Goal: Information Seeking & Learning: Learn about a topic

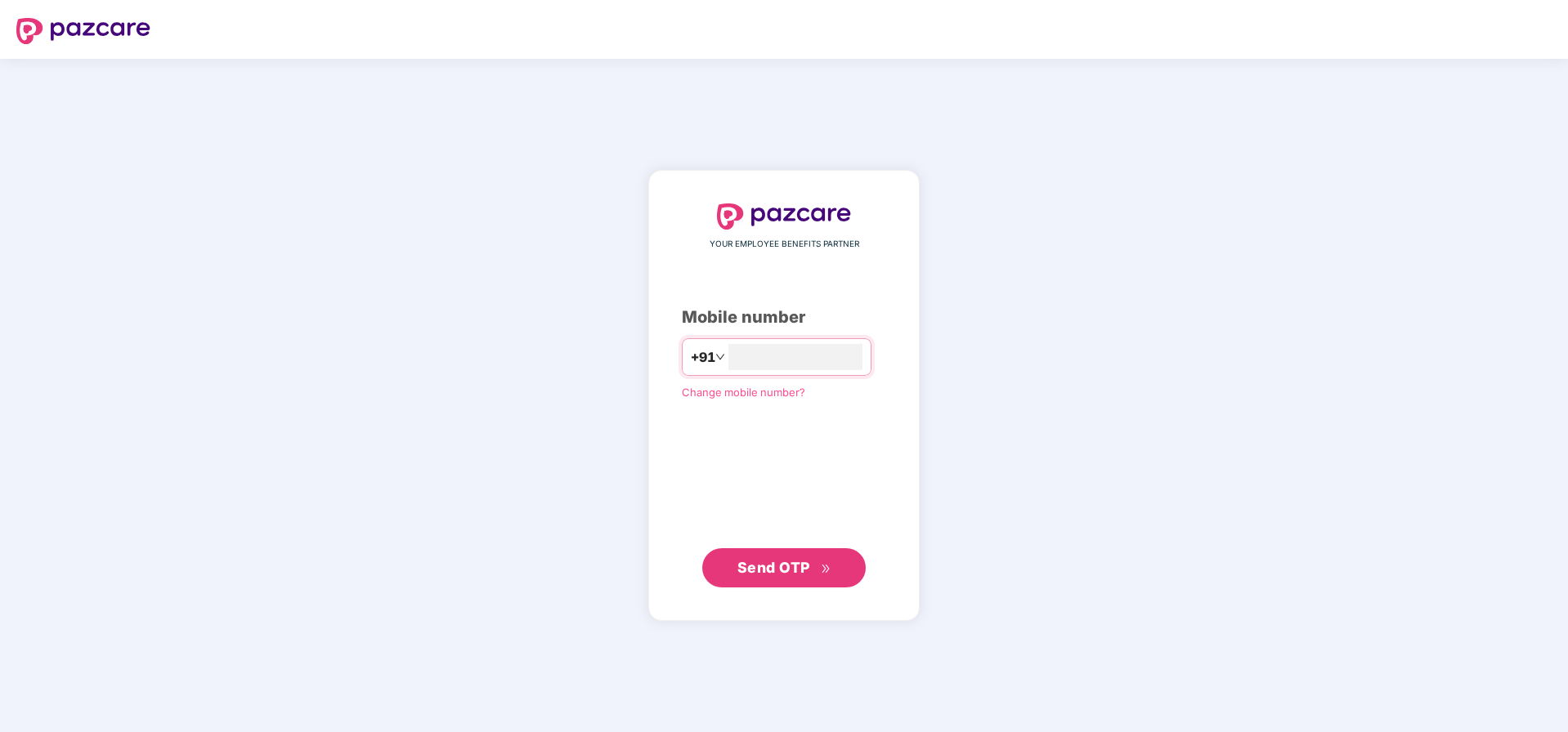
type input "**********"
click at [785, 579] on button "Send OTP" at bounding box center [784, 567] width 164 height 40
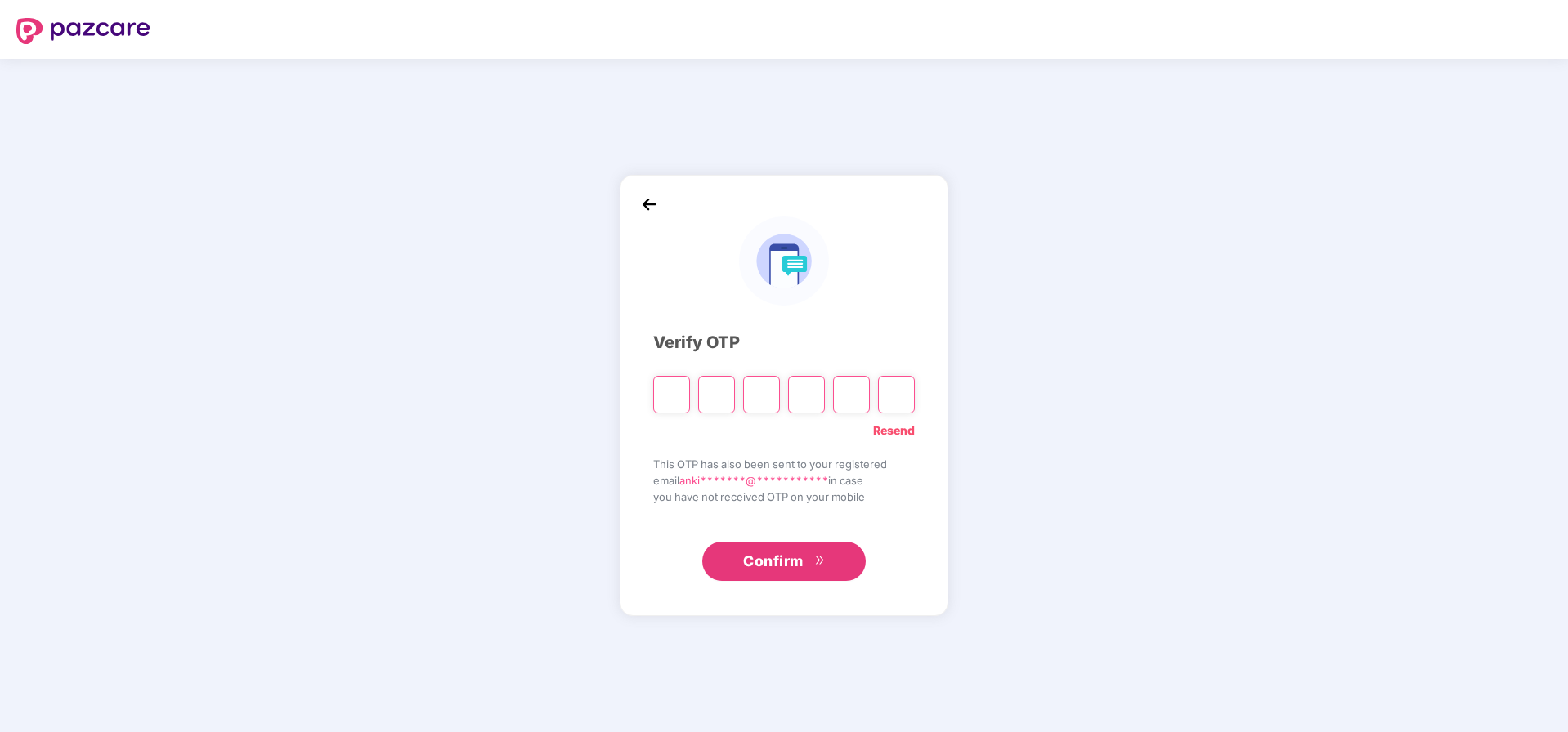
type input "*"
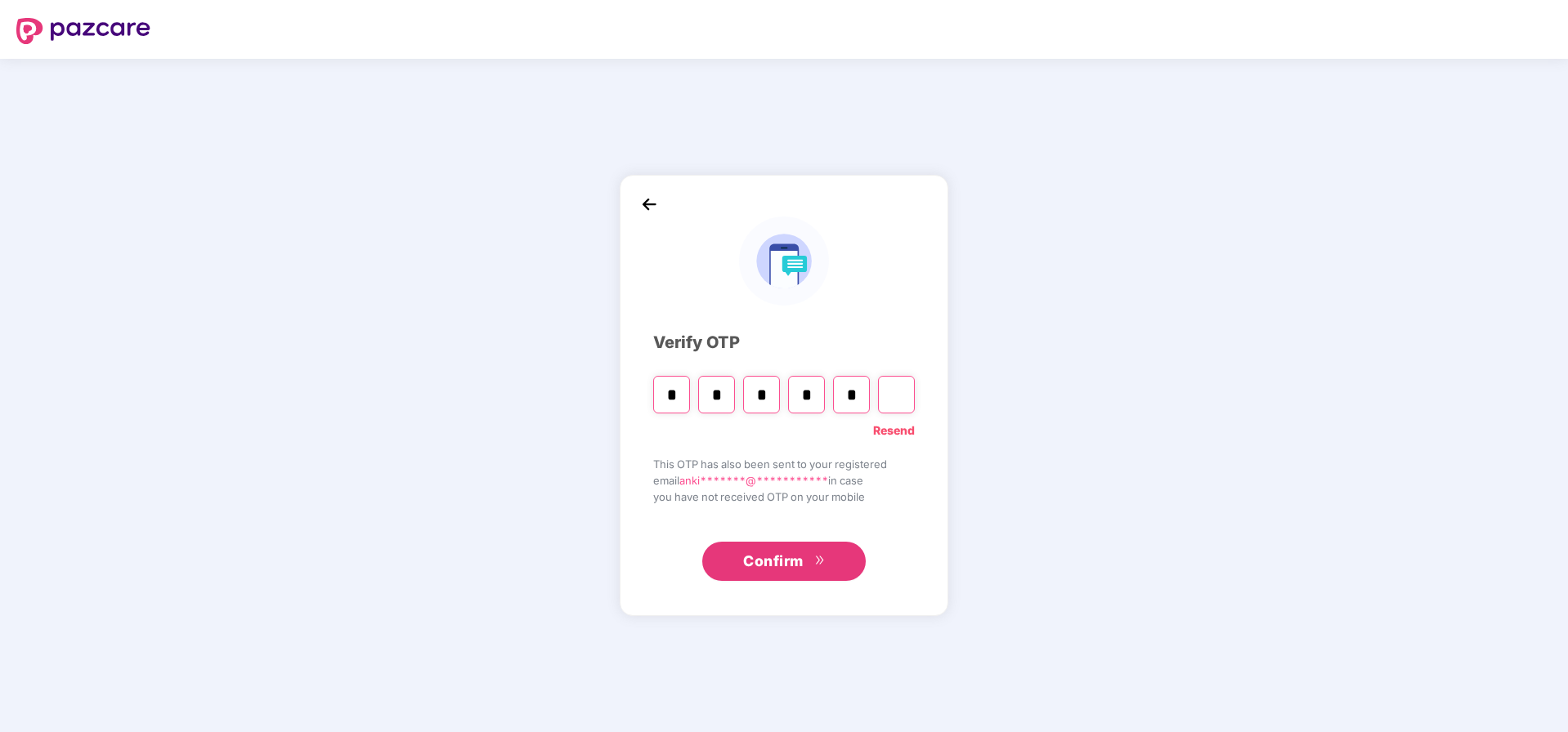
type input "*"
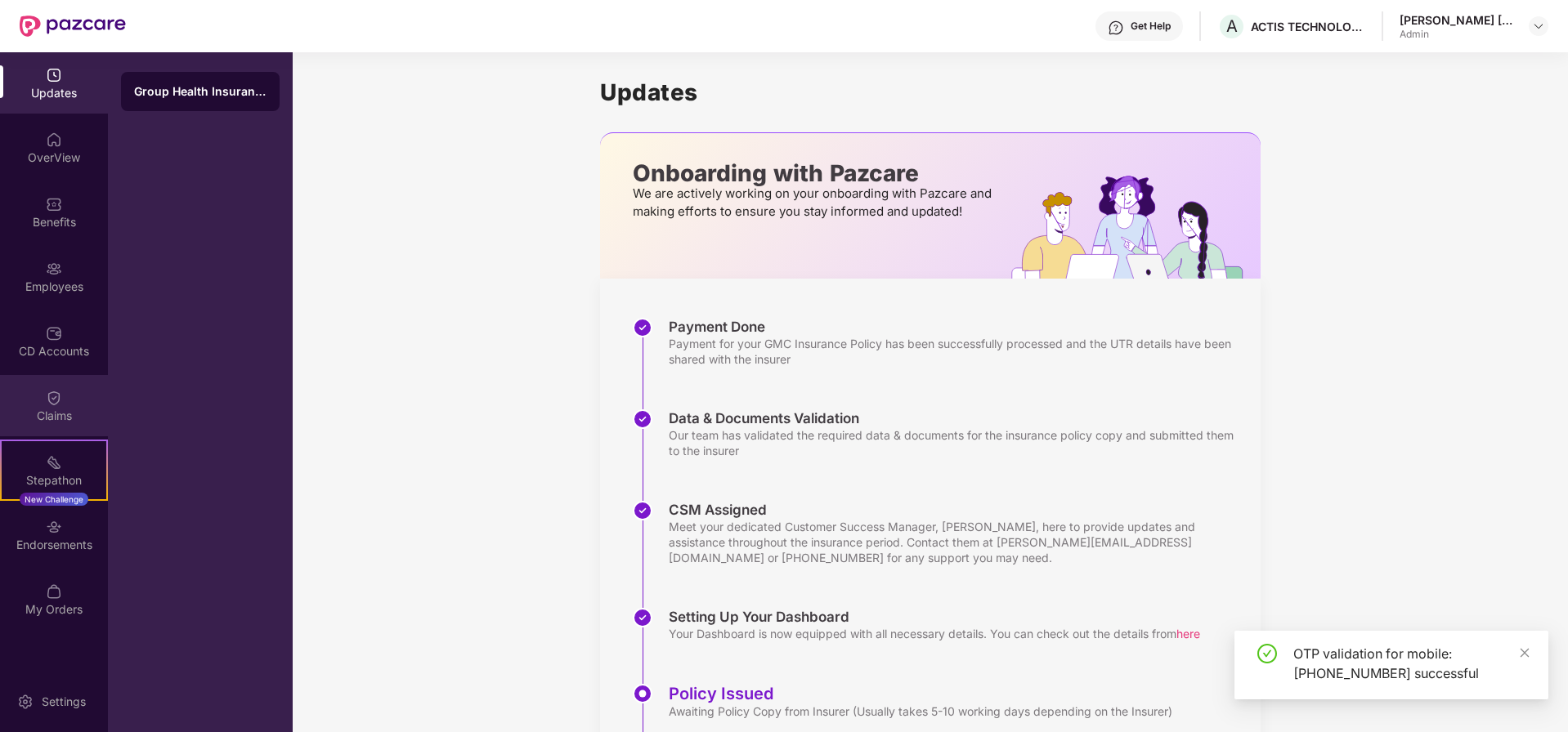
click at [58, 413] on div "Claims" at bounding box center [54, 416] width 108 height 16
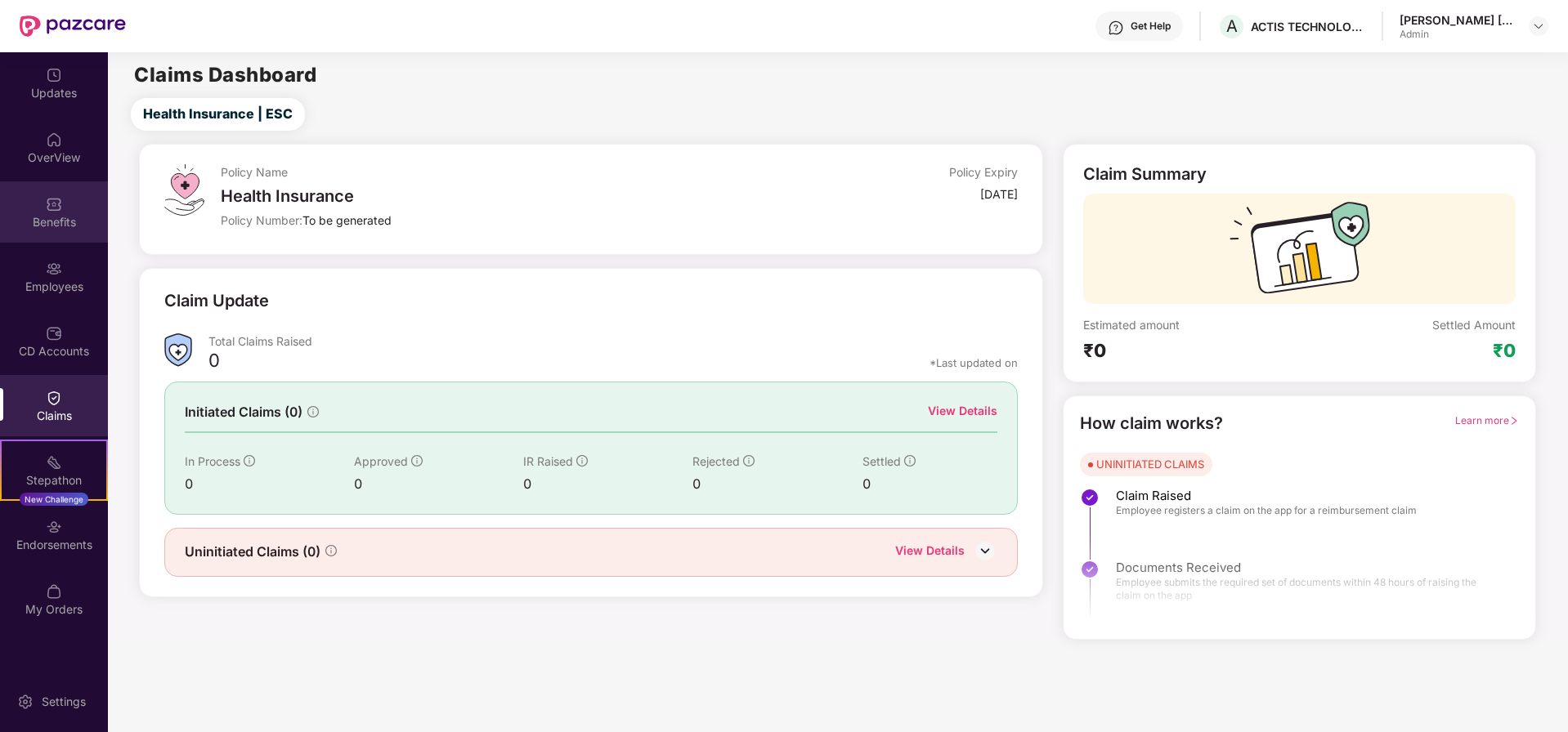
click at [58, 199] on img at bounding box center [54, 204] width 16 height 16
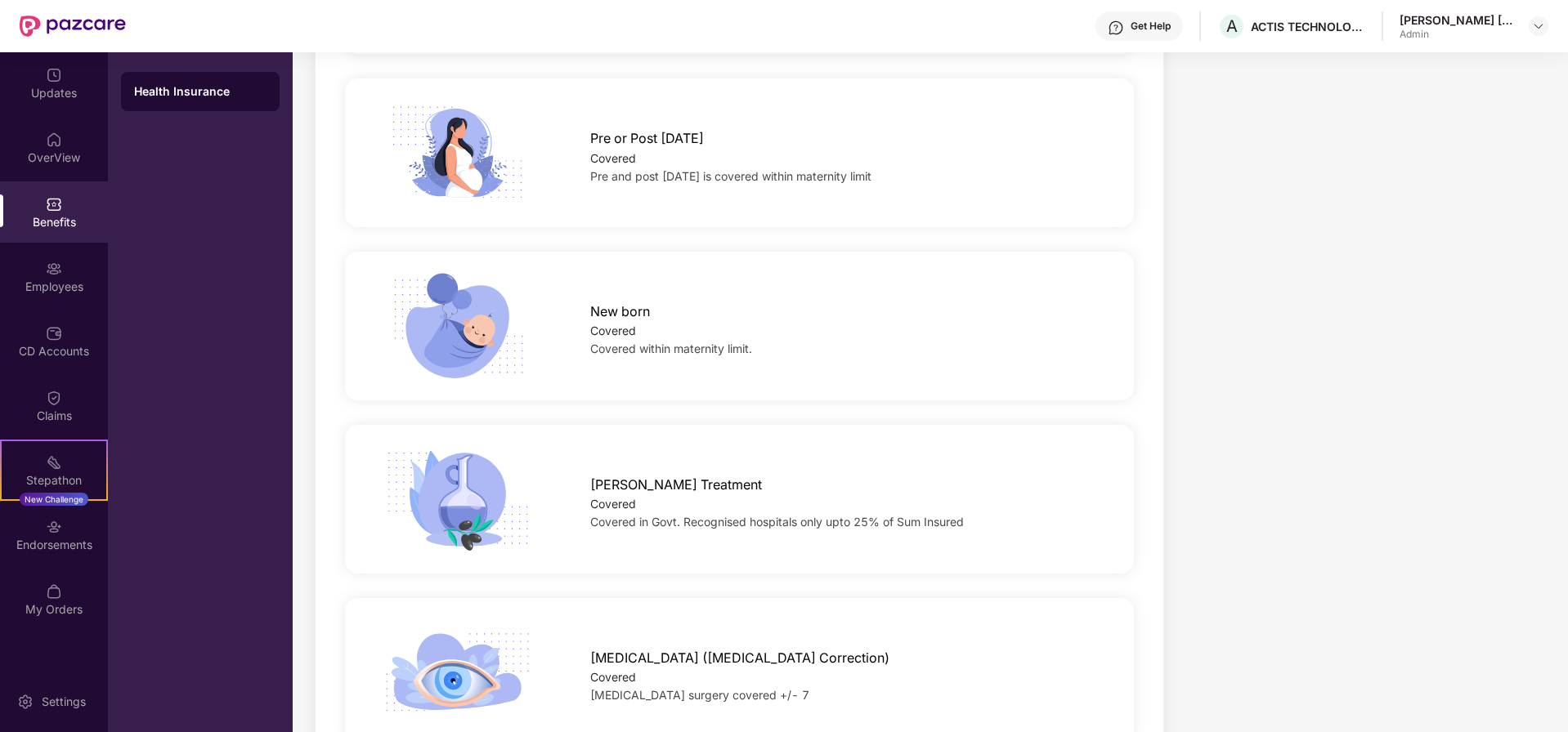
scroll to position [2256, 0]
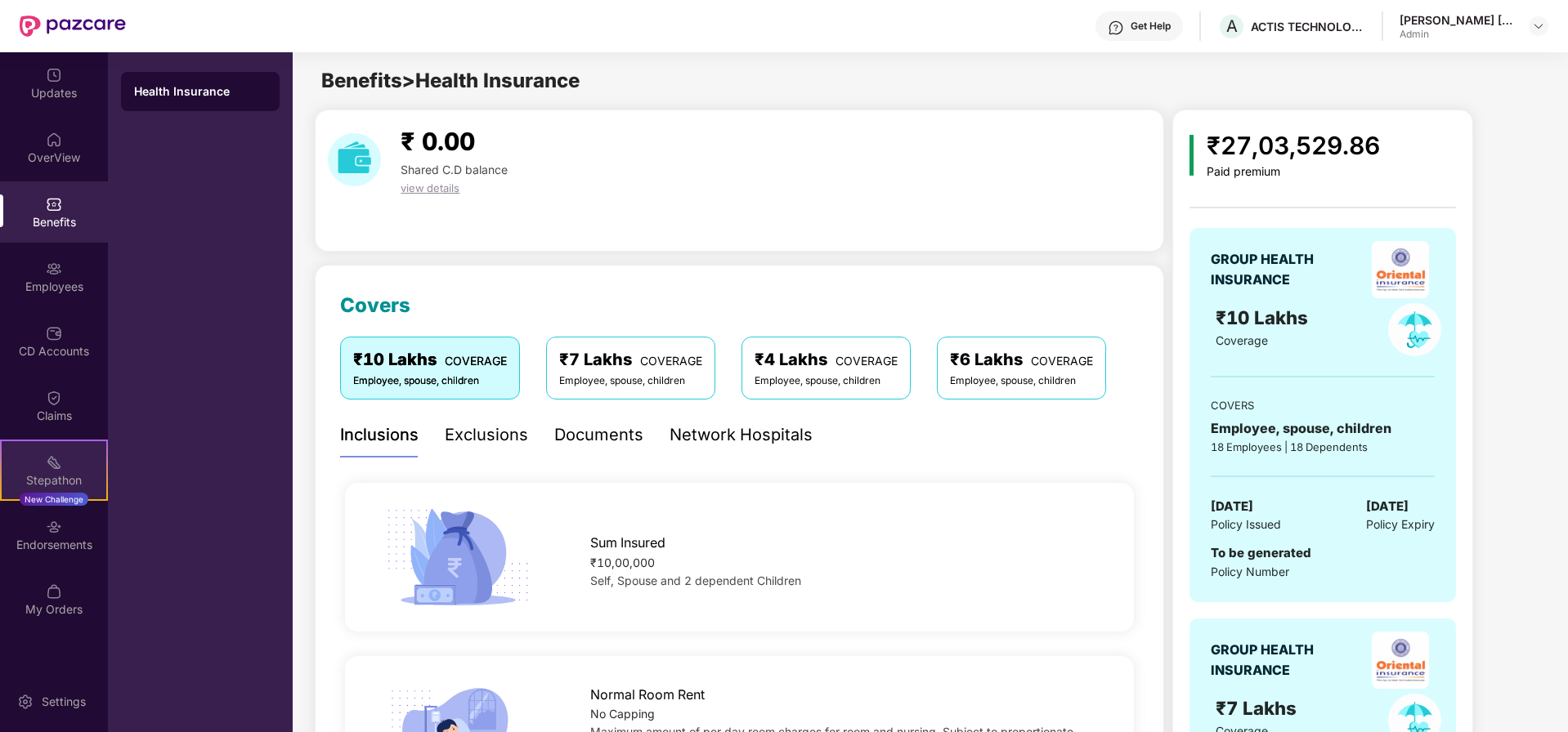
click at [60, 473] on div "Stepathon" at bounding box center [54, 481] width 105 height 16
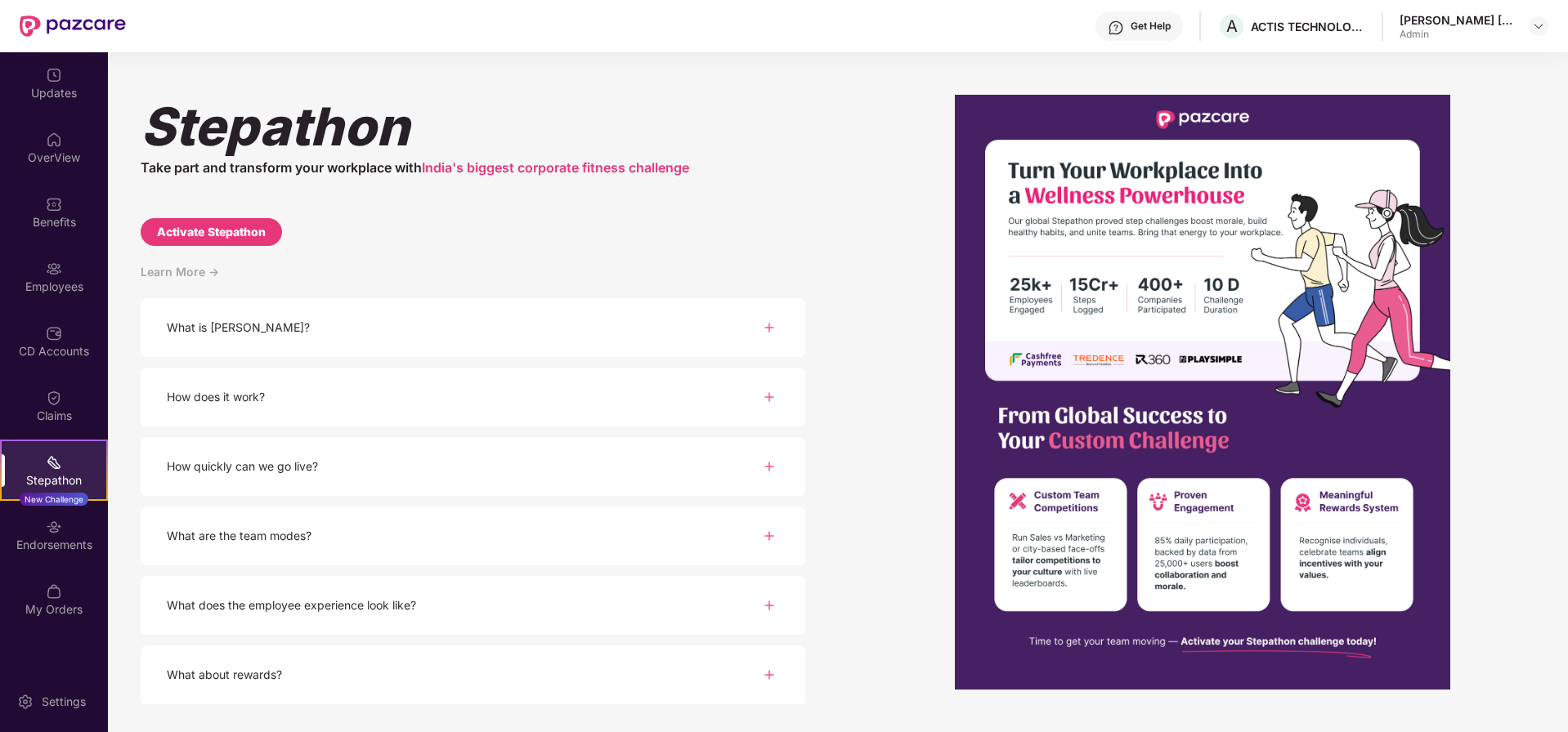
click at [253, 327] on div "What is [PERSON_NAME]?" at bounding box center [238, 328] width 143 height 18
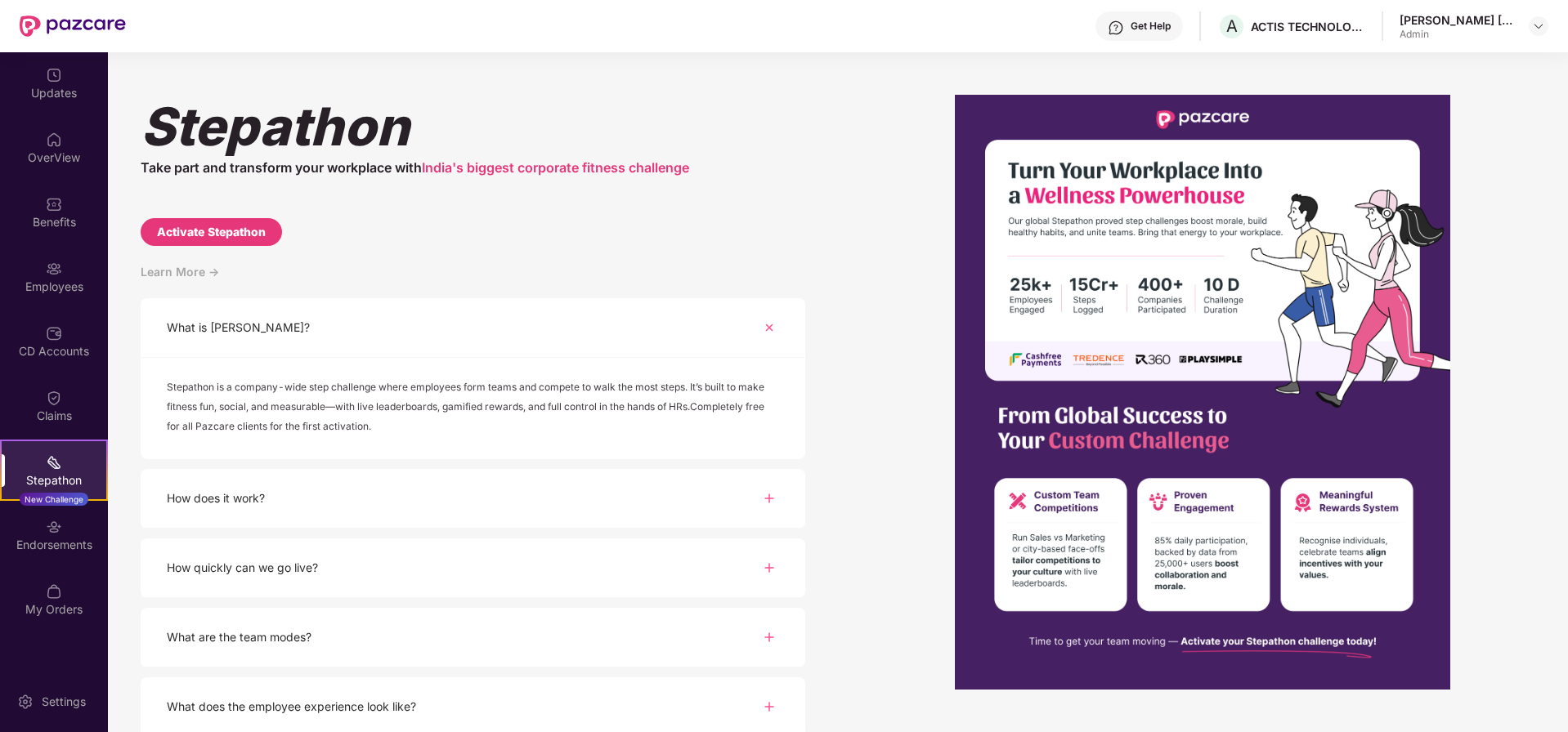
scroll to position [84, 0]
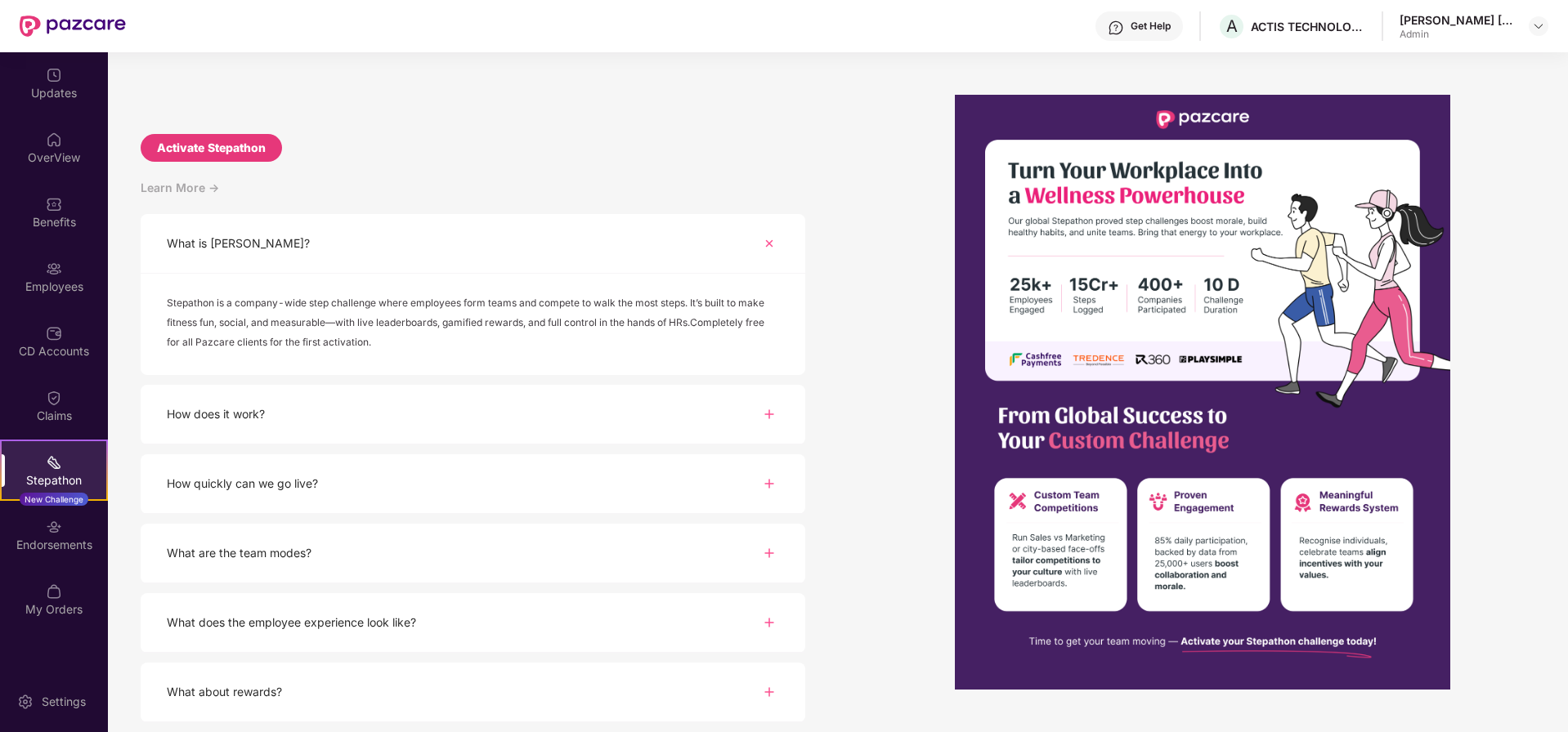
click at [231, 704] on div "What about rewards?" at bounding box center [473, 692] width 665 height 59
click at [233, 688] on div "What about rewards?" at bounding box center [224, 692] width 115 height 18
click at [772, 689] on img at bounding box center [769, 692] width 20 height 20
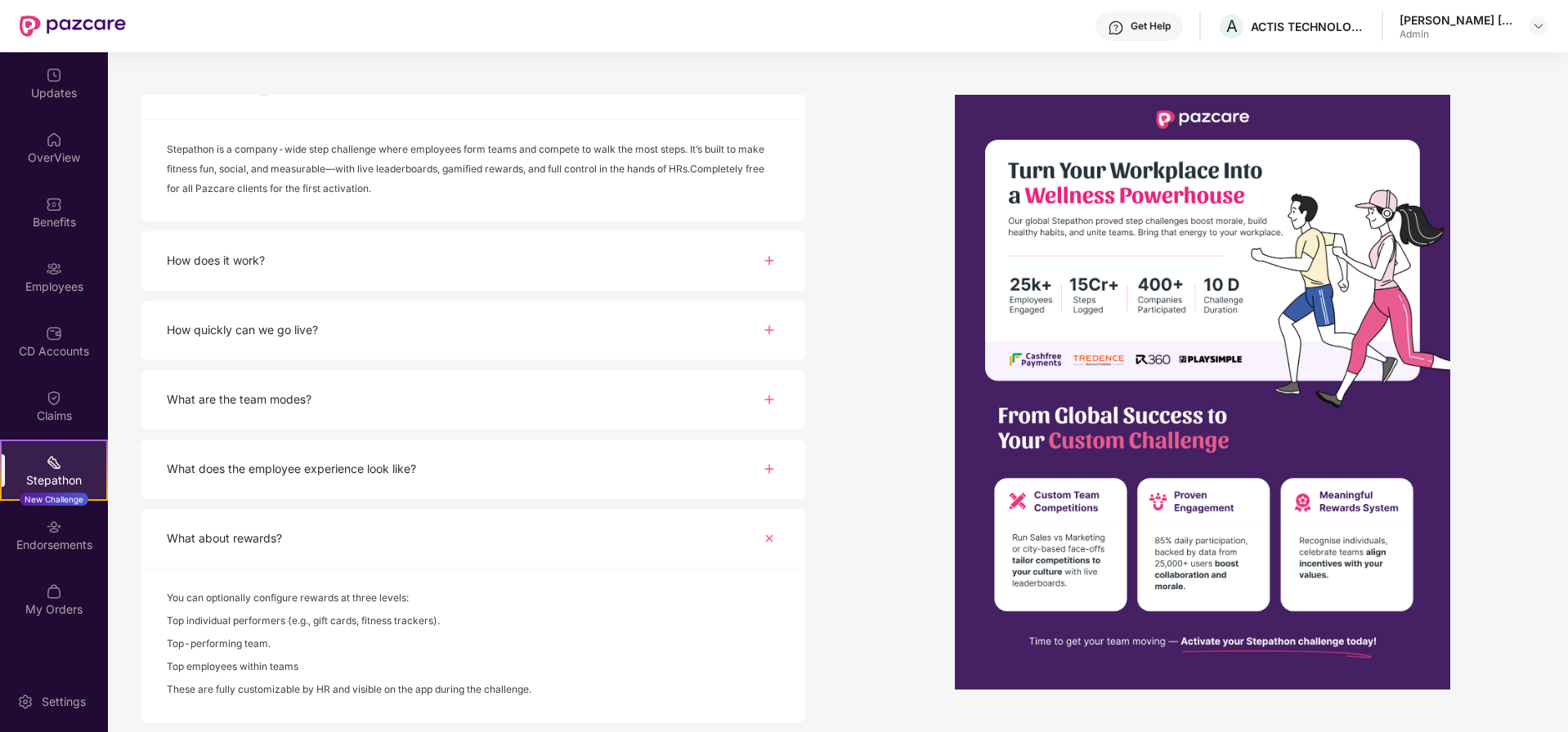
click at [346, 462] on div "What does the employee experience look like?" at bounding box center [291, 469] width 250 height 18
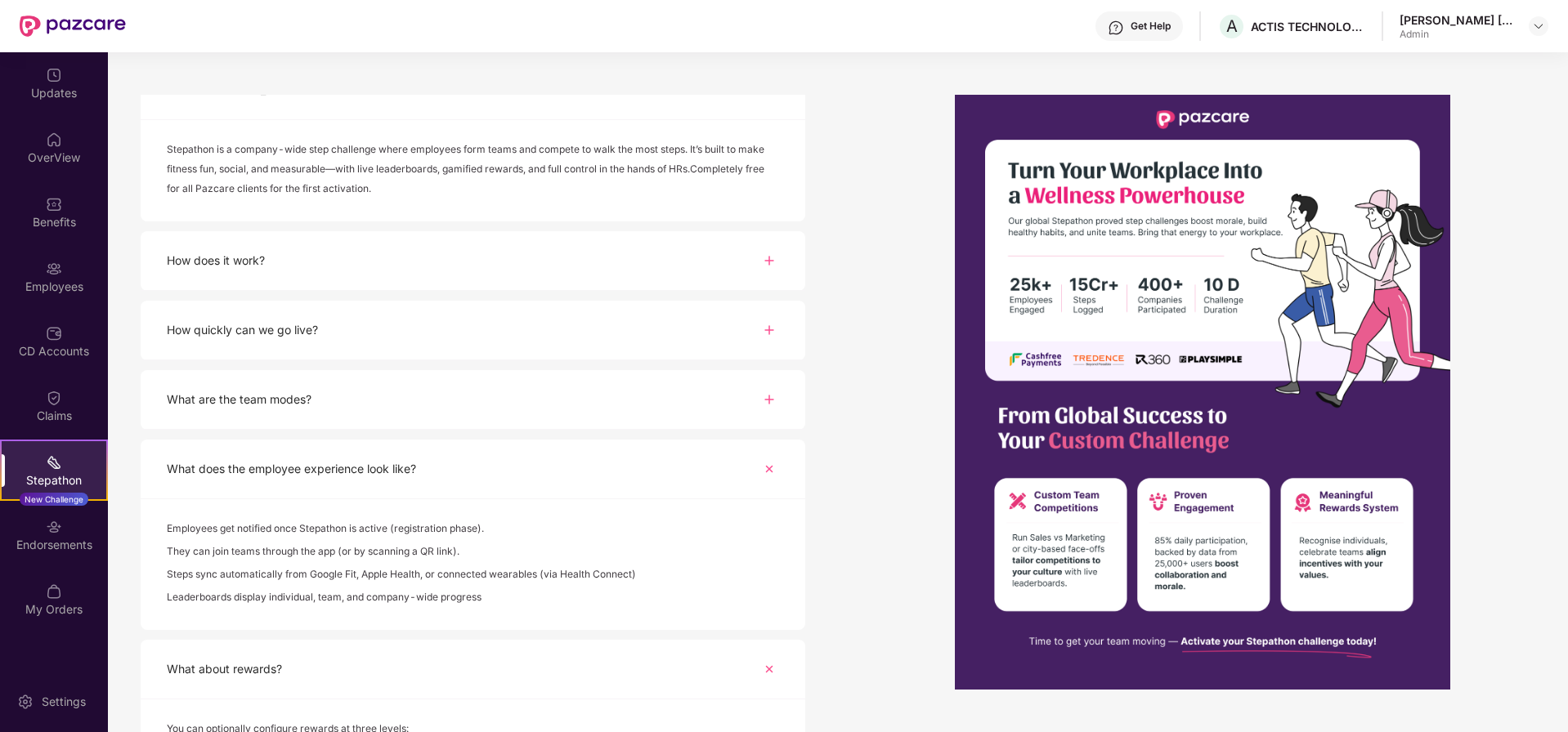
click at [277, 399] on div "What are the team modes?" at bounding box center [239, 399] width 145 height 18
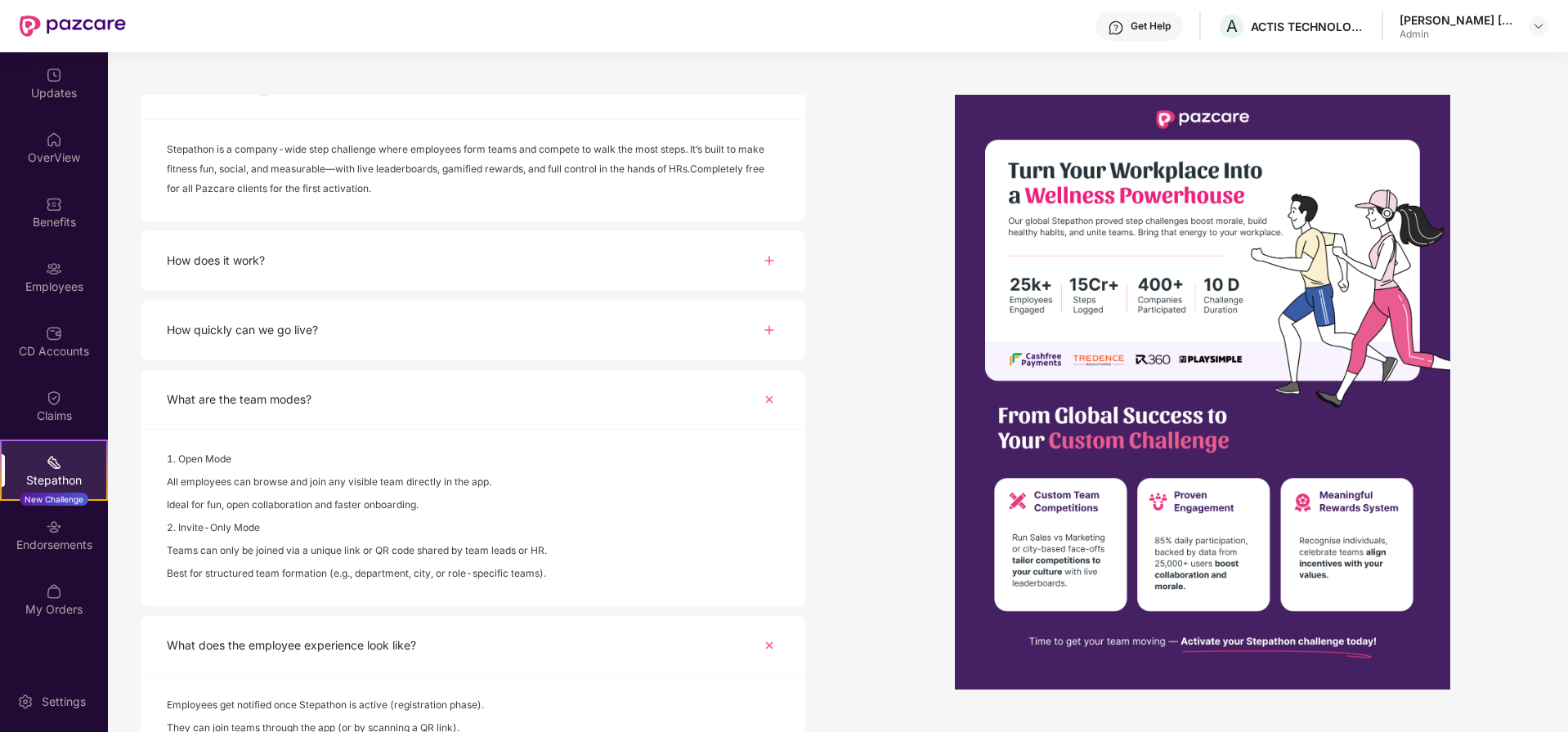
click at [267, 328] on div "How quickly can we go live?" at bounding box center [242, 330] width 152 height 18
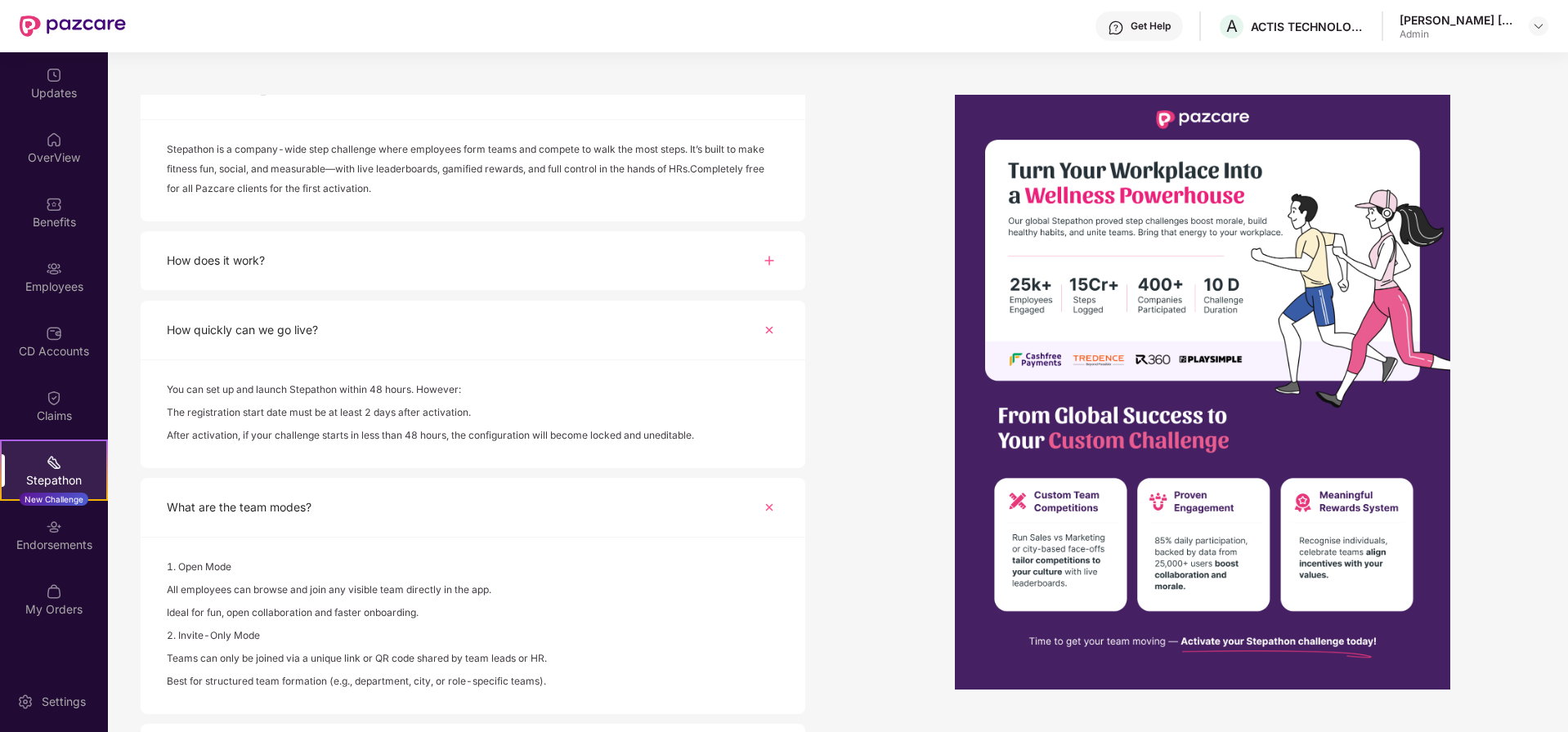
click at [206, 262] on div "How does it work?" at bounding box center [215, 261] width 98 height 18
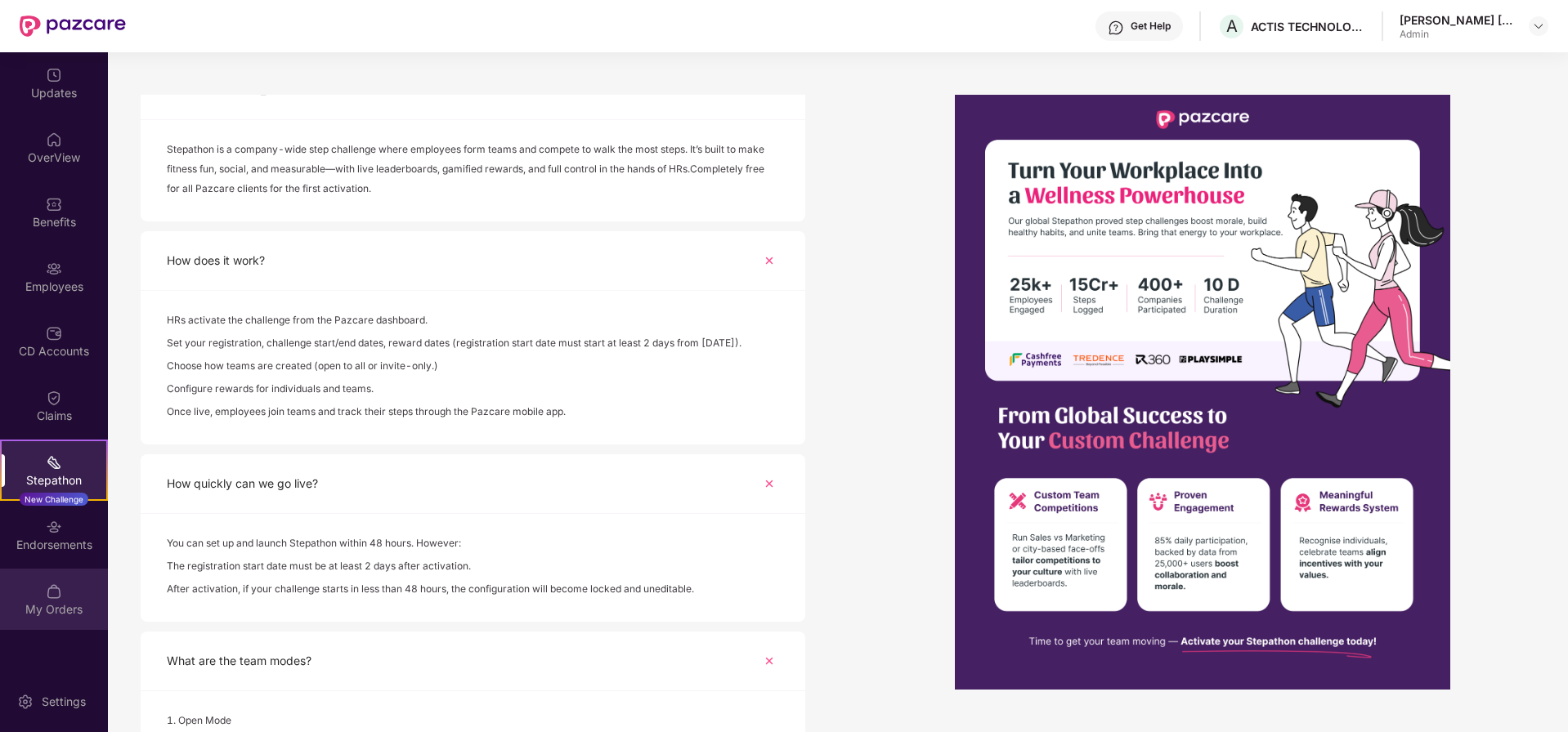
click at [58, 602] on div "My Orders" at bounding box center [54, 610] width 108 height 16
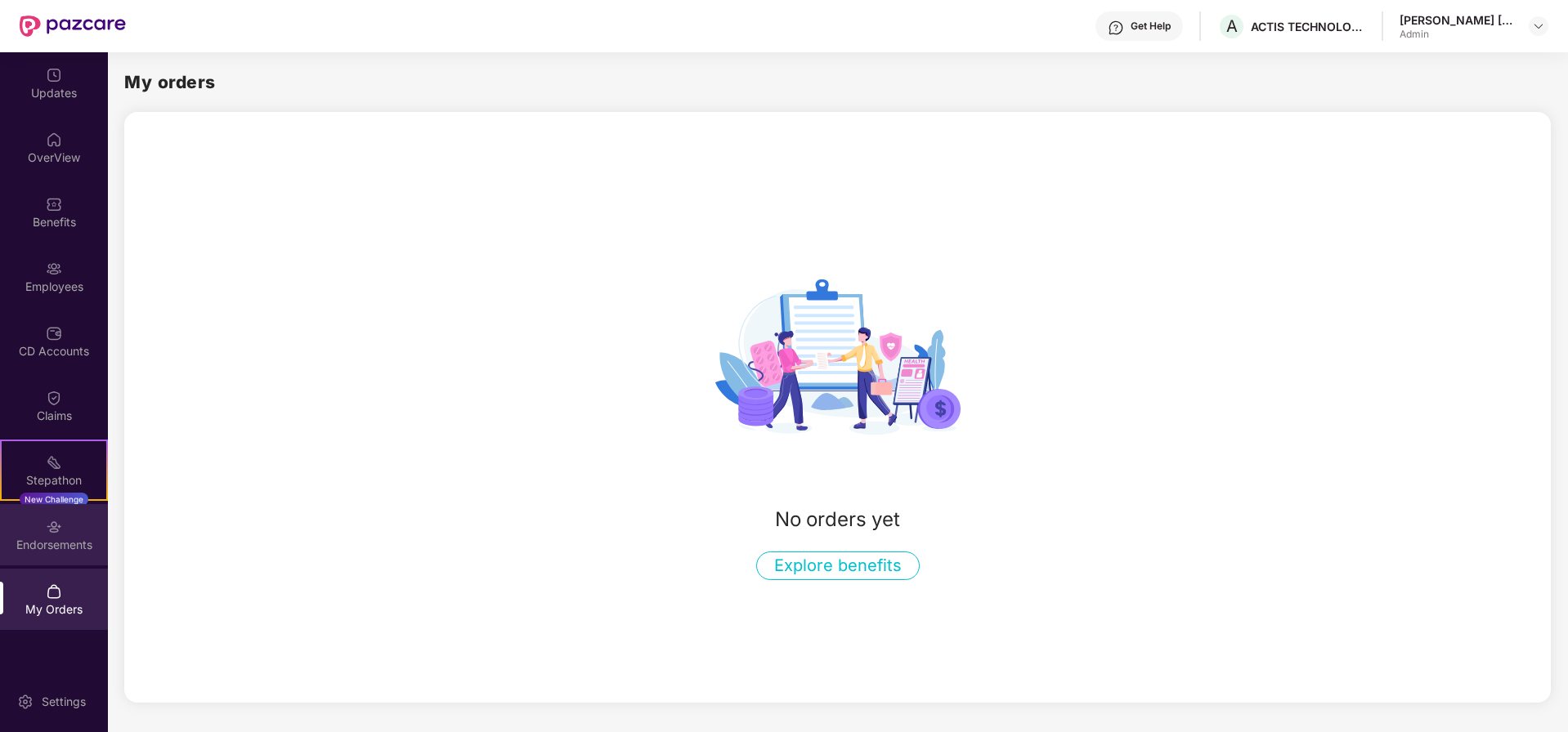
click at [54, 557] on div "Endorsements" at bounding box center [54, 534] width 108 height 61
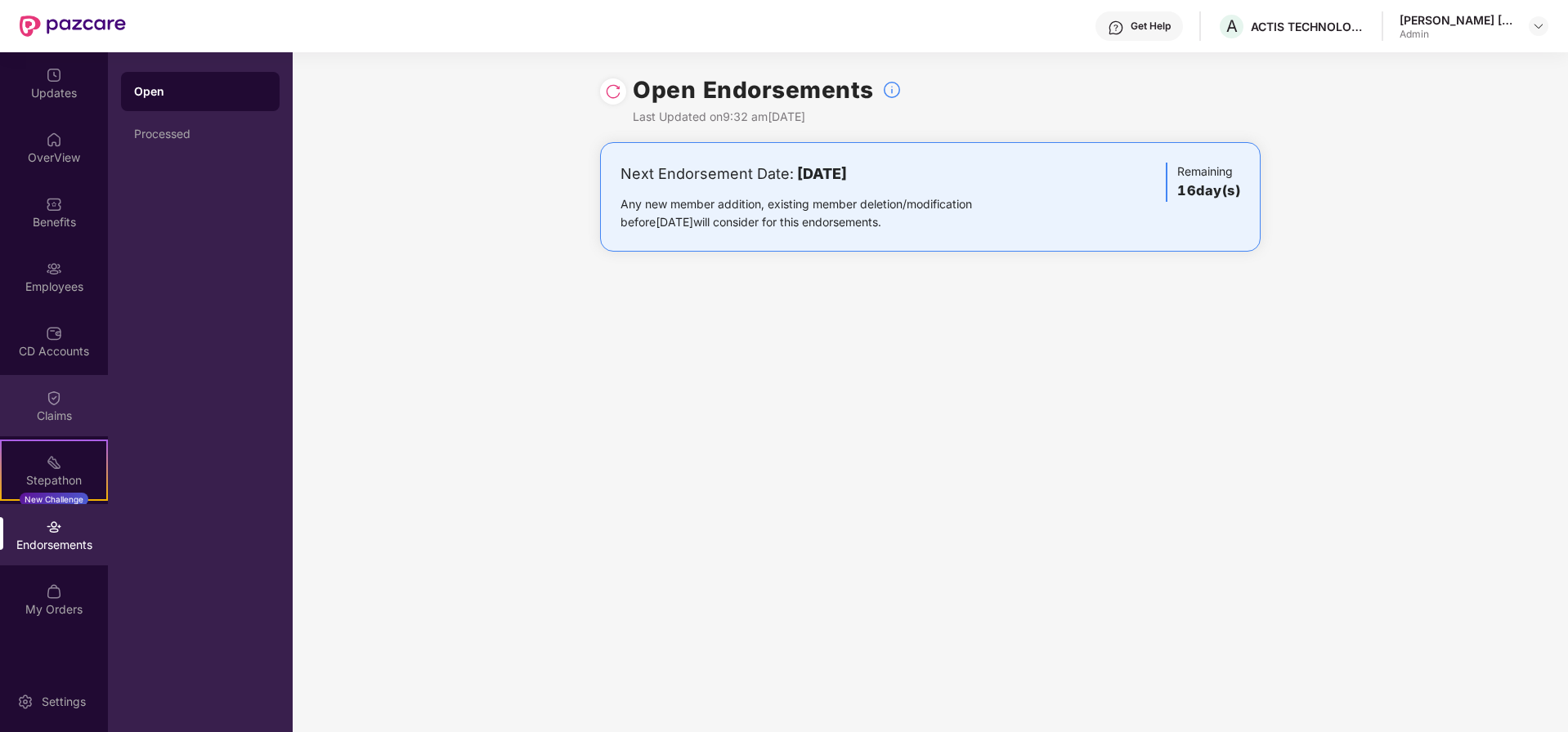
click at [62, 401] on div "Claims" at bounding box center [54, 406] width 108 height 61
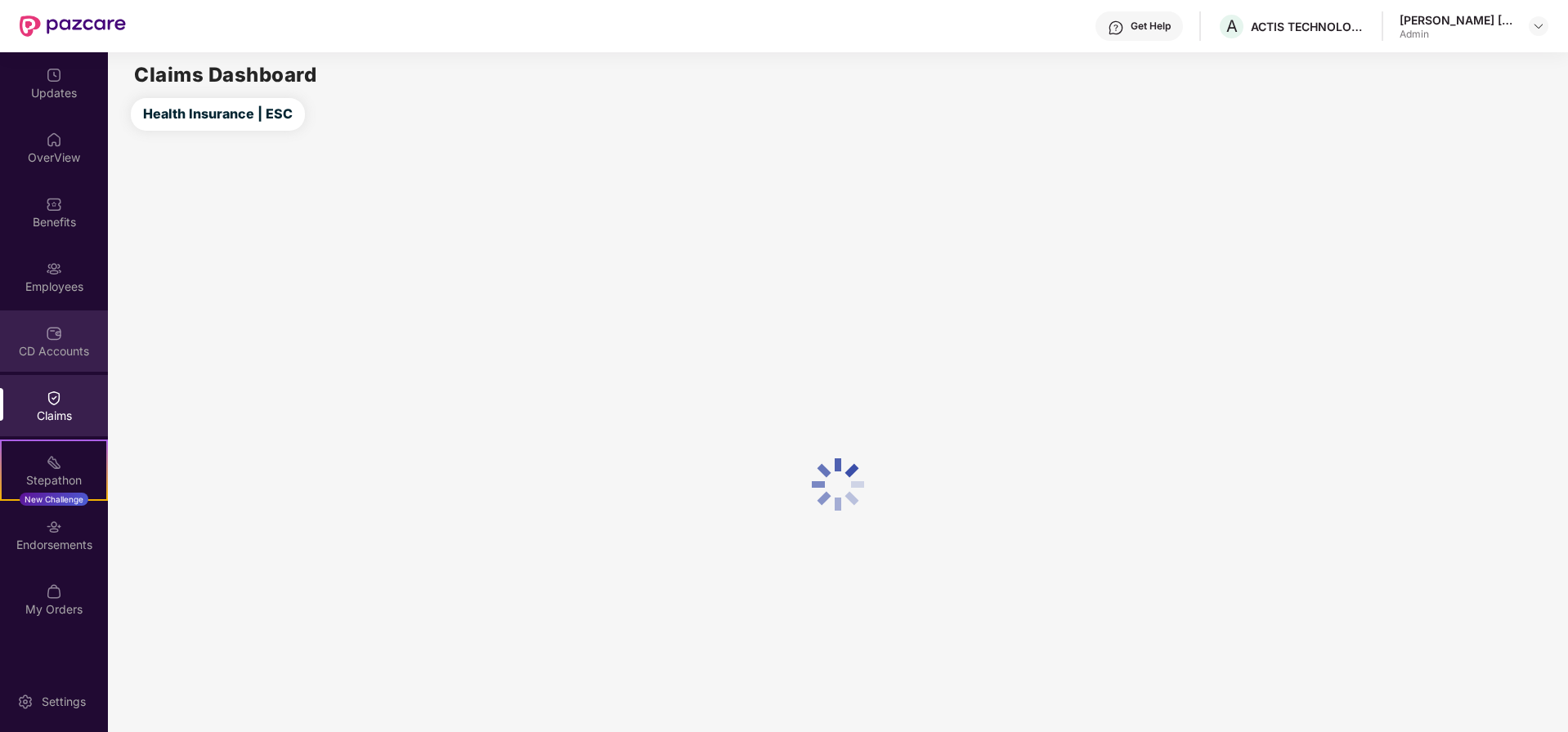
click at [55, 348] on div "CD Accounts" at bounding box center [54, 352] width 108 height 16
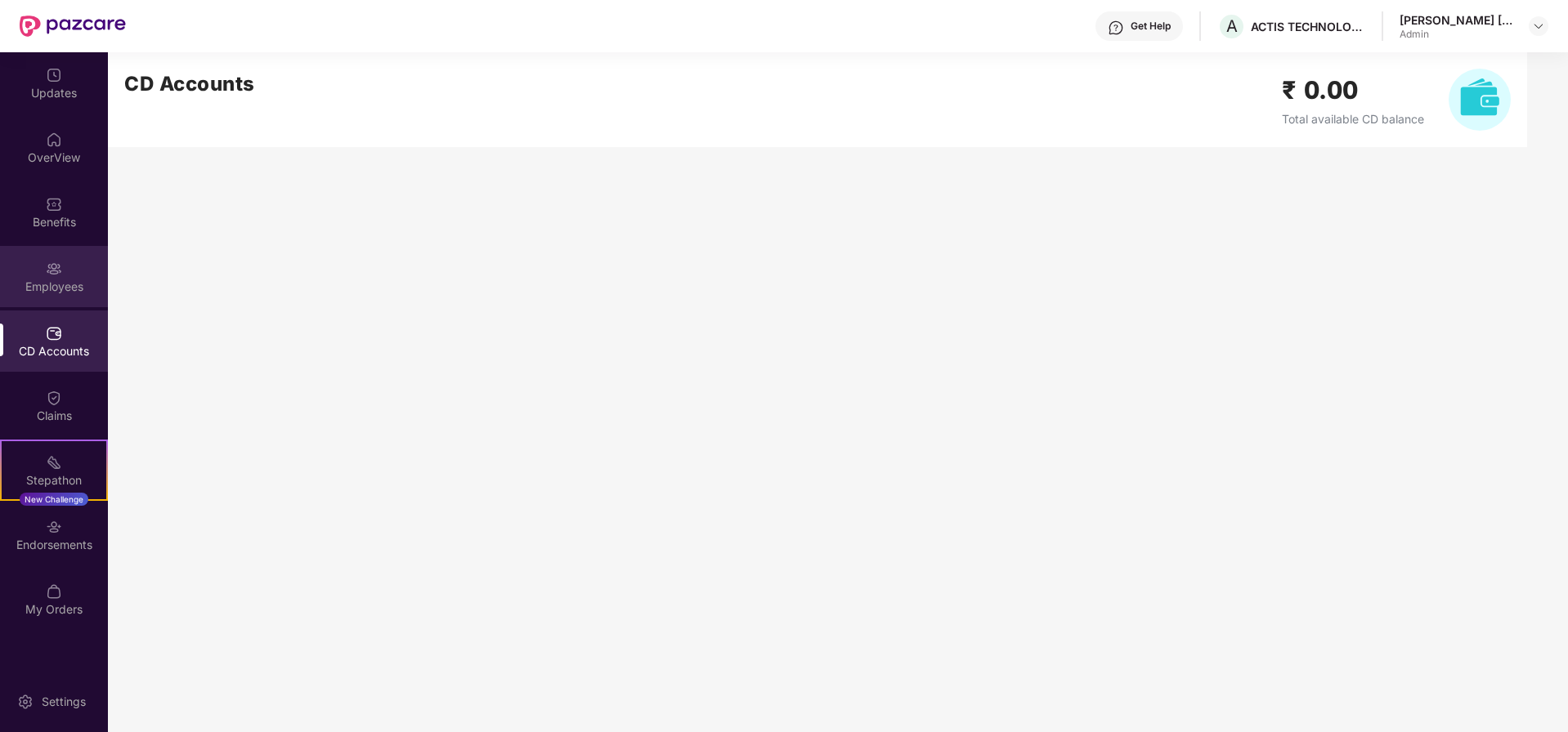
click at [65, 289] on div "Employees" at bounding box center [54, 287] width 108 height 16
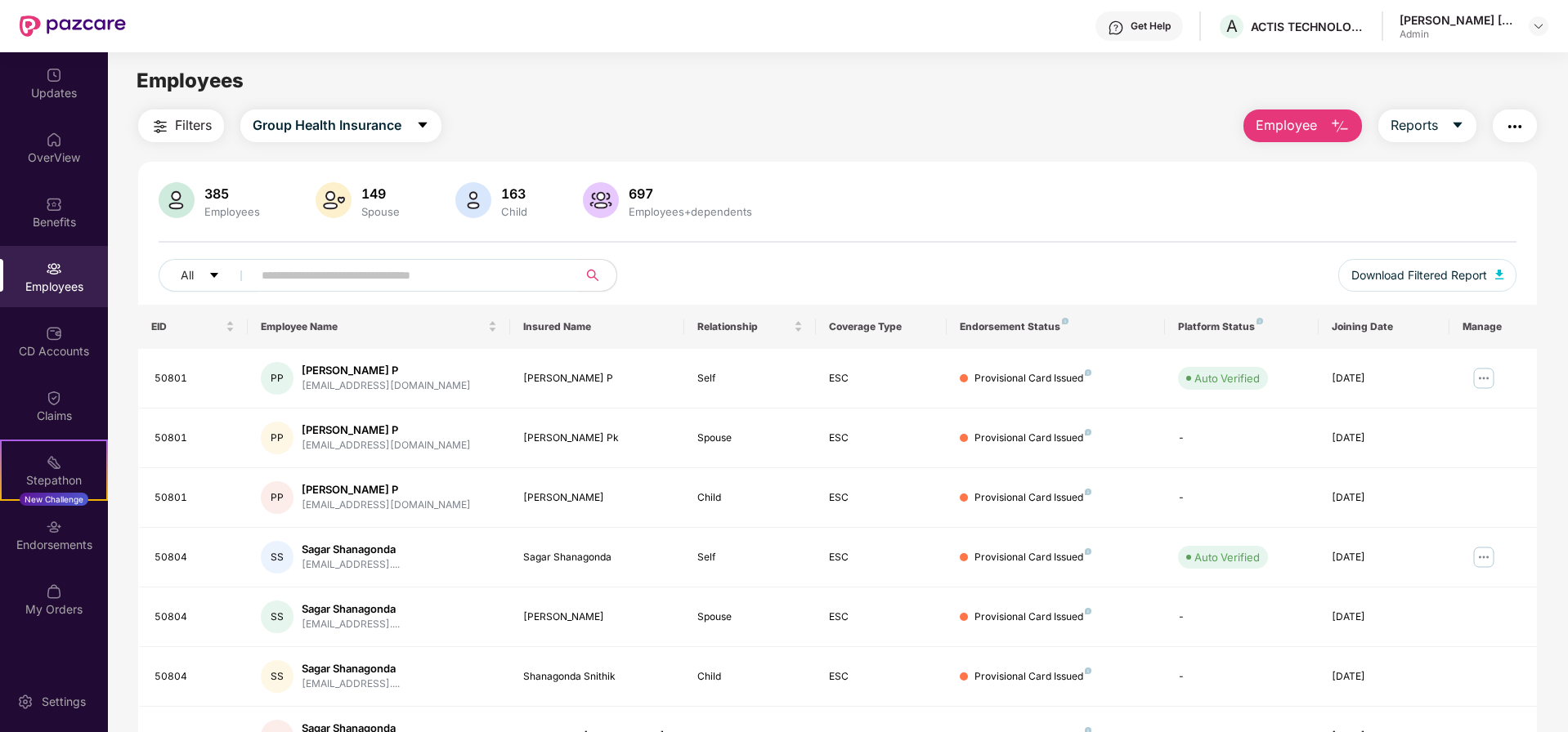
click at [290, 276] on input "text" at bounding box center [408, 276] width 293 height 25
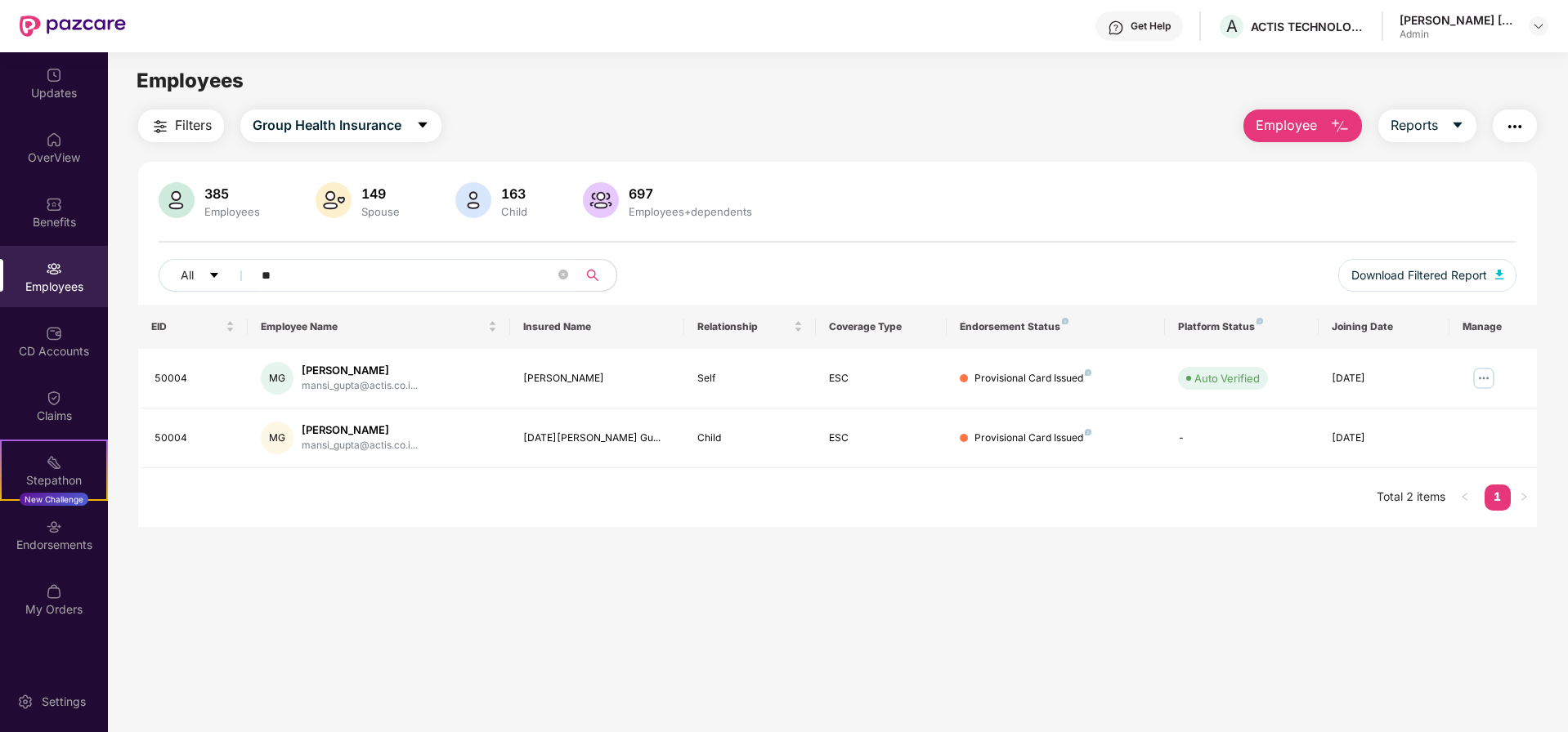
type input "*"
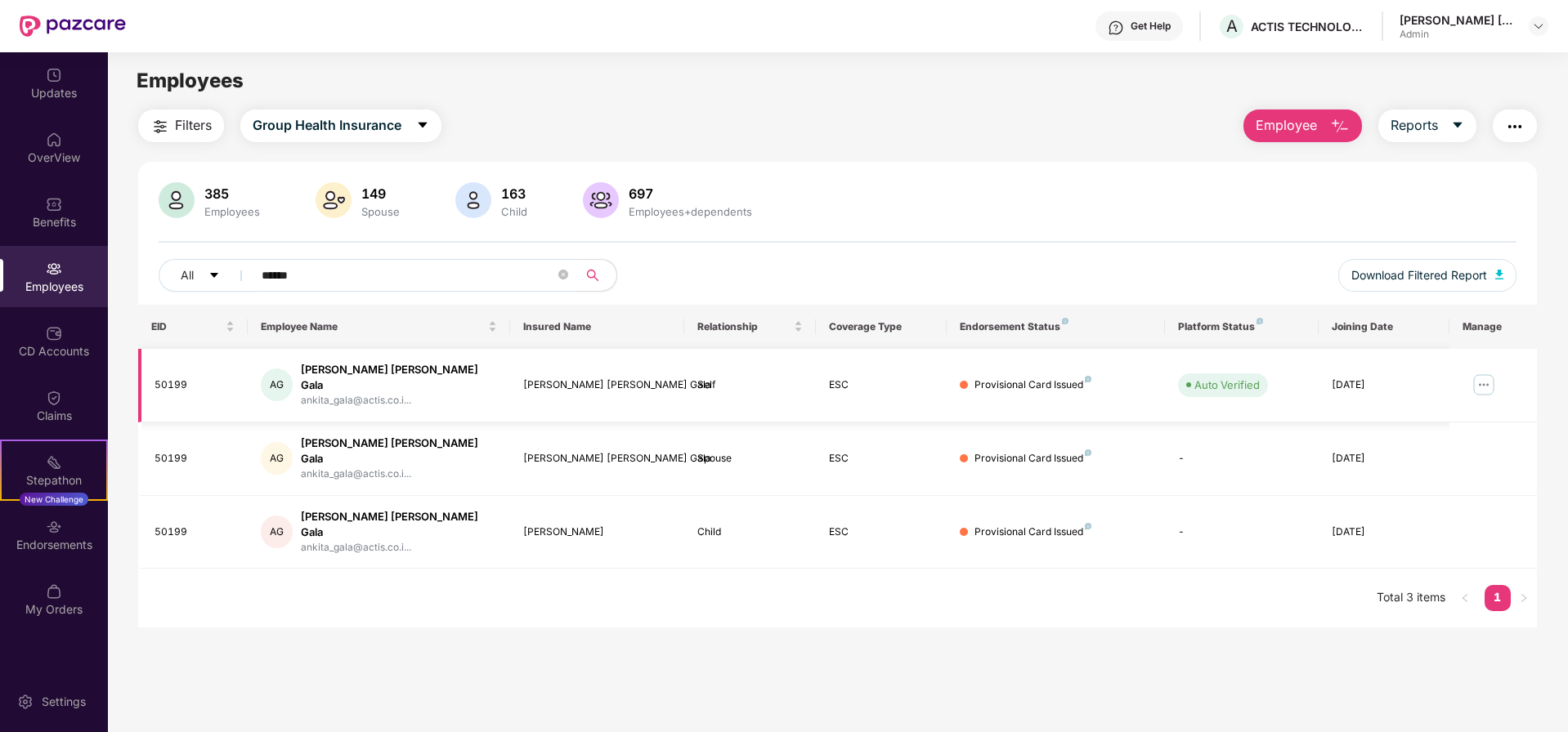
type input "******"
click at [1482, 377] on img at bounding box center [1484, 385] width 26 height 26
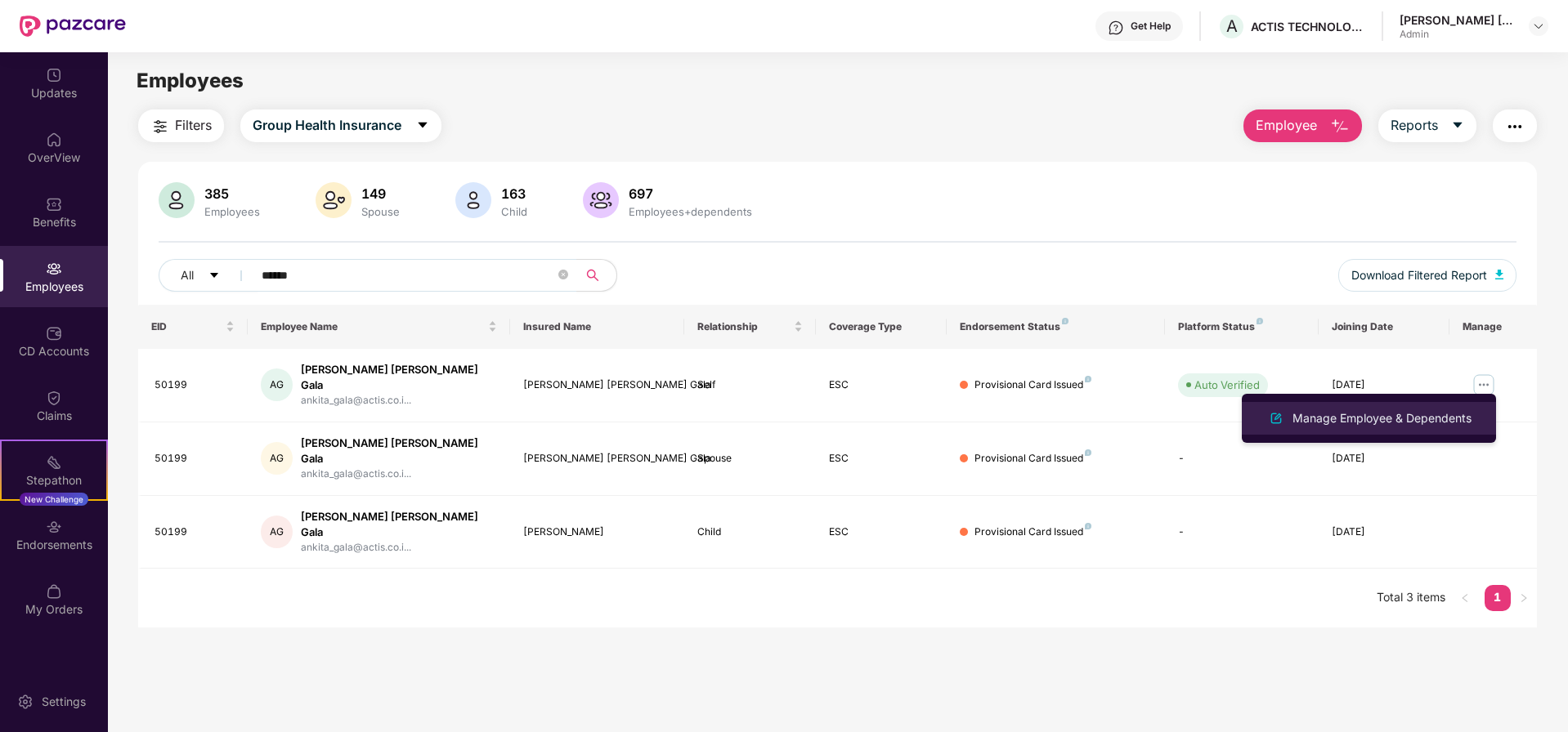
click at [1353, 422] on div "Manage Employee & Dependents" at bounding box center [1381, 418] width 185 height 18
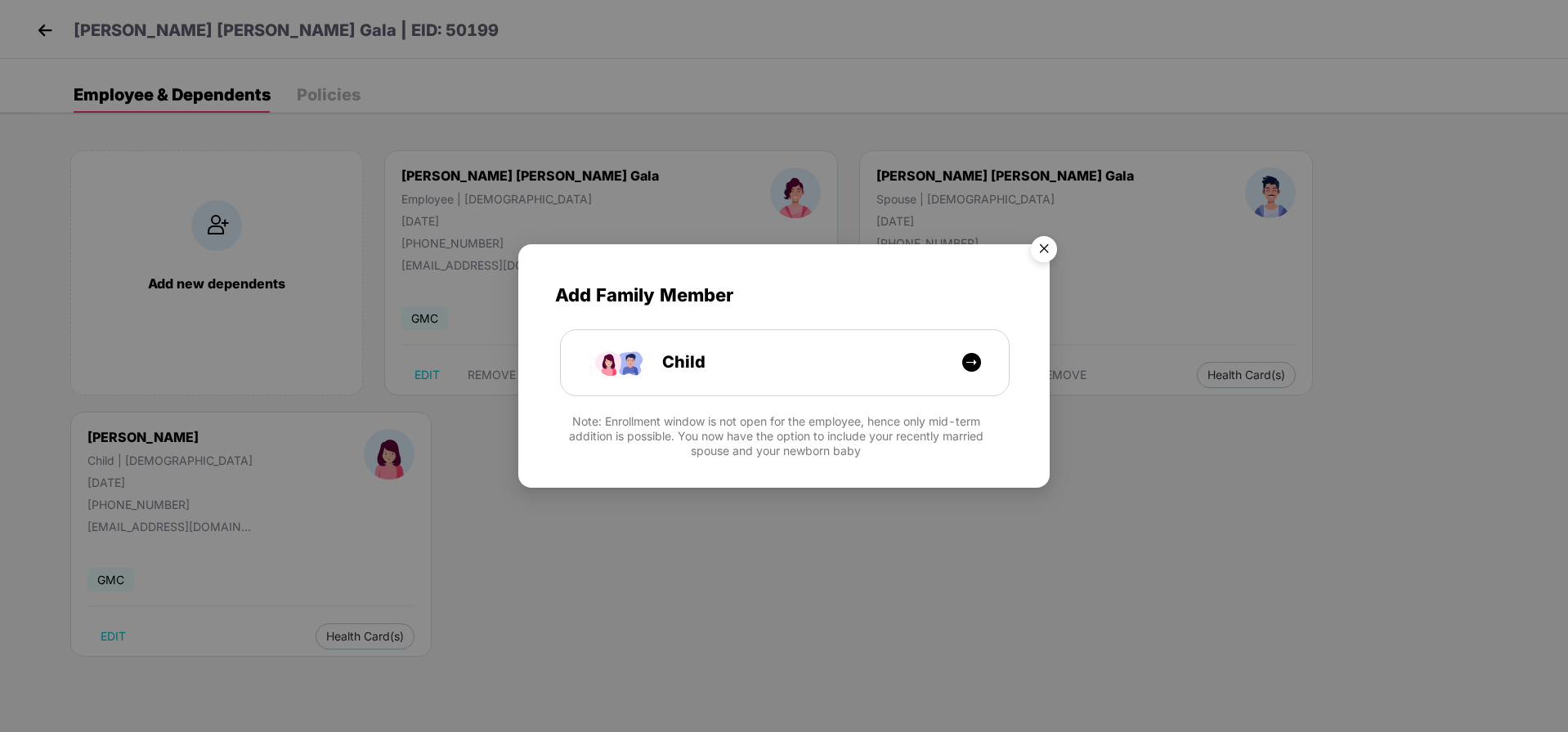
click at [1049, 253] on img "Close" at bounding box center [1044, 252] width 46 height 46
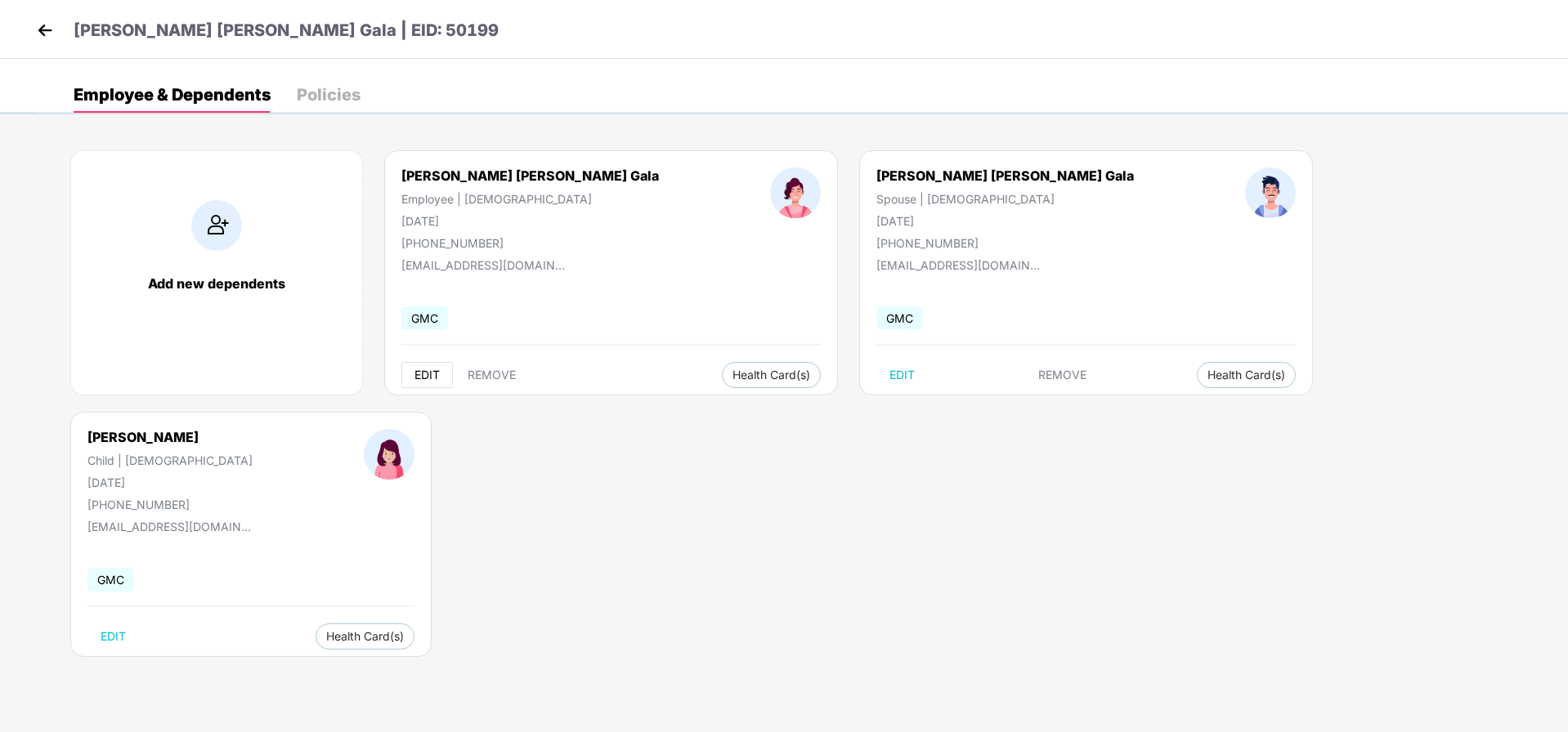
click at [423, 376] on span "EDIT" at bounding box center [427, 375] width 26 height 13
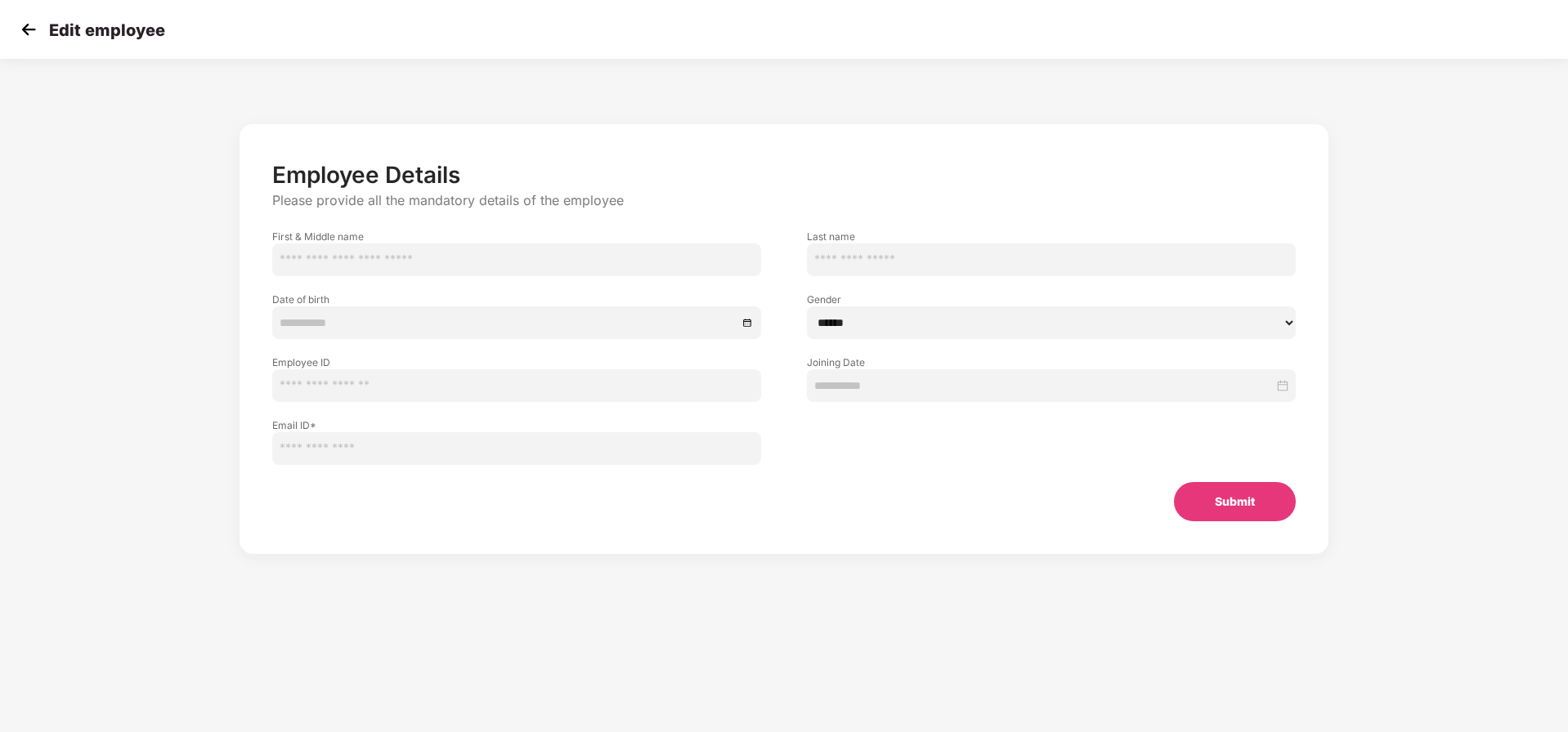
type input "******"
type input "**********"
select select "******"
type input "*****"
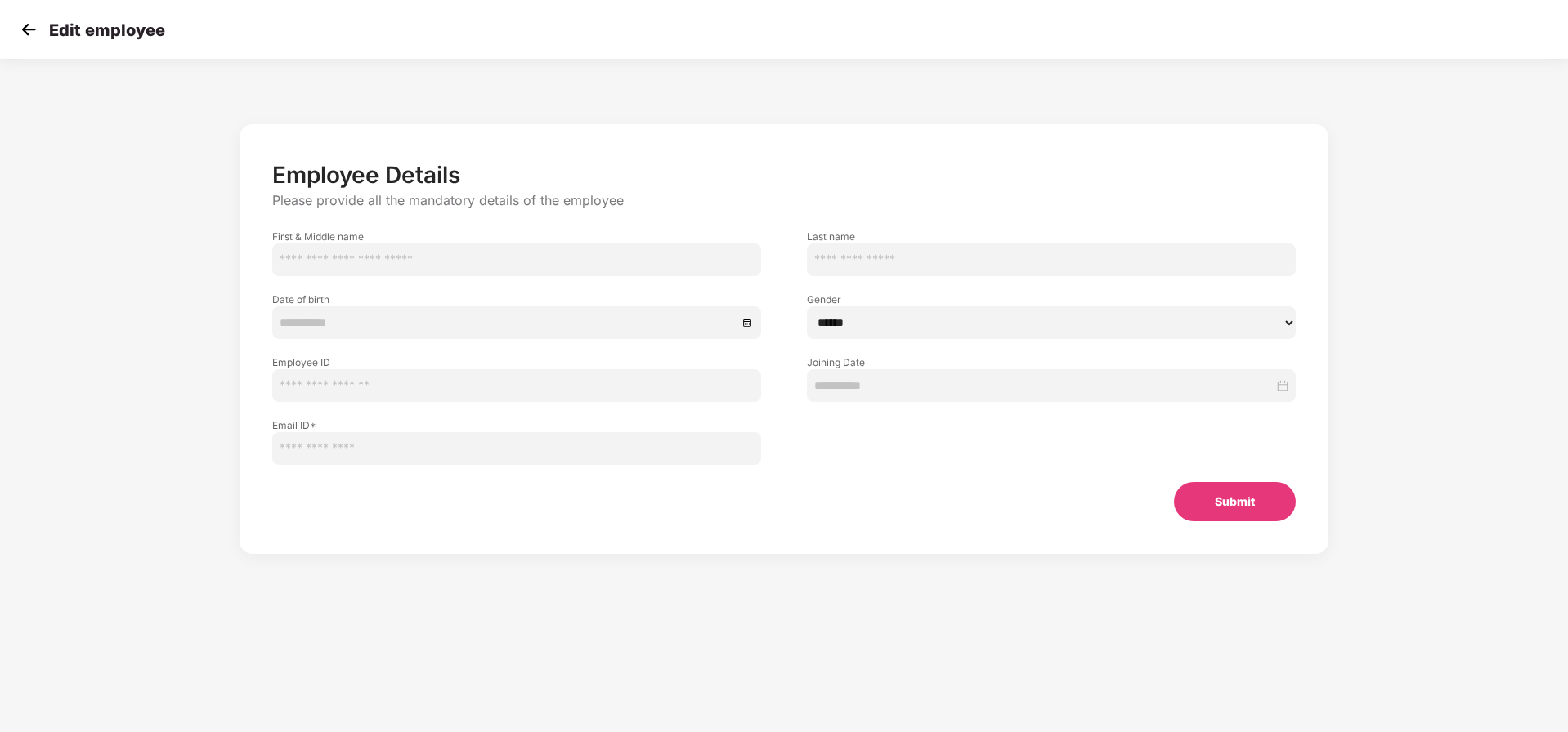
type input "**********"
click at [1216, 504] on button "Submit" at bounding box center [1234, 502] width 122 height 40
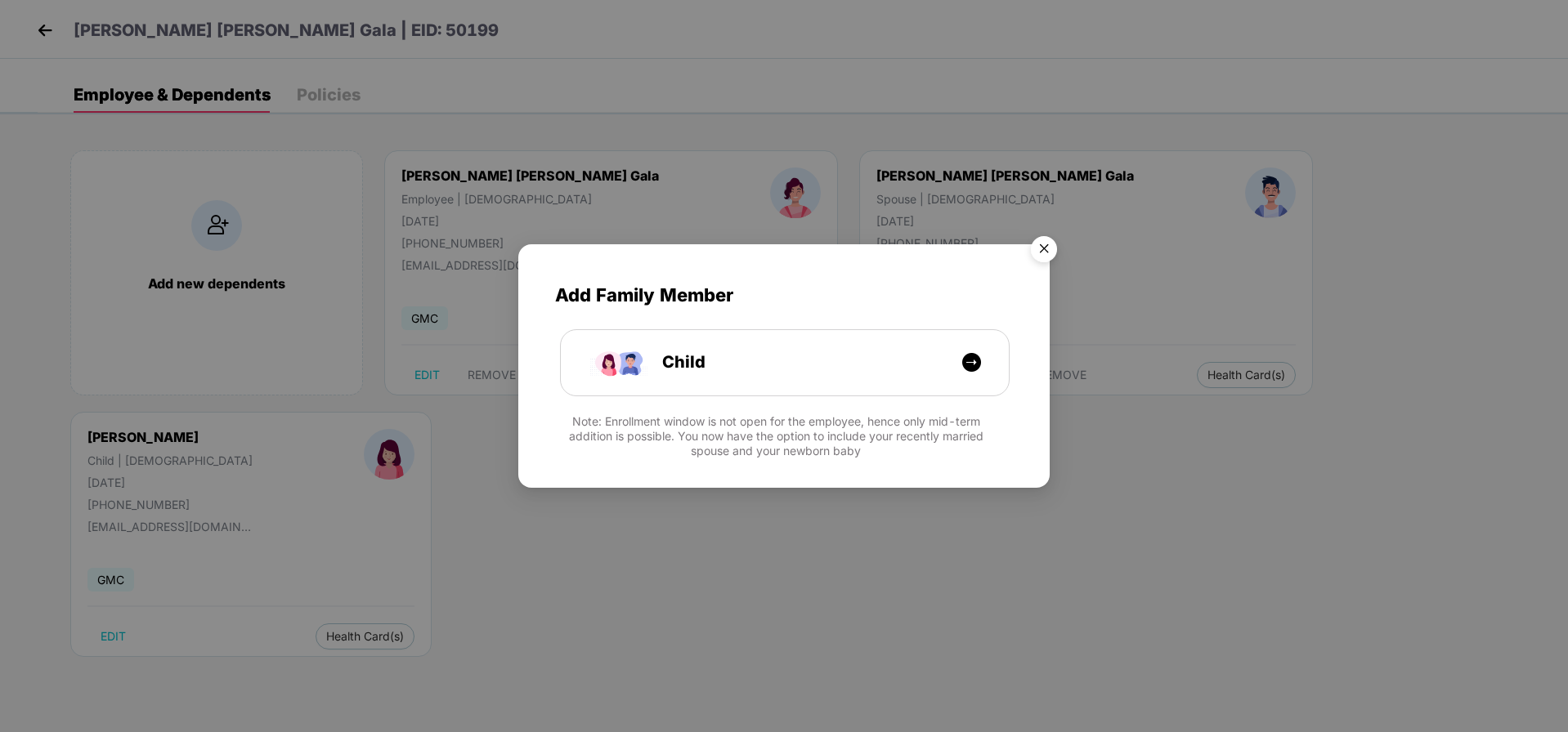
click at [1044, 251] on img "Close" at bounding box center [1044, 252] width 46 height 46
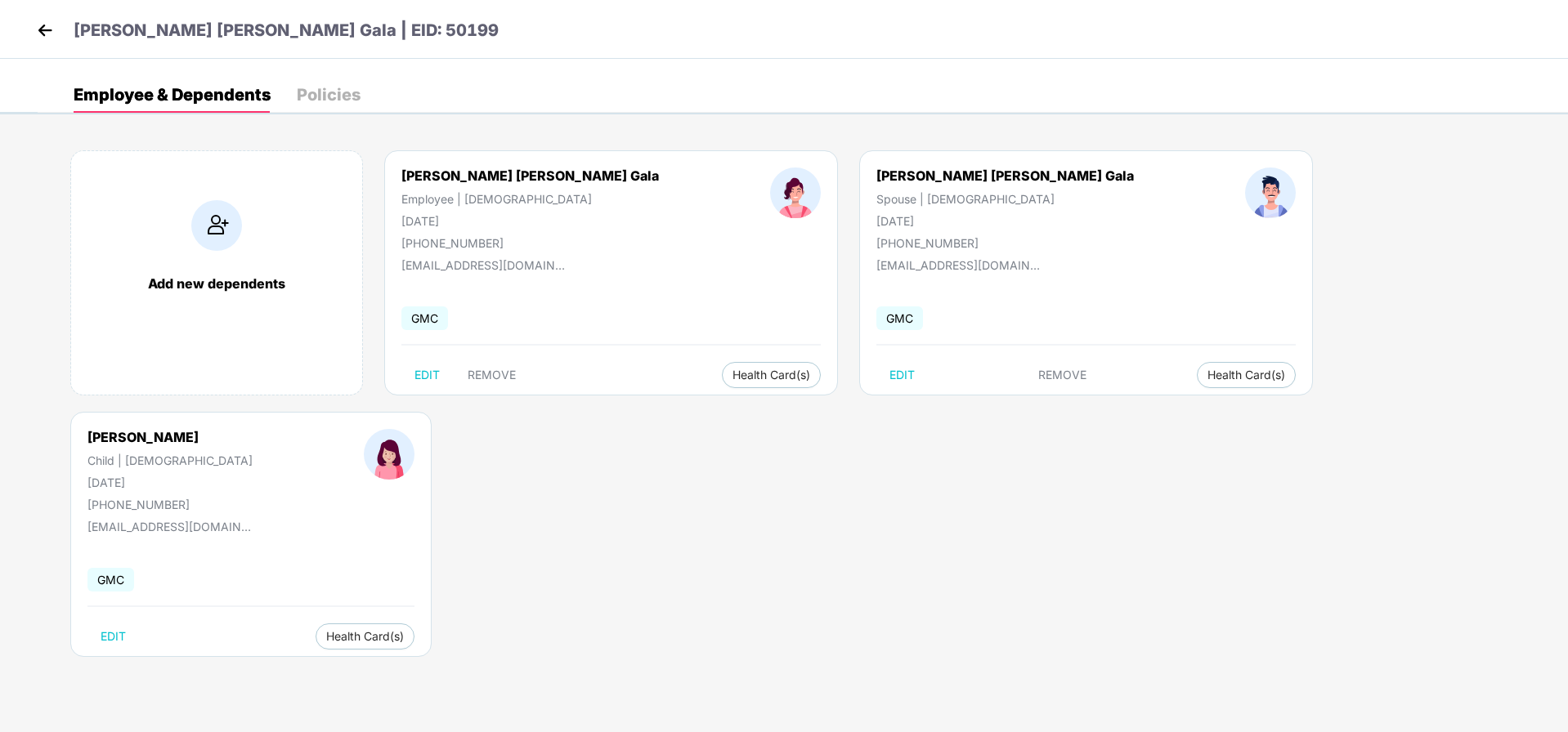
click at [329, 100] on div "Policies" at bounding box center [328, 95] width 63 height 16
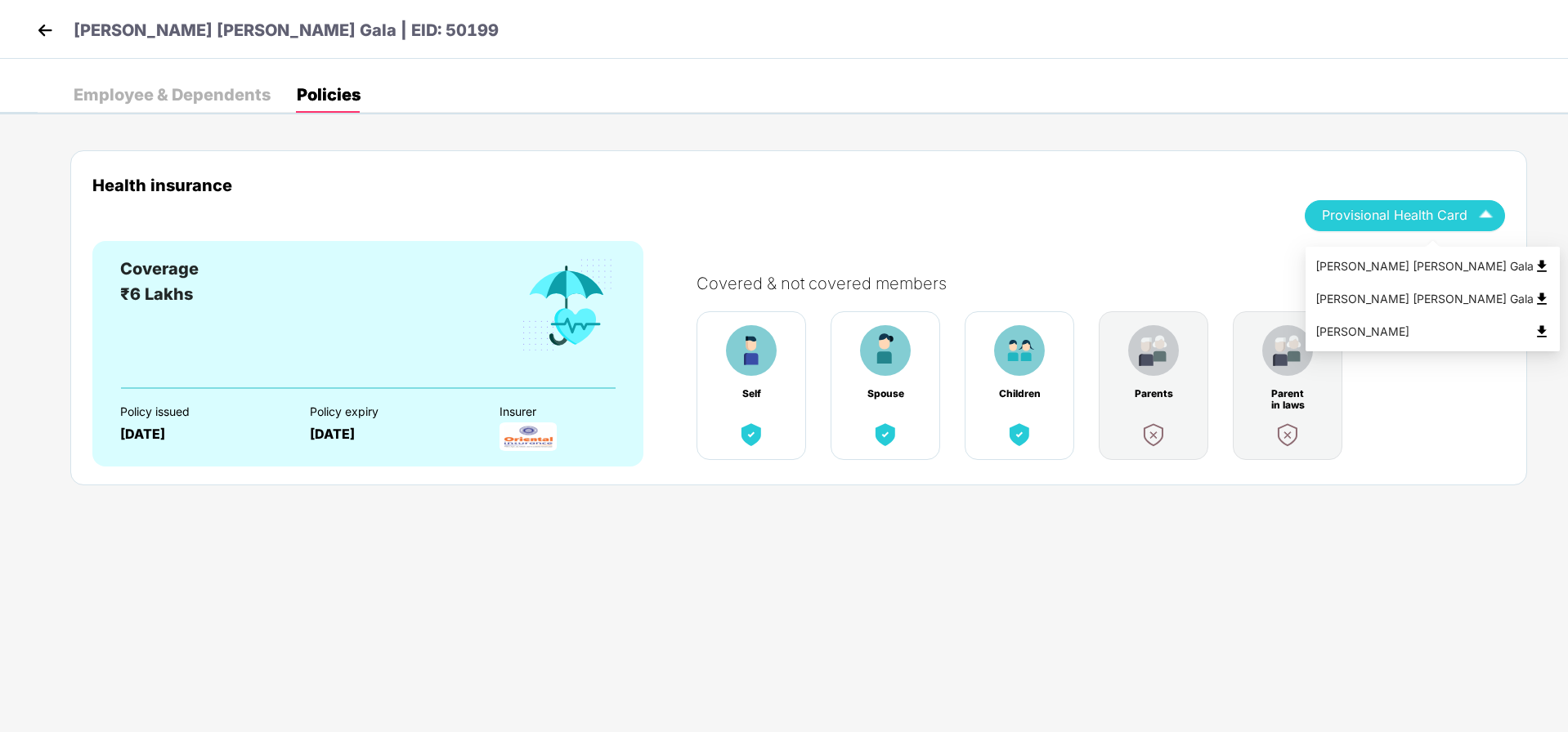
click at [1406, 220] on span "Provisional Health Card" at bounding box center [1394, 215] width 146 height 9
click at [1533, 267] on img at bounding box center [1542, 267] width 16 height 16
click at [16, 32] on div "[PERSON_NAME] [PERSON_NAME] Gala | EID: 50199" at bounding box center [784, 29] width 1568 height 58
click at [33, 30] on img at bounding box center [45, 30] width 25 height 25
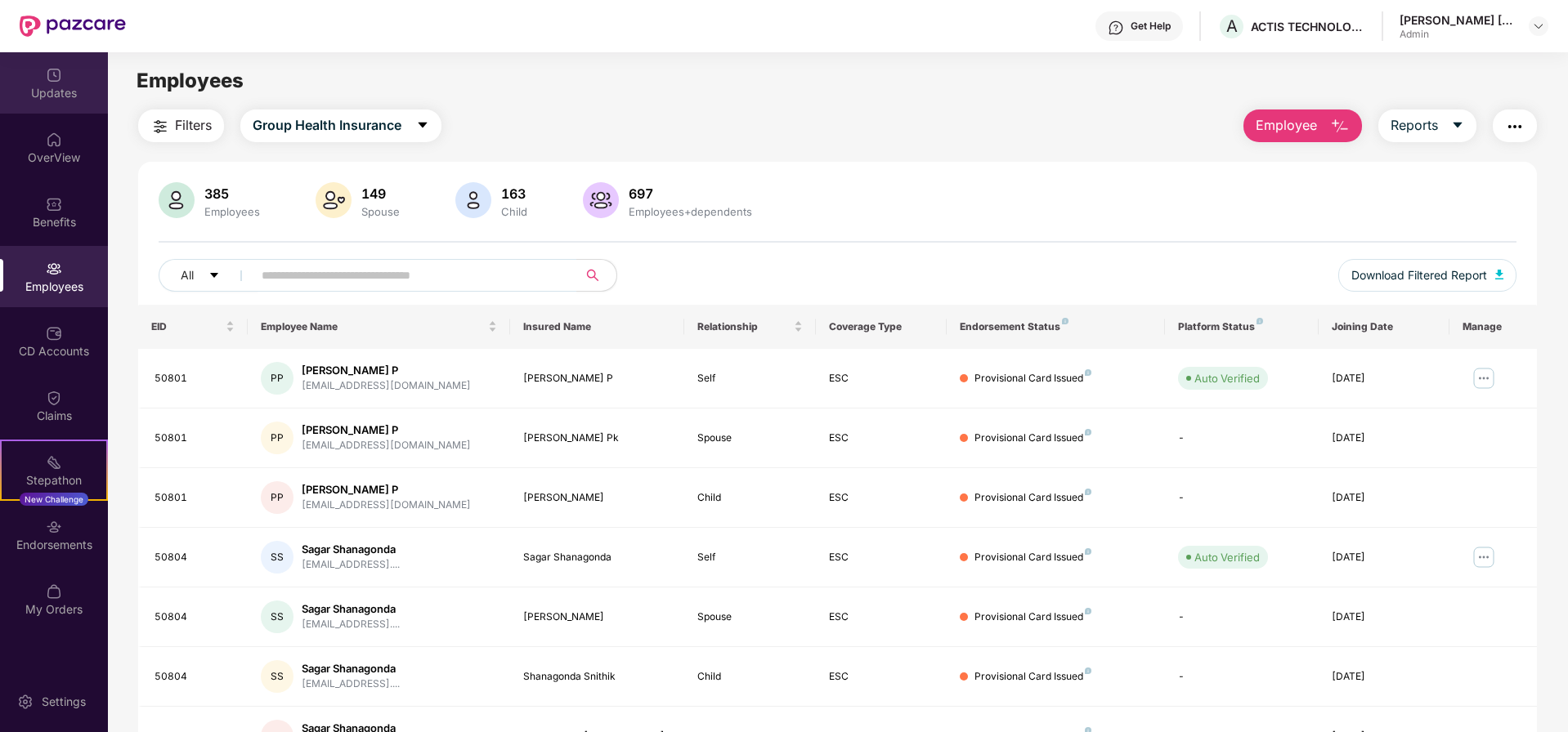
click at [67, 86] on div "Updates" at bounding box center [54, 93] width 108 height 16
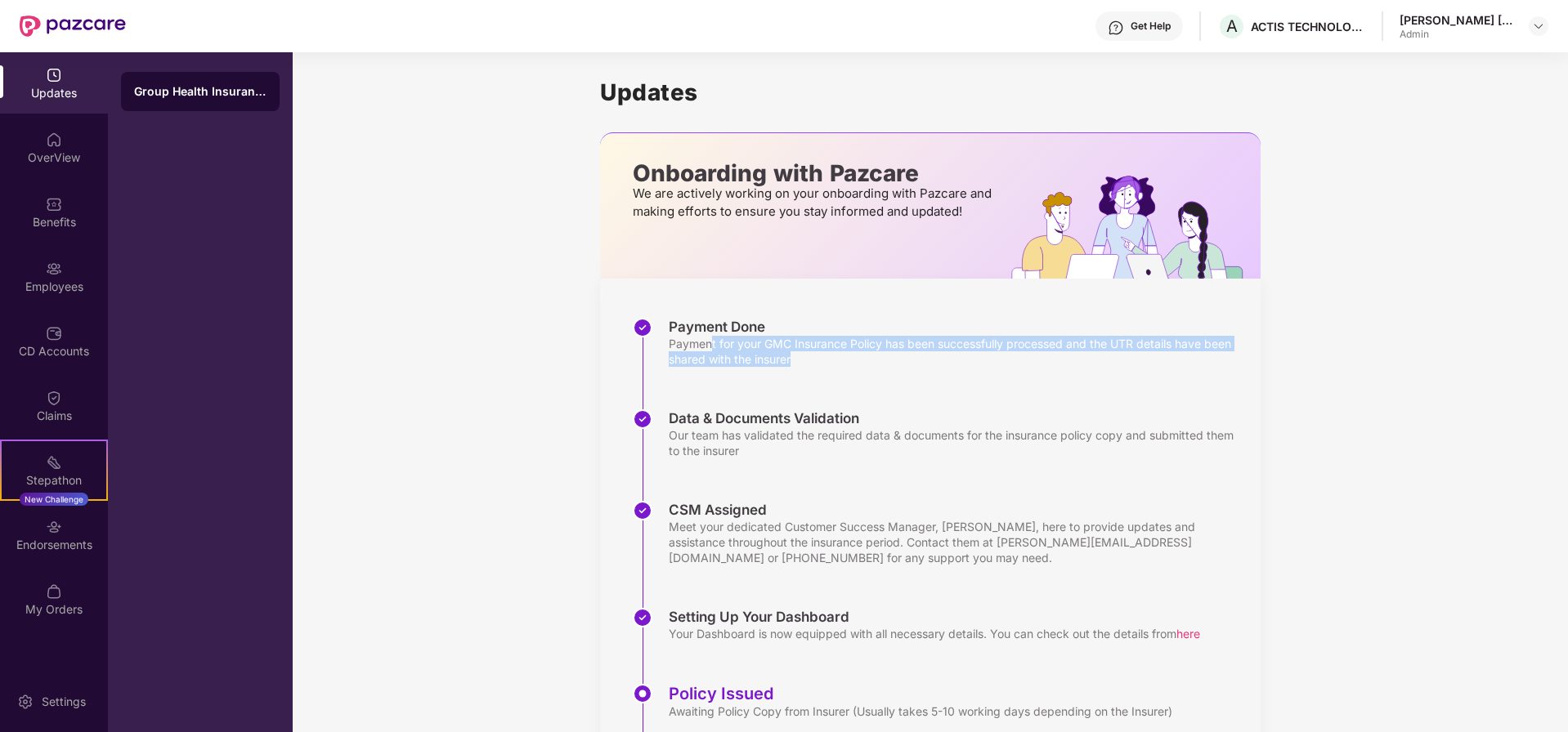
drag, startPoint x: 711, startPoint y: 346, endPoint x: 1096, endPoint y: 367, distance: 385.6
click at [1096, 367] on div "Payment Done Payment for your GMC Insurance Policy has been successfully proces…" at bounding box center [946, 363] width 628 height 91
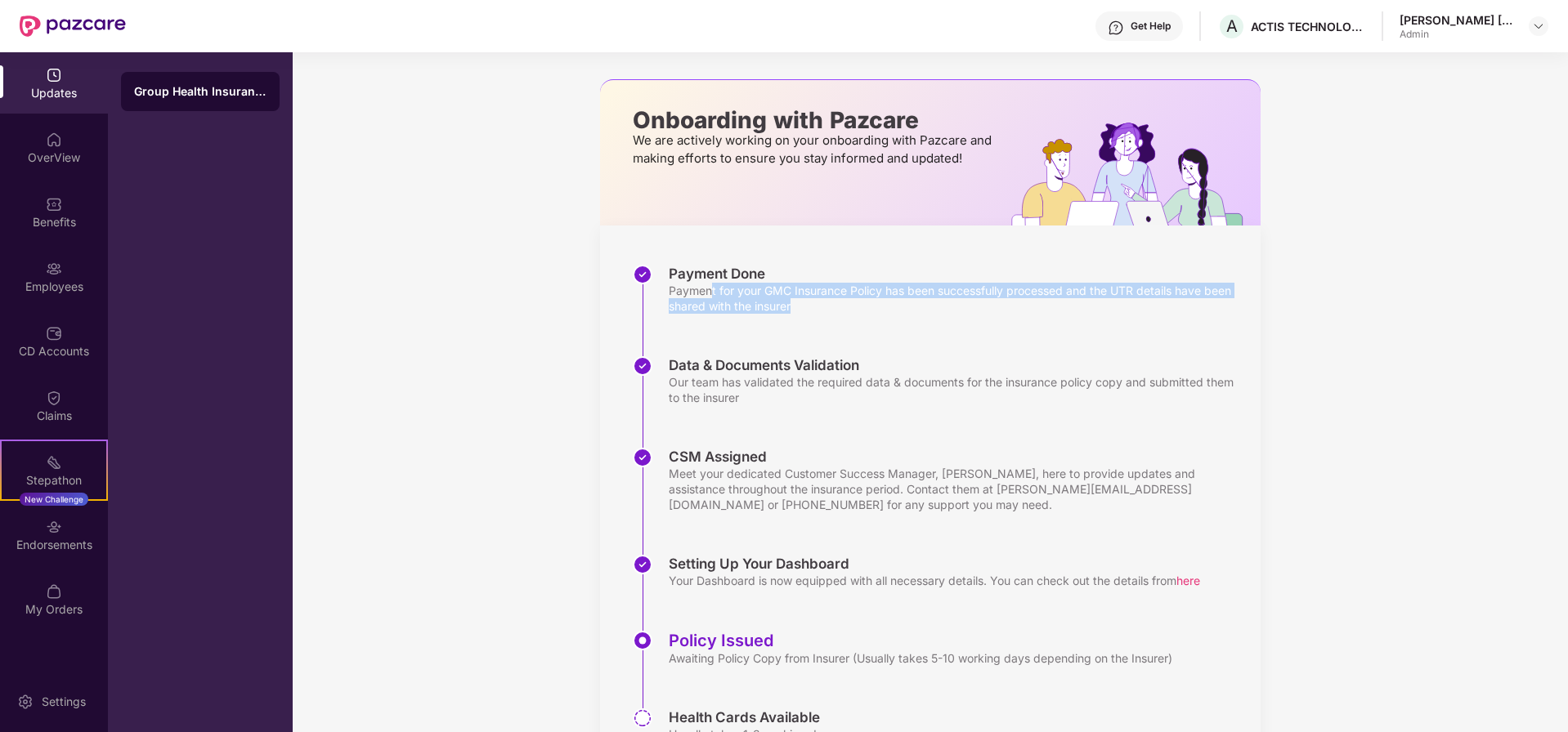
scroll to position [98, 0]
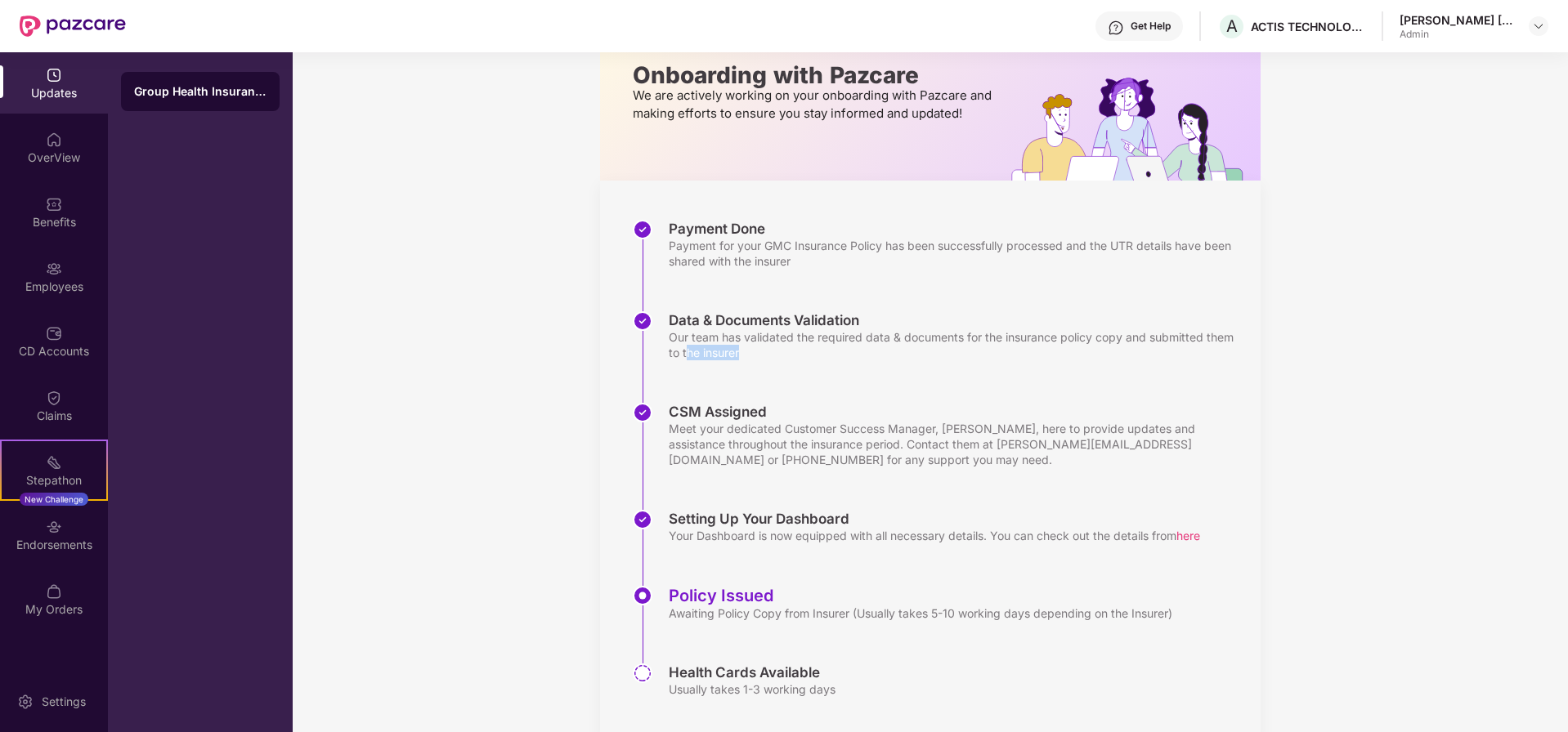
drag, startPoint x: 687, startPoint y: 347, endPoint x: 828, endPoint y: 368, distance: 142.6
click at [828, 368] on div "Data & Documents Validation Our team has validated the required data & document…" at bounding box center [946, 357] width 628 height 91
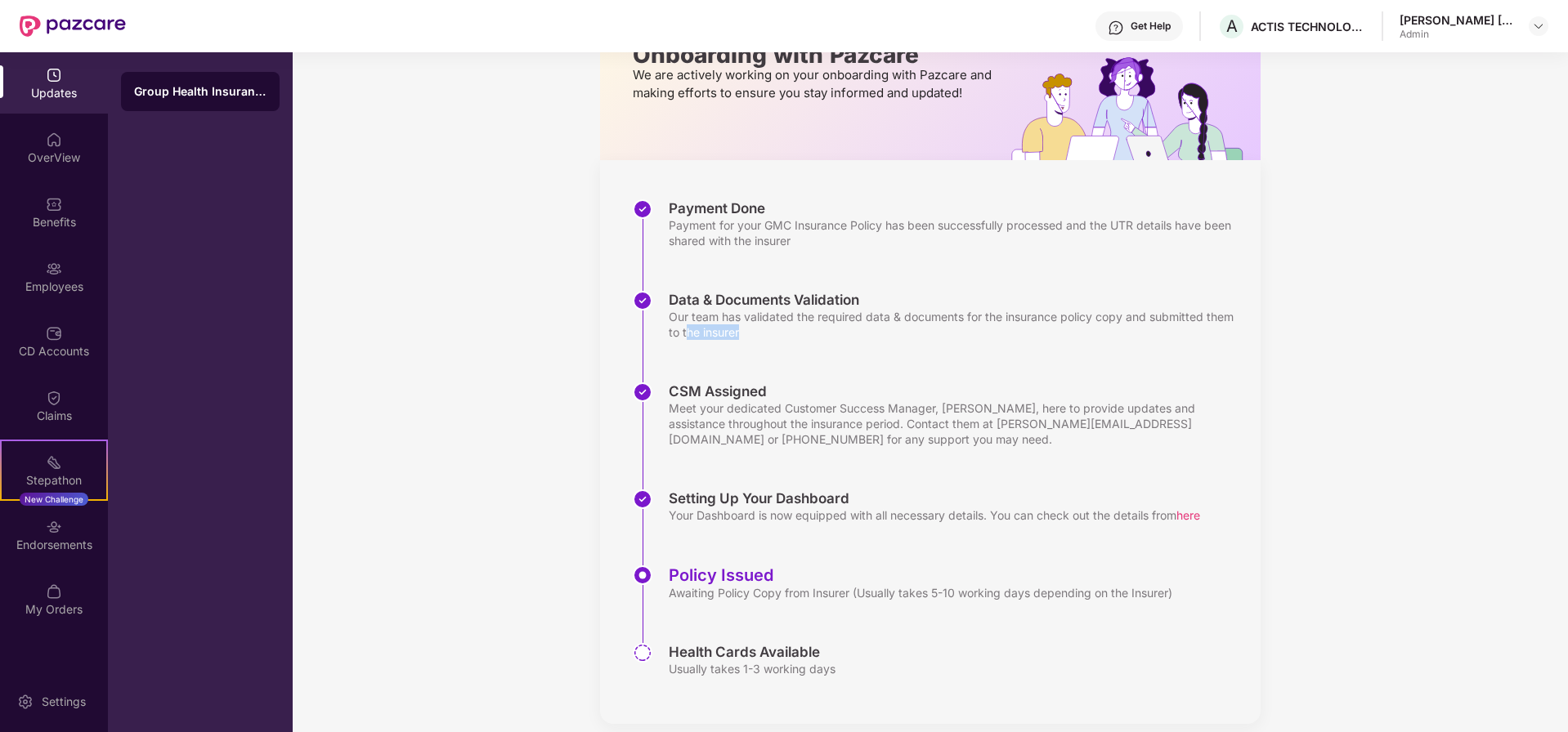
scroll to position [137, 0]
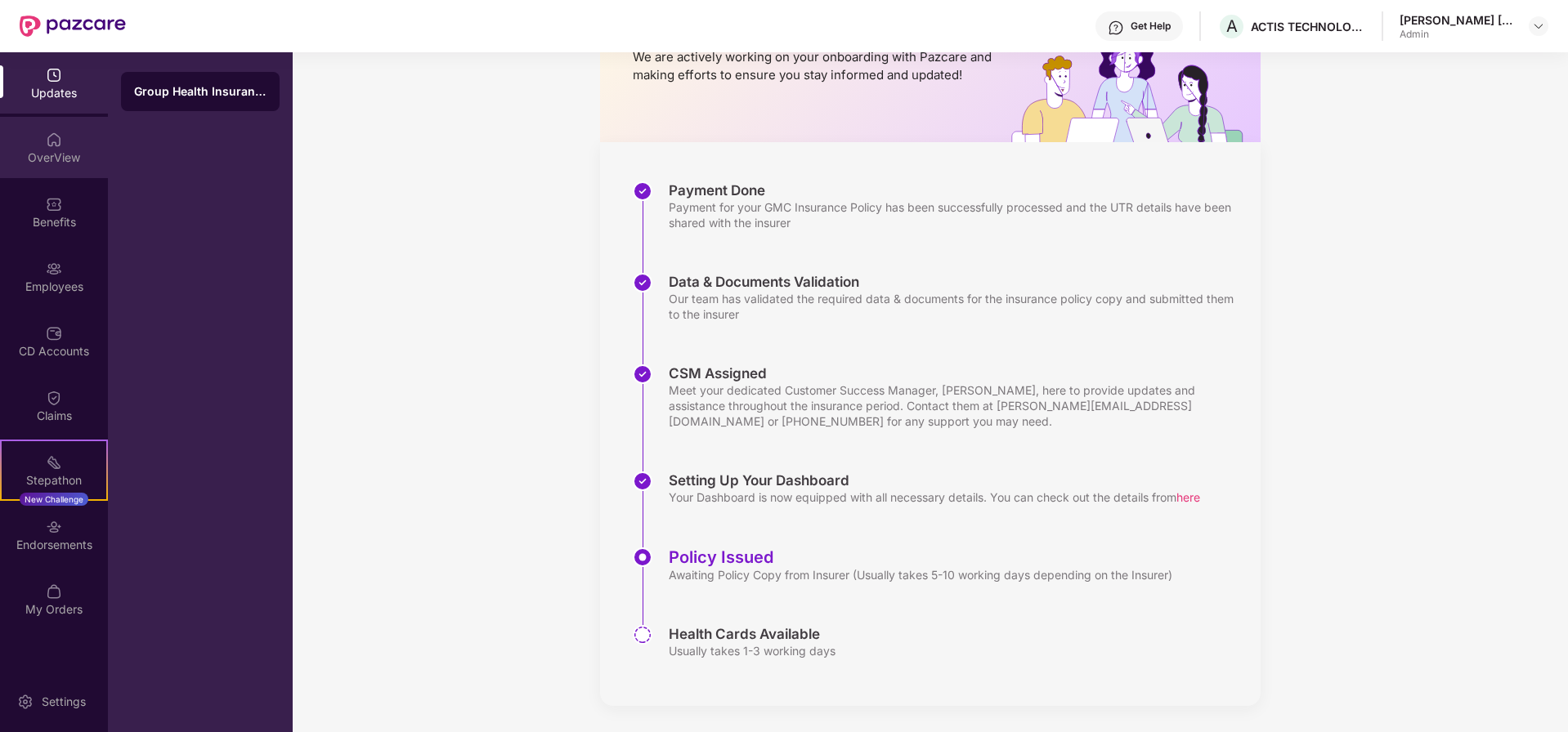
click at [58, 156] on div "OverView" at bounding box center [54, 158] width 108 height 16
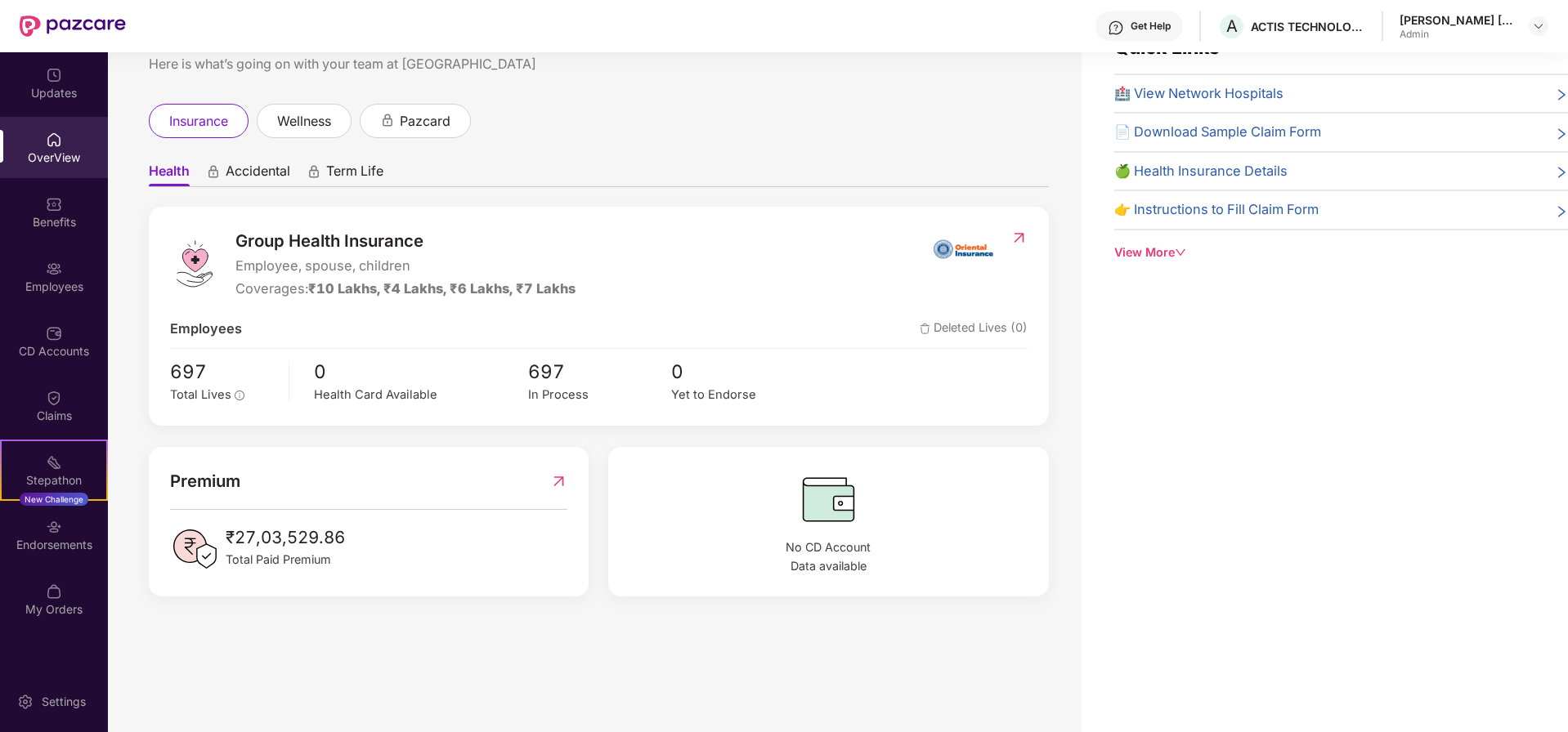
click at [269, 169] on span "Accidental" at bounding box center [258, 175] width 64 height 24
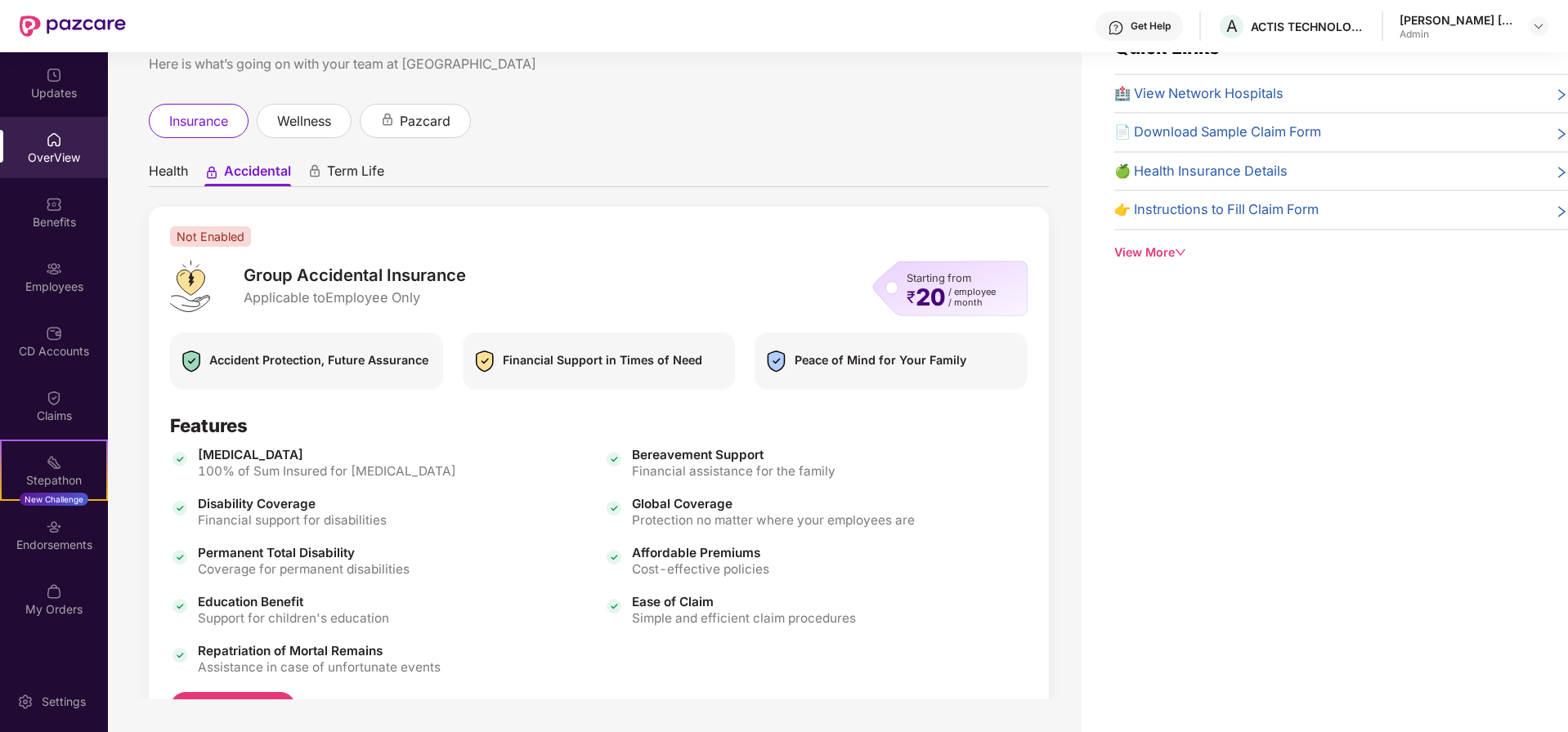
click at [355, 173] on span "Term Life" at bounding box center [355, 175] width 57 height 24
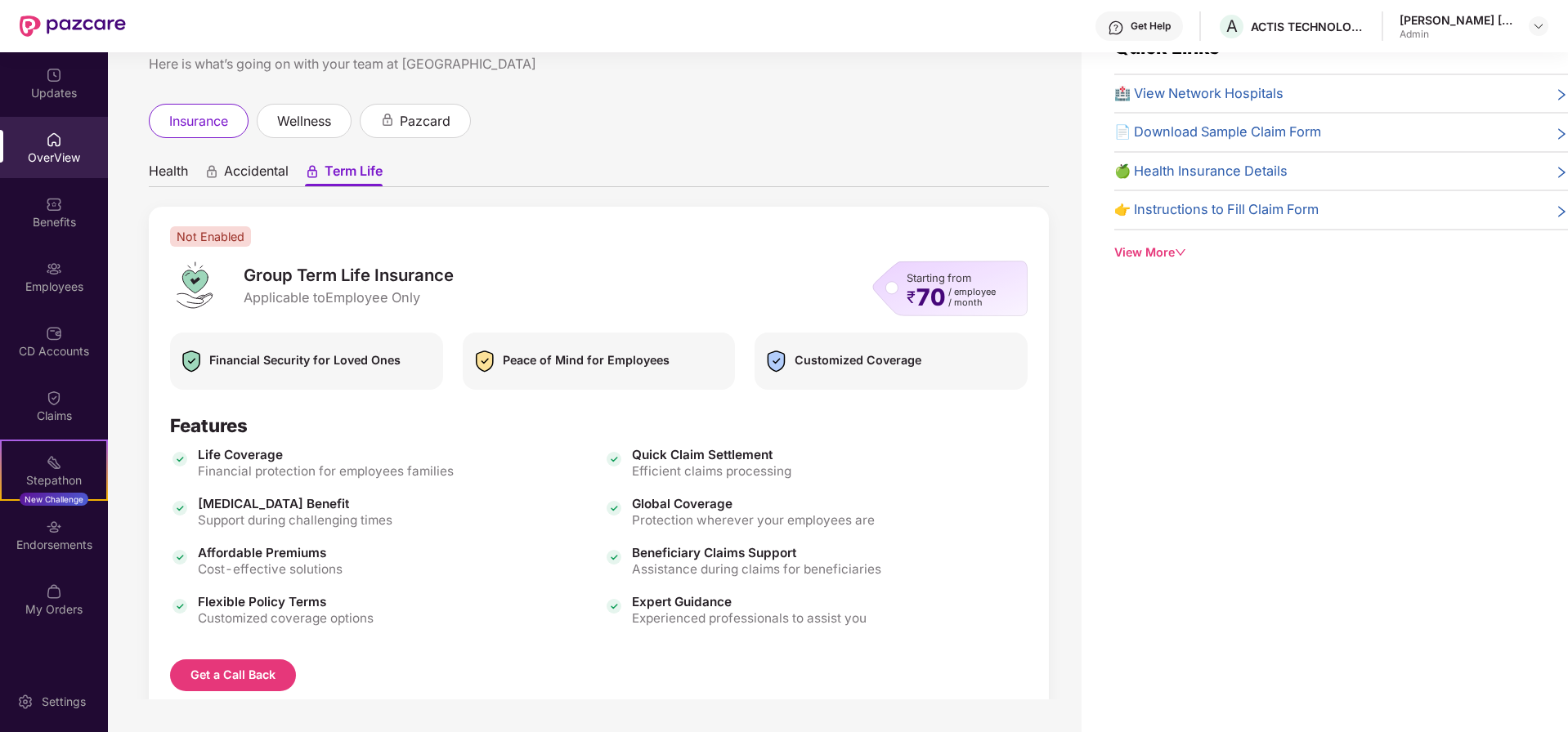
click at [239, 175] on span "Accidental" at bounding box center [256, 175] width 64 height 24
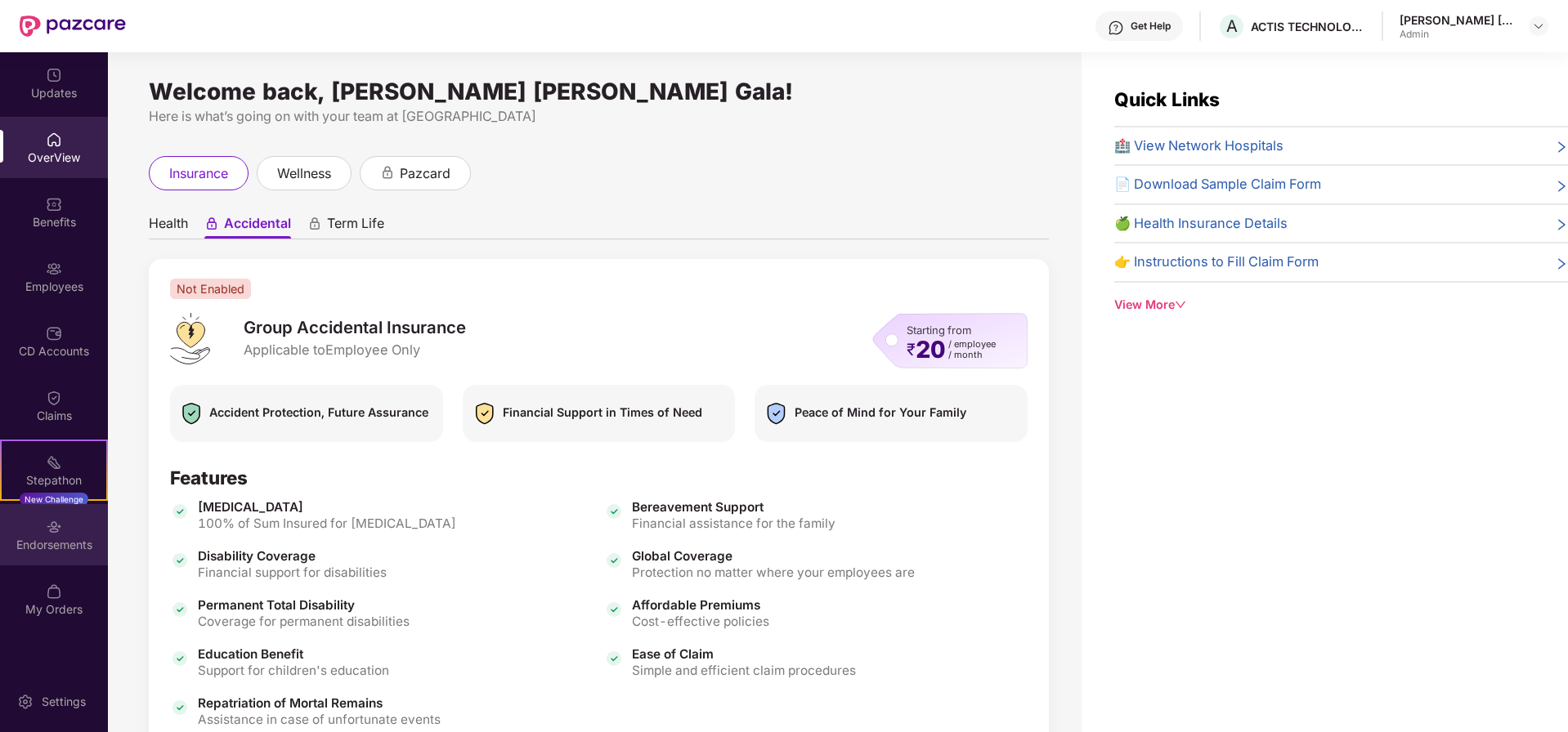
click at [68, 545] on div "Endorsements" at bounding box center [54, 545] width 108 height 16
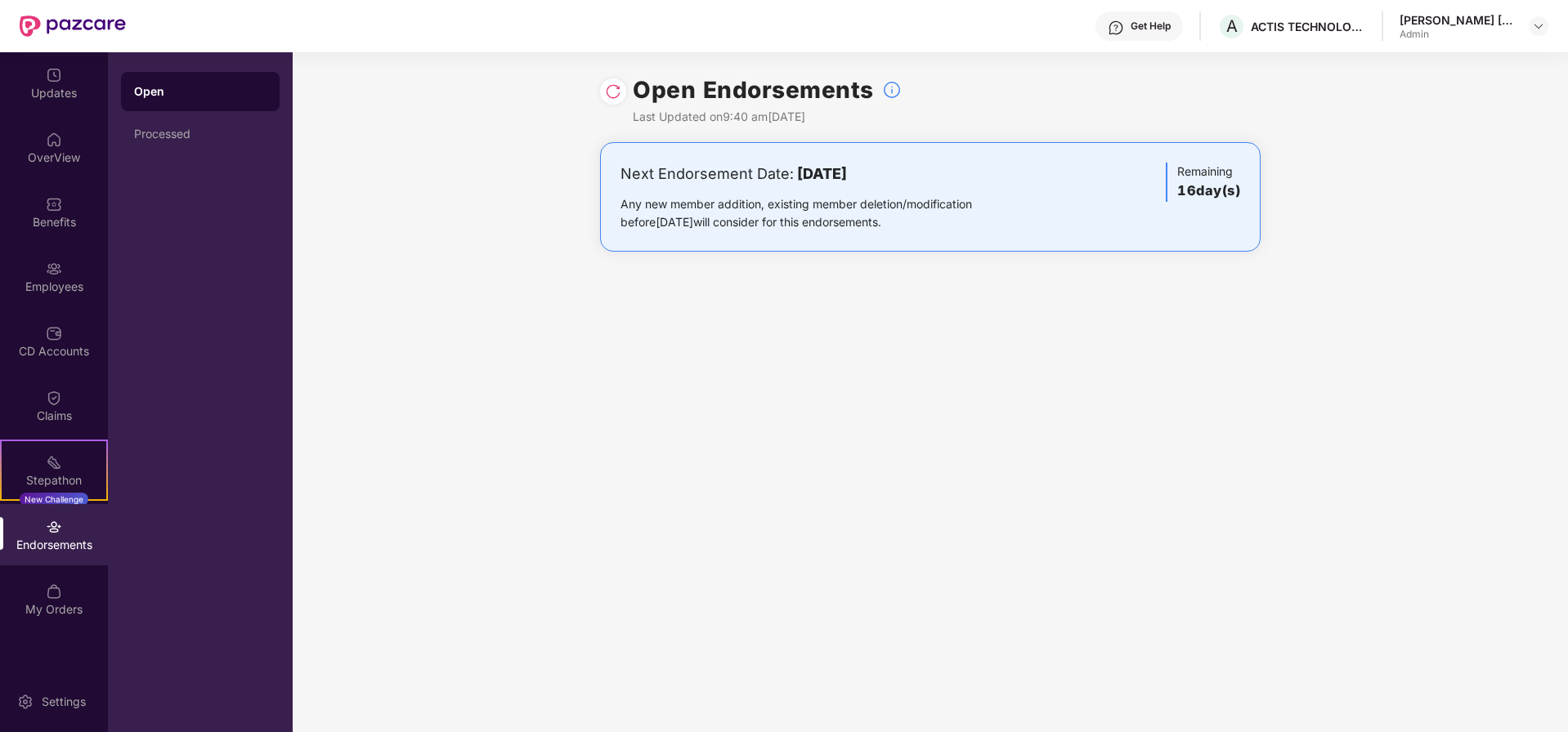
click at [1483, 30] on div "Admin" at bounding box center [1456, 35] width 114 height 13
click at [1552, 26] on header "Get Help A ACTIS TECHNOLOGIES PRIVATE LIMITED [PERSON_NAME] [PERSON_NAME] Gala …" at bounding box center [784, 26] width 1568 height 53
click at [1538, 29] on img at bounding box center [1538, 26] width 13 height 13
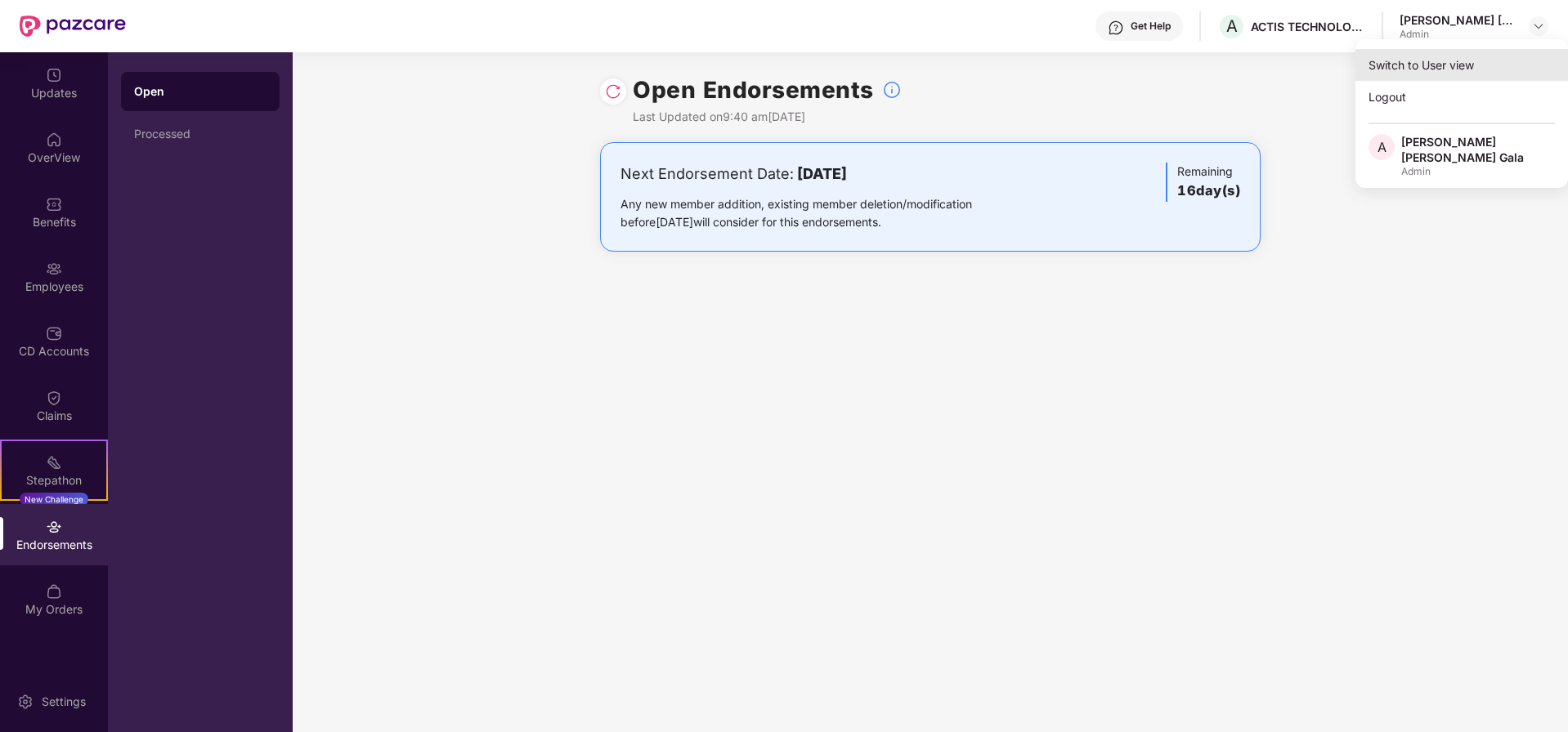
click at [1403, 71] on div "Switch to User view" at bounding box center [1462, 65] width 212 height 32
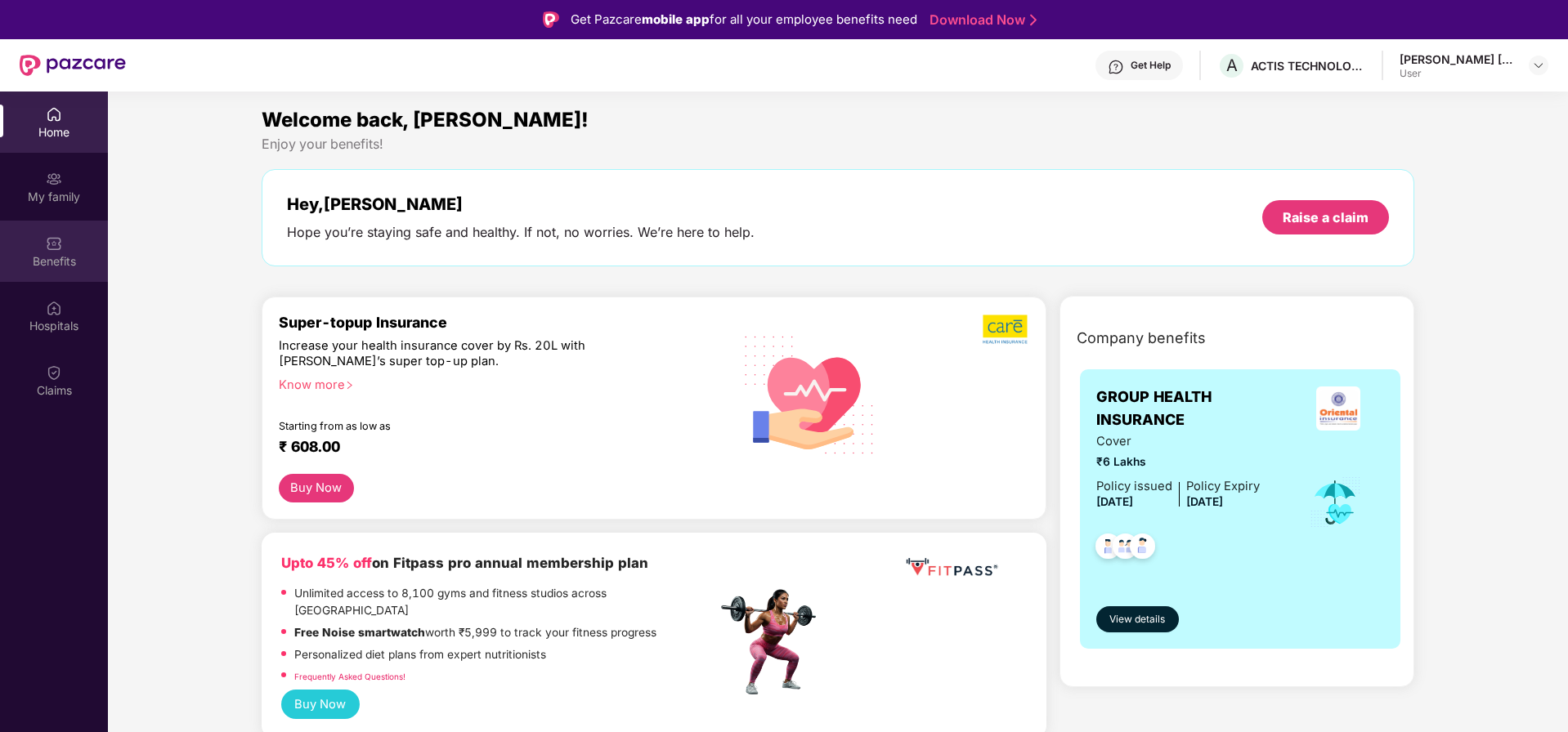
click at [55, 241] on img at bounding box center [54, 244] width 16 height 16
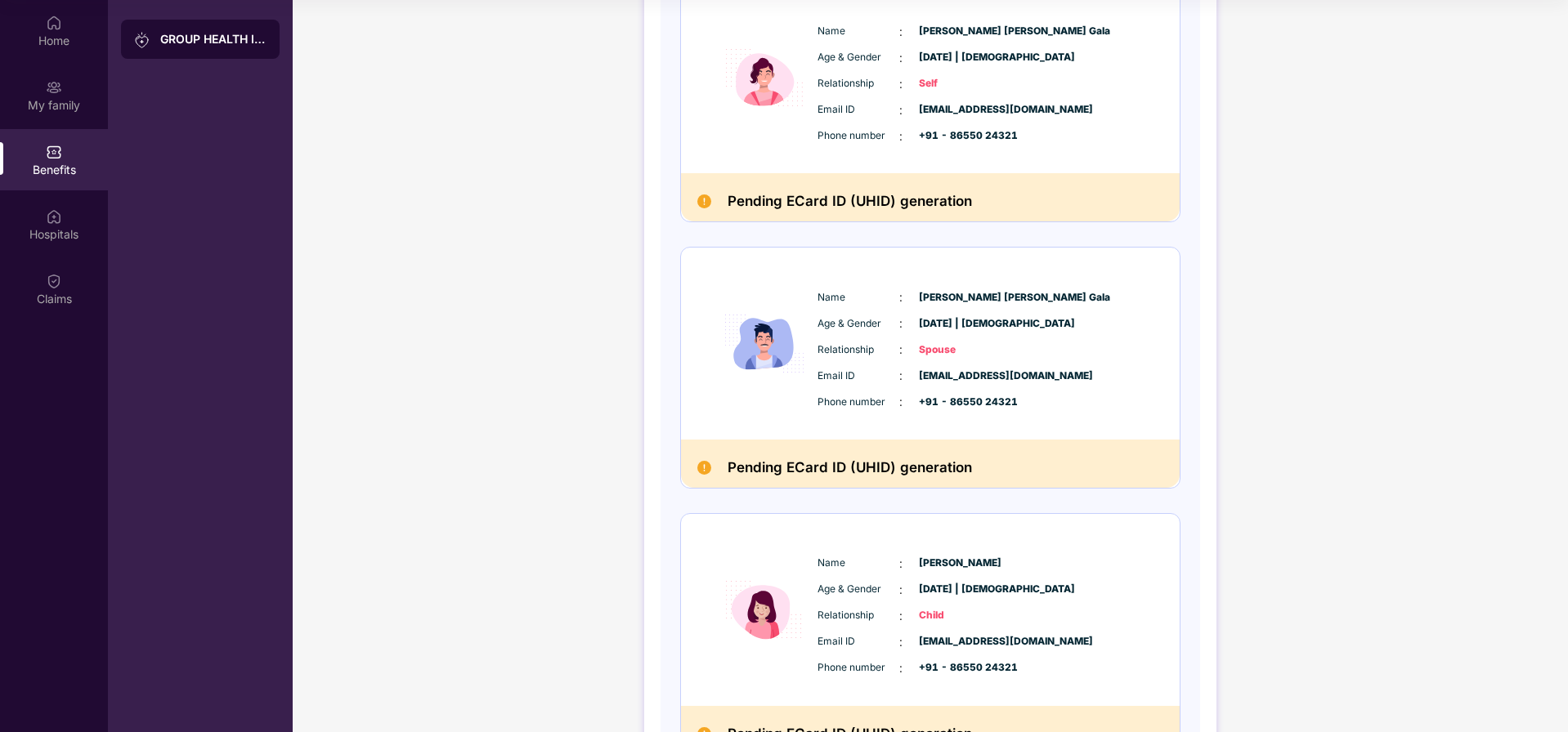
scroll to position [93, 0]
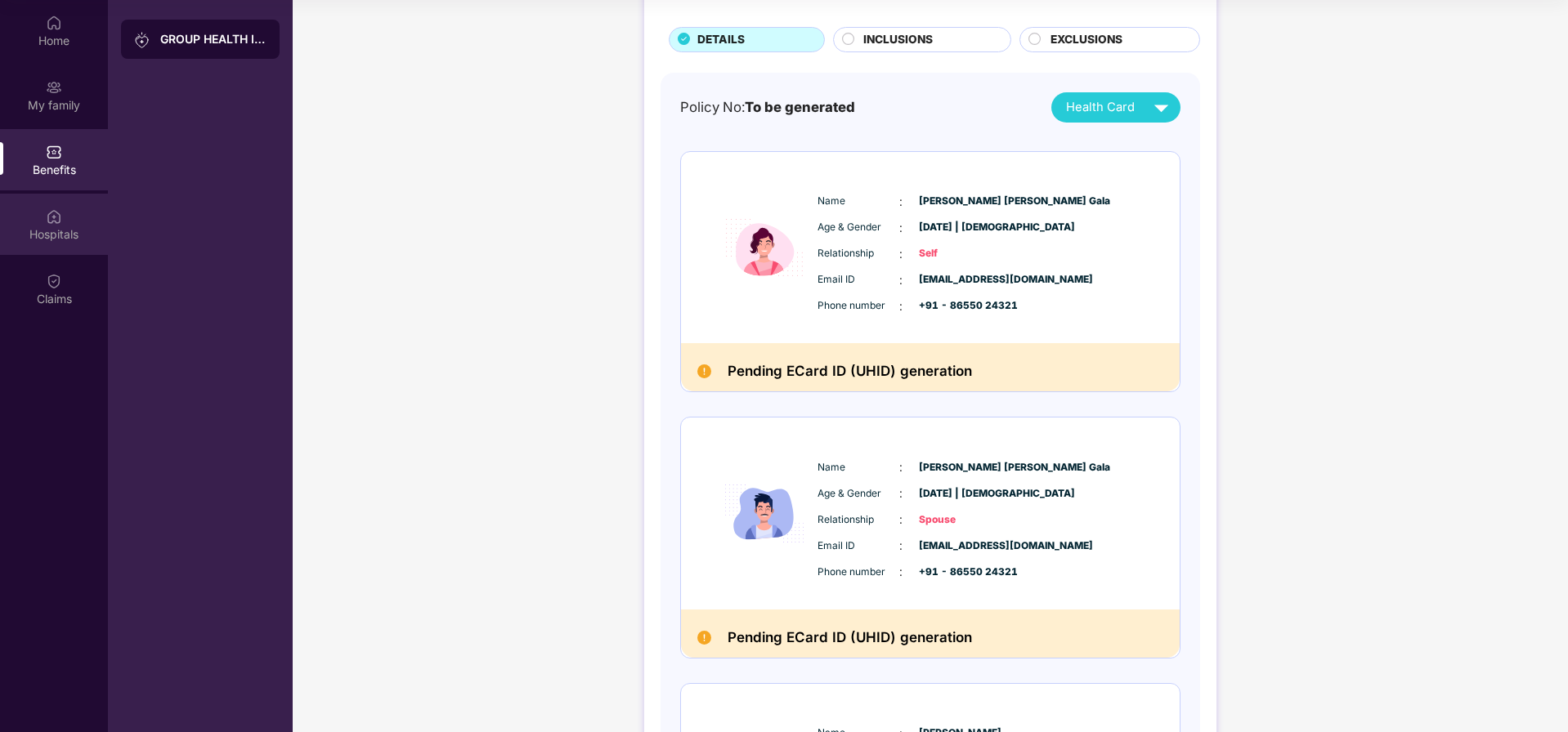
click at [44, 217] on div "Hospitals" at bounding box center [54, 224] width 108 height 61
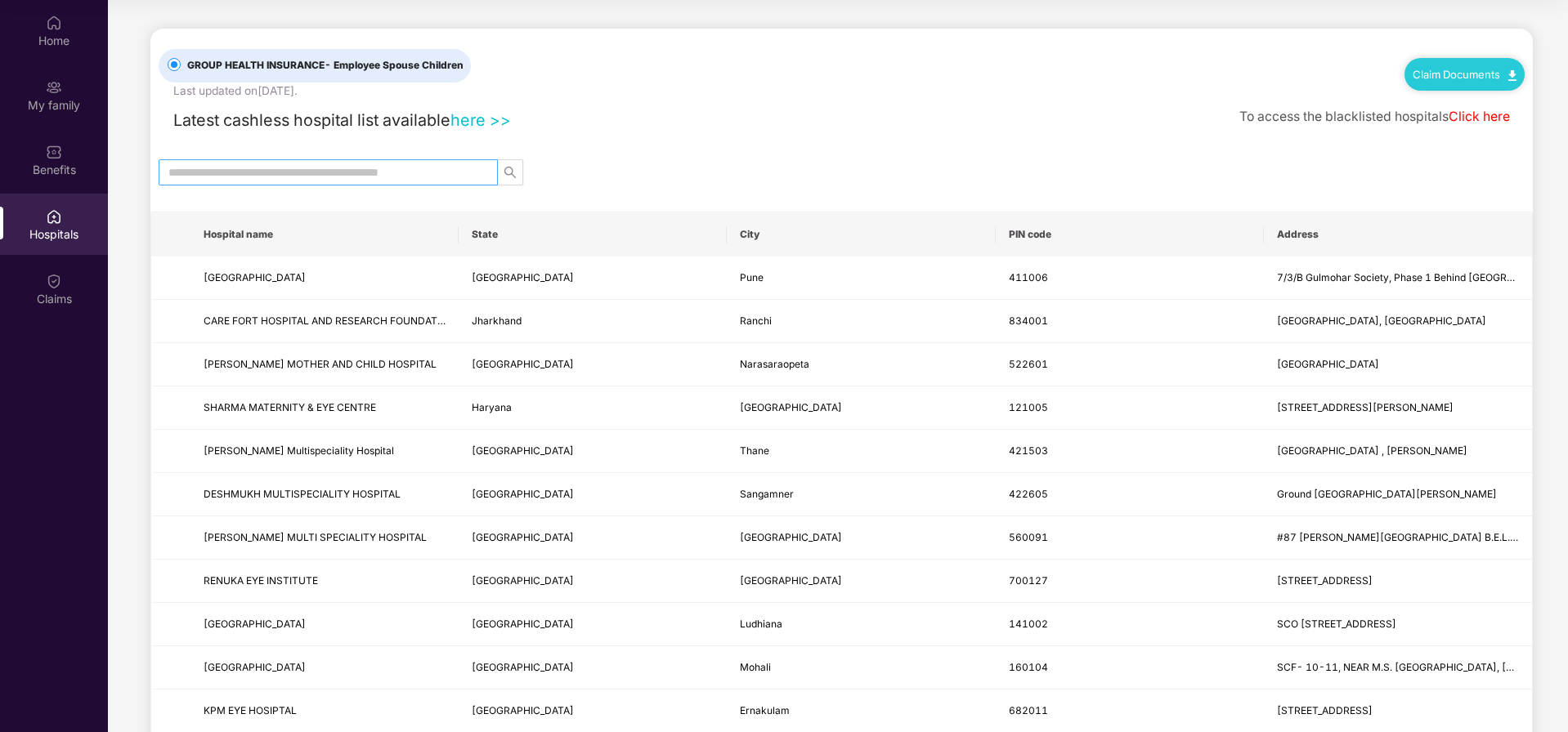
click at [272, 174] on input "text" at bounding box center [321, 173] width 306 height 18
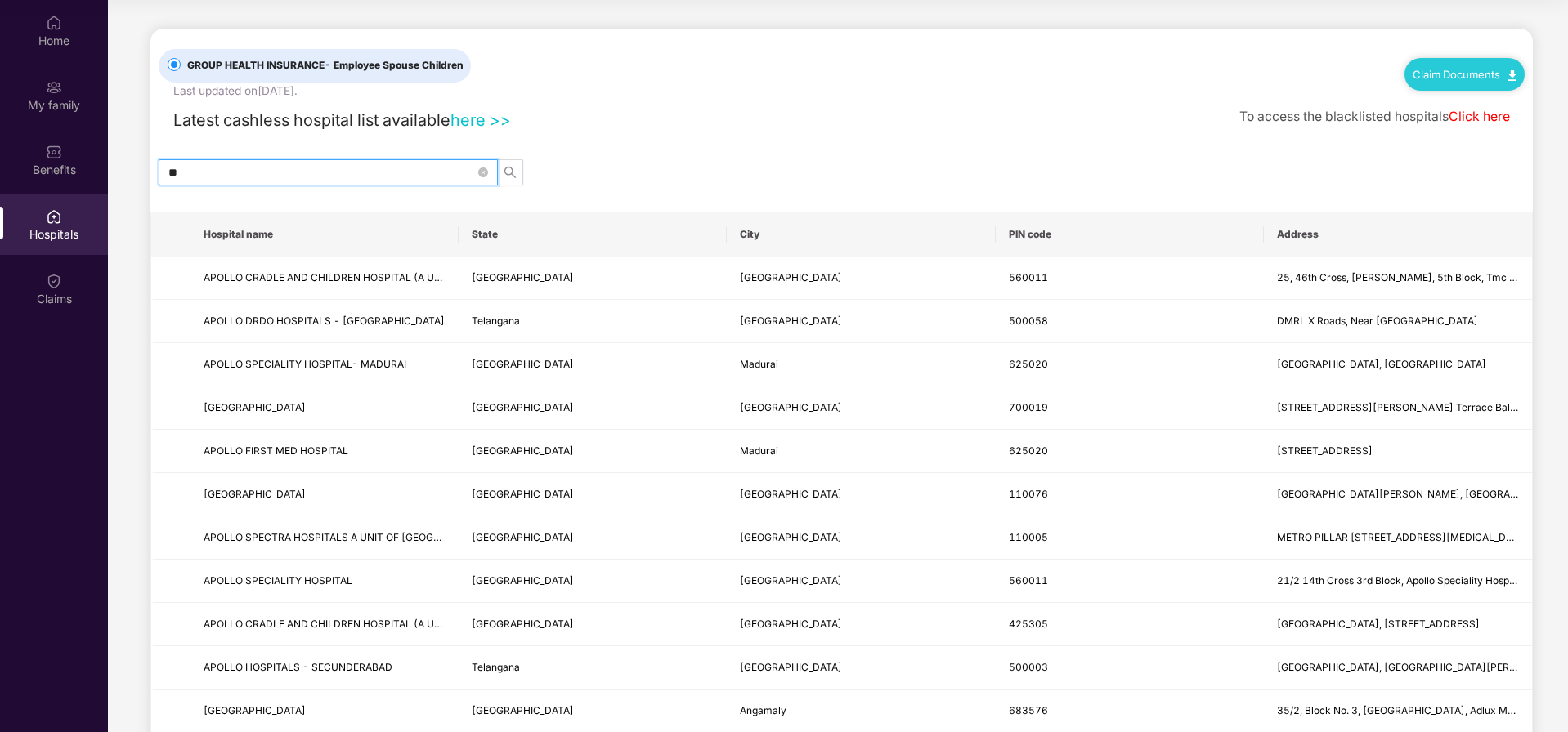
type input "*"
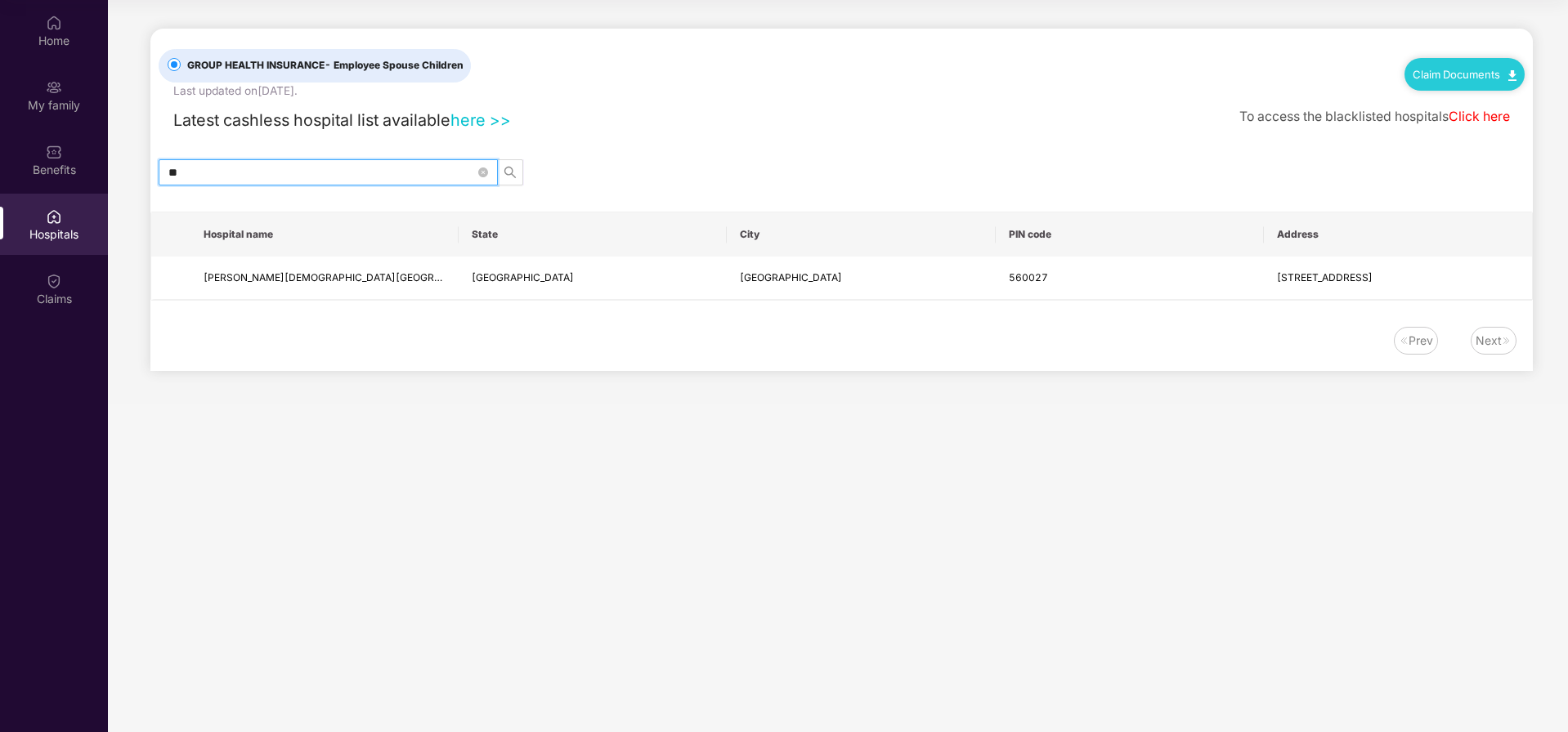
type input "*"
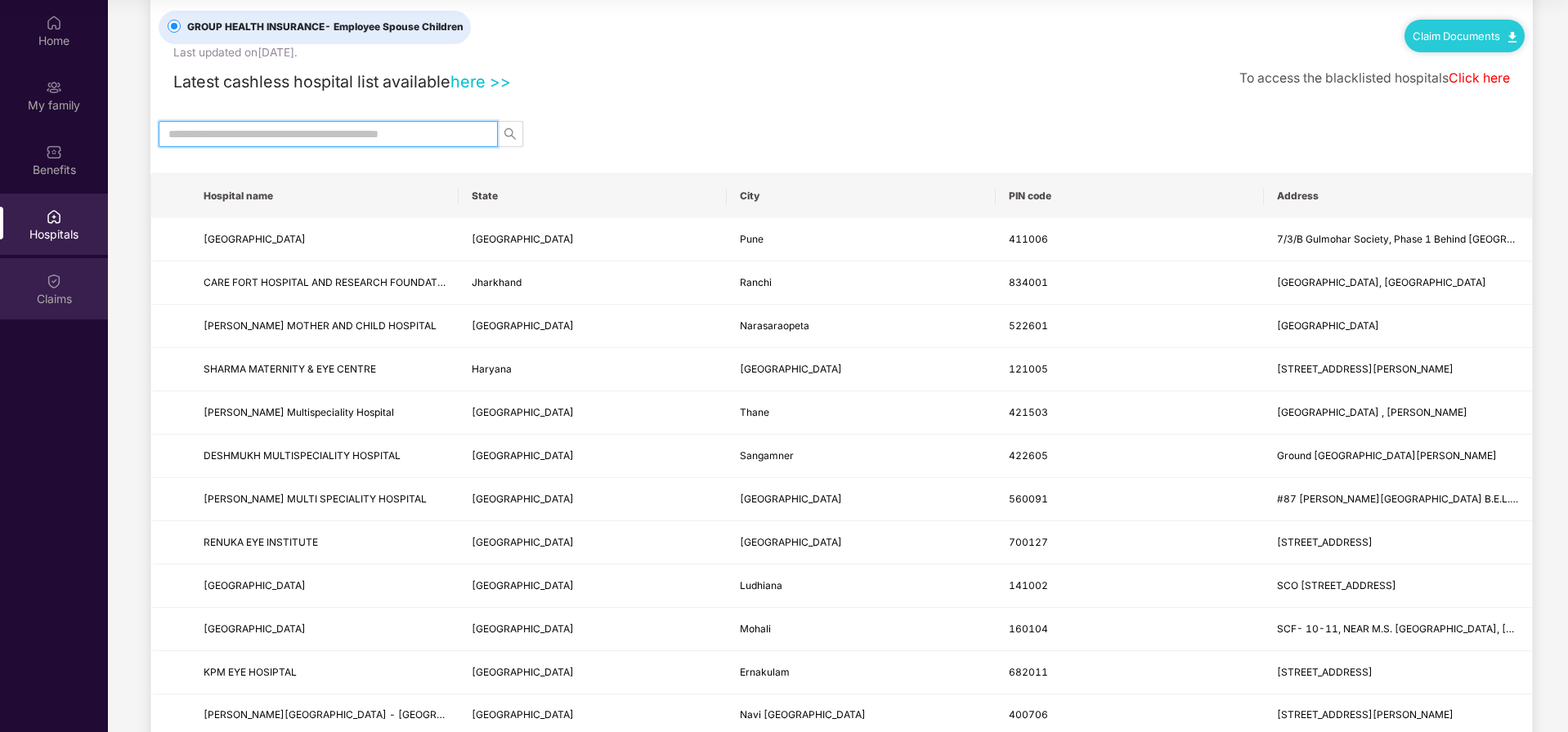
scroll to position [98, 0]
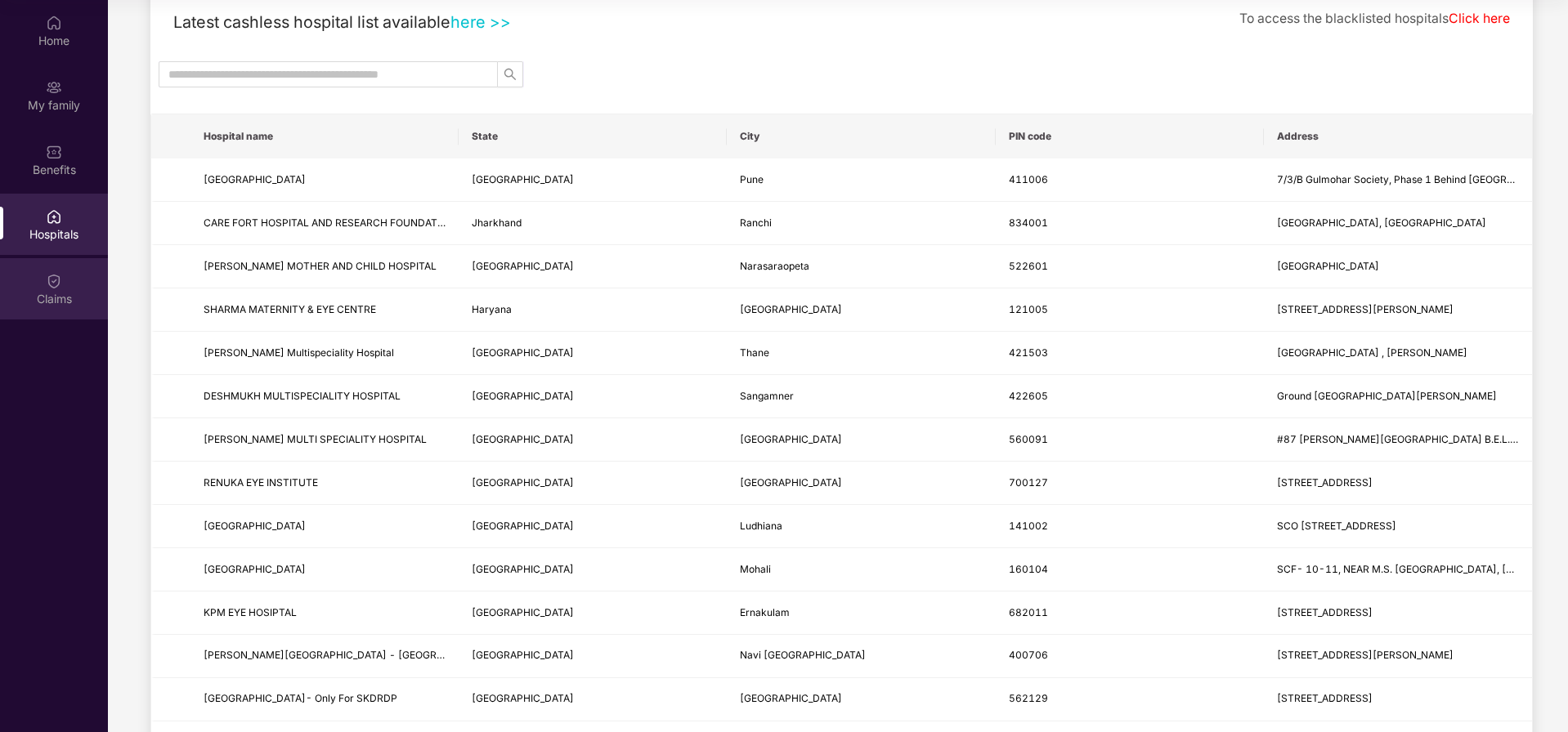
click at [44, 291] on div "Claims" at bounding box center [54, 299] width 108 height 16
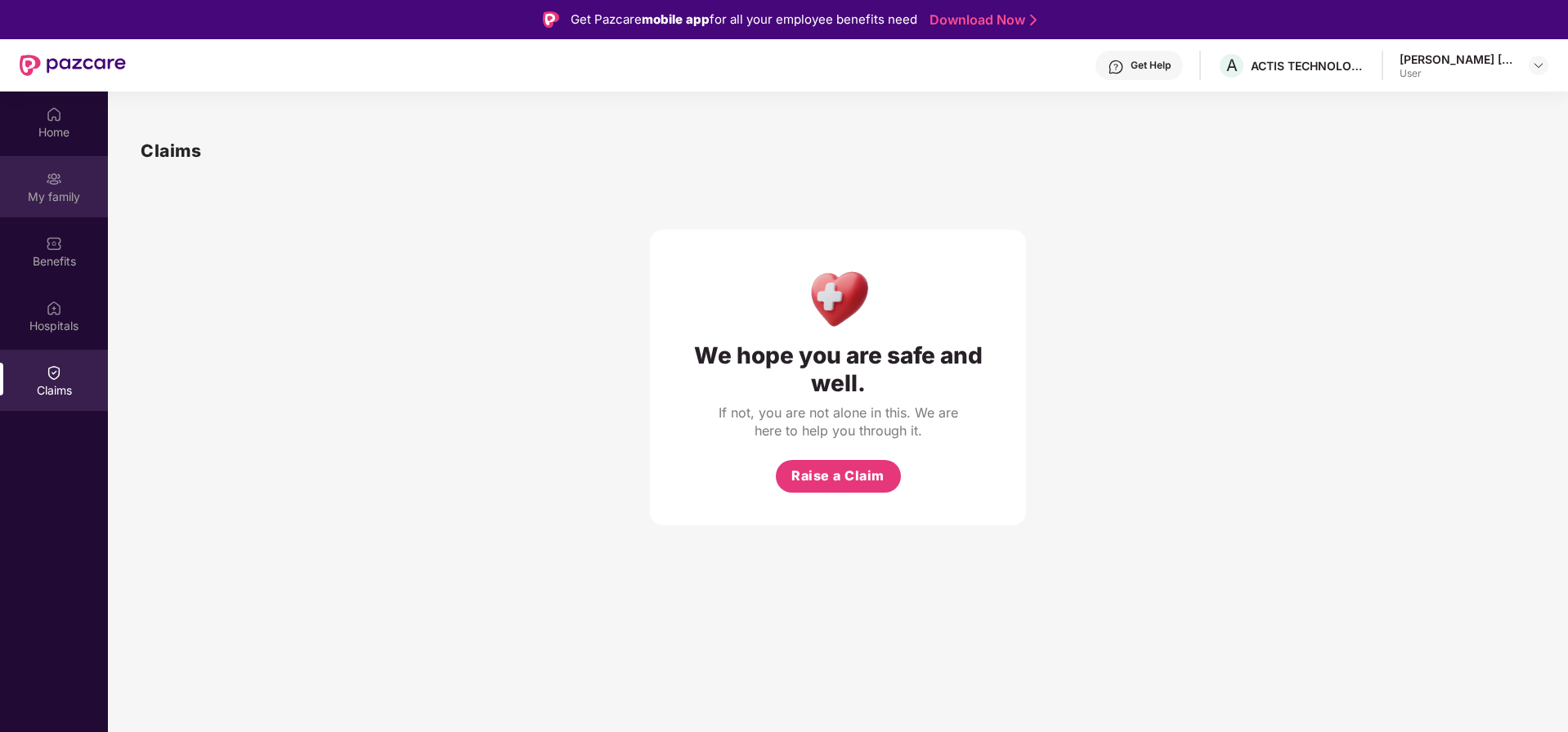
click at [56, 189] on div "My family" at bounding box center [54, 197] width 108 height 16
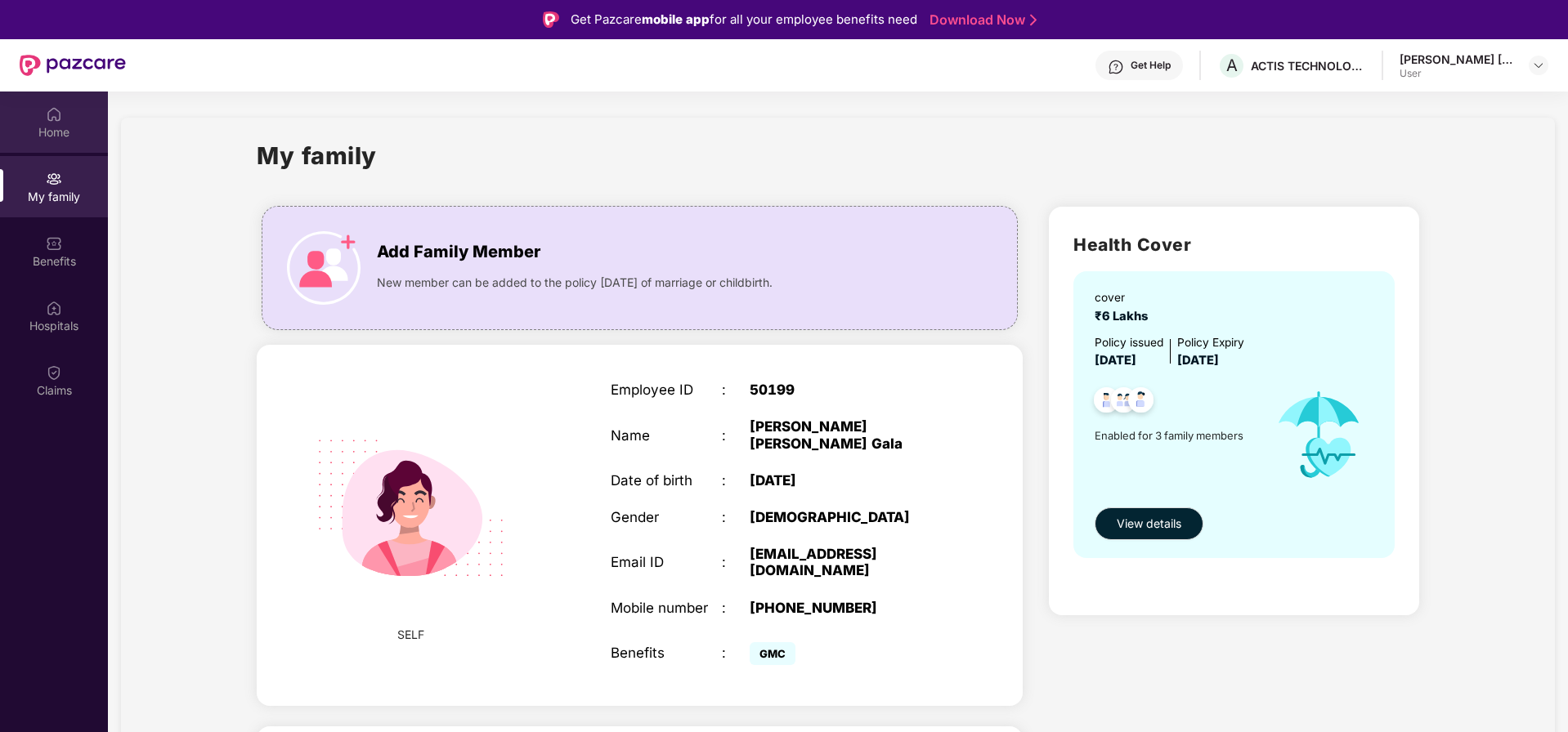
click at [63, 123] on div "Home" at bounding box center [54, 122] width 108 height 61
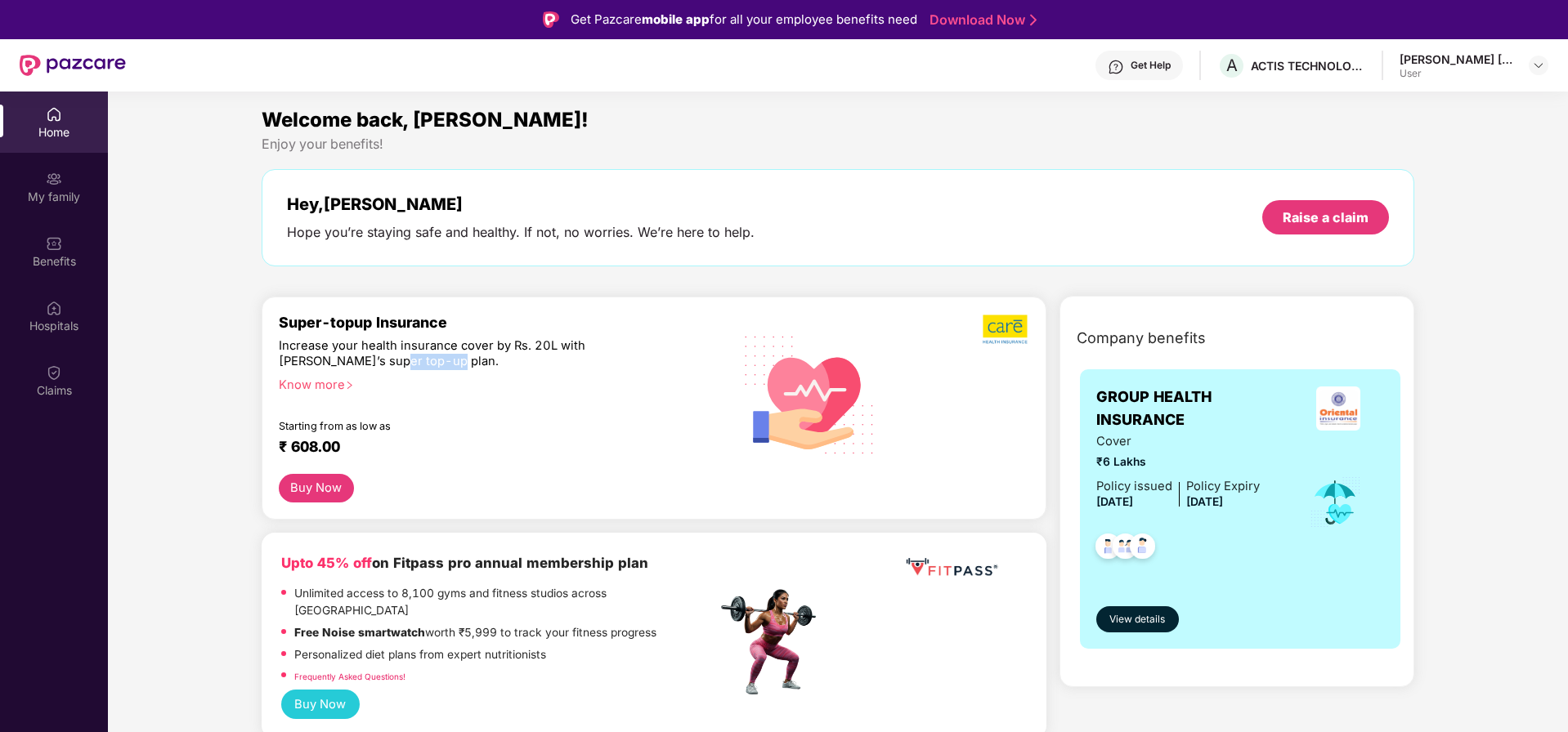
drag, startPoint x: 334, startPoint y: 356, endPoint x: 394, endPoint y: 357, distance: 60.0
click at [394, 357] on div "Increase your health insurance cover by Rs. 20L with [PERSON_NAME]’s super top-…" at bounding box center [462, 354] width 367 height 32
click at [418, 380] on div "Know more" at bounding box center [492, 384] width 428 height 12
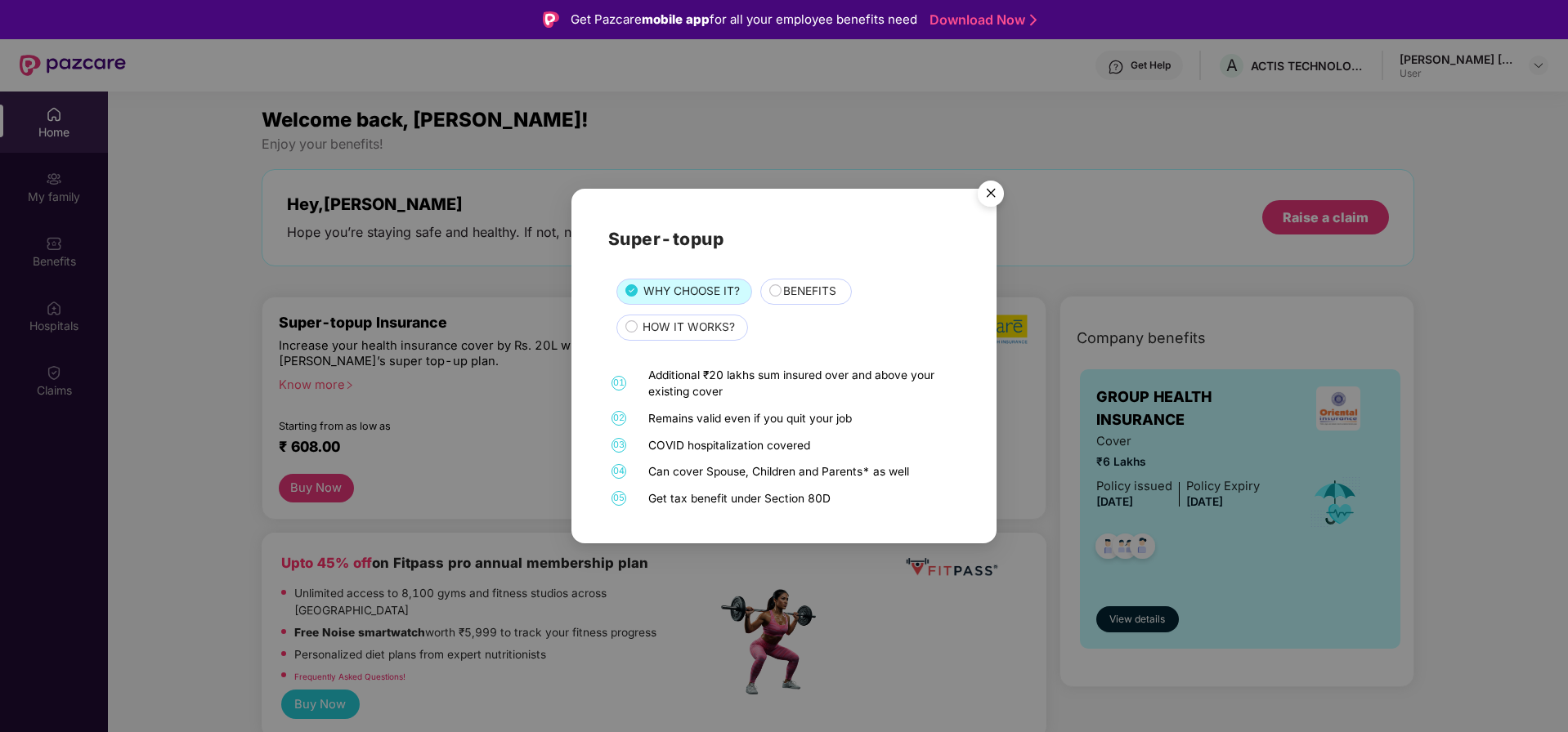
click at [989, 192] on img "Close" at bounding box center [991, 196] width 46 height 46
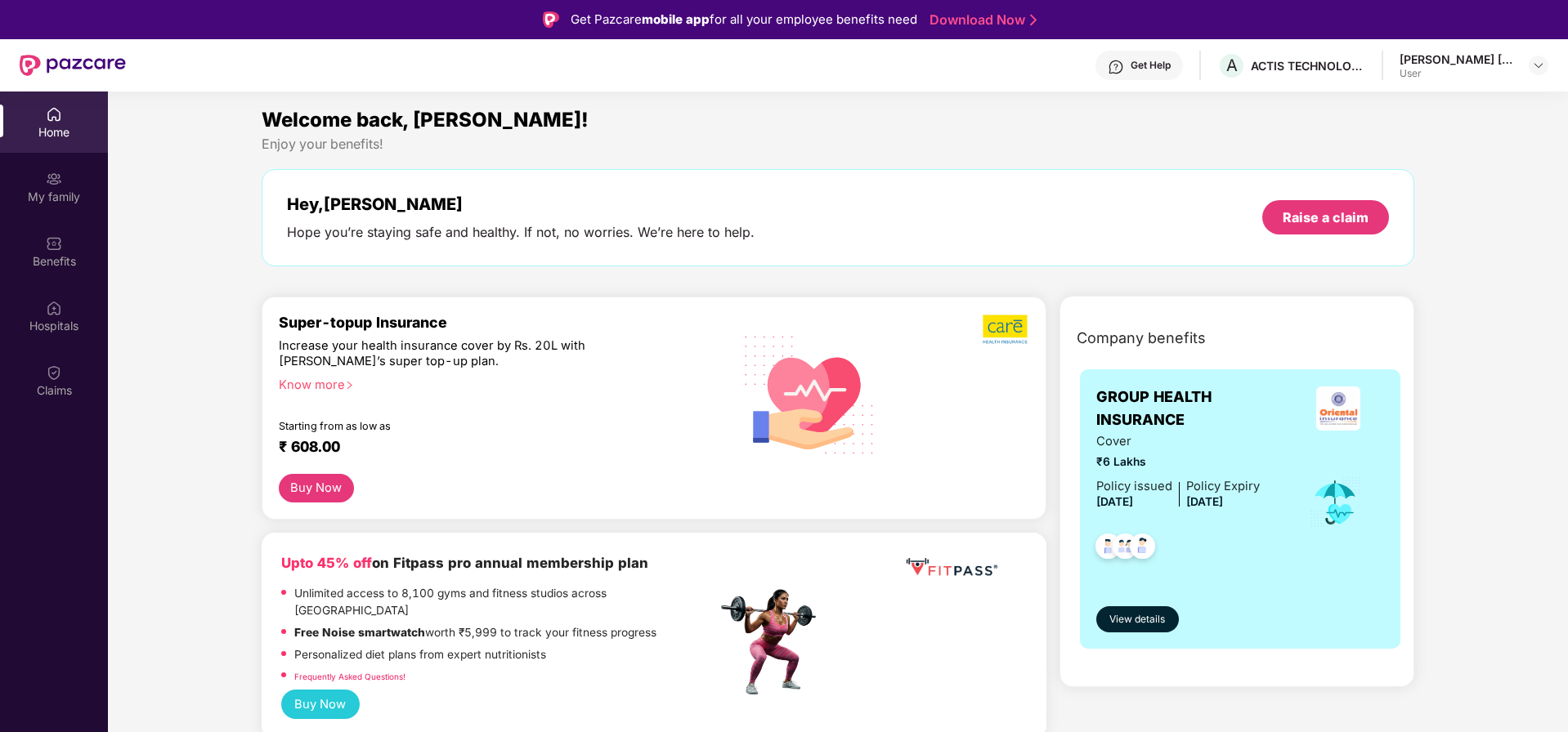
click at [310, 384] on div "Know more" at bounding box center [492, 384] width 428 height 12
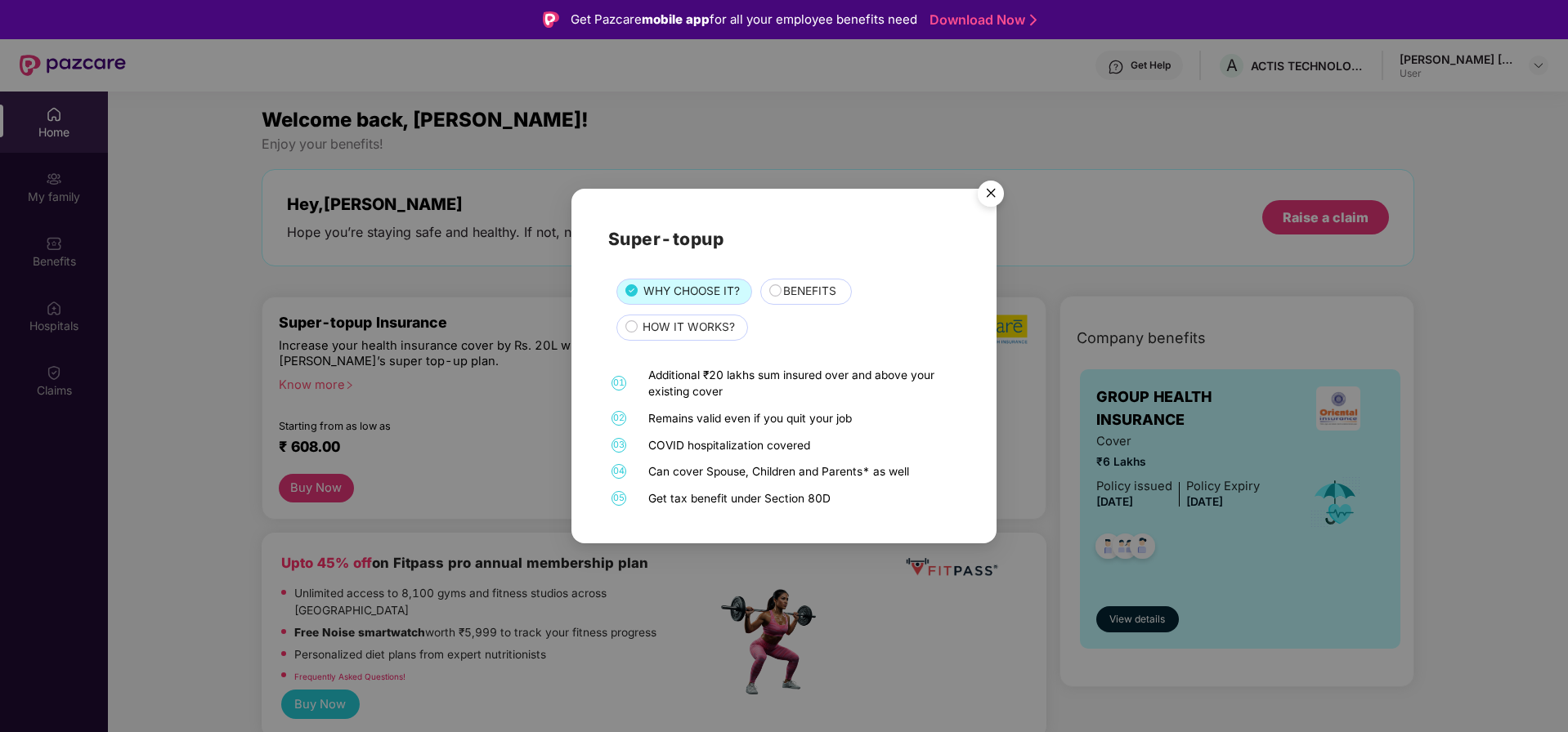
click at [995, 196] on img "Close" at bounding box center [991, 196] width 46 height 46
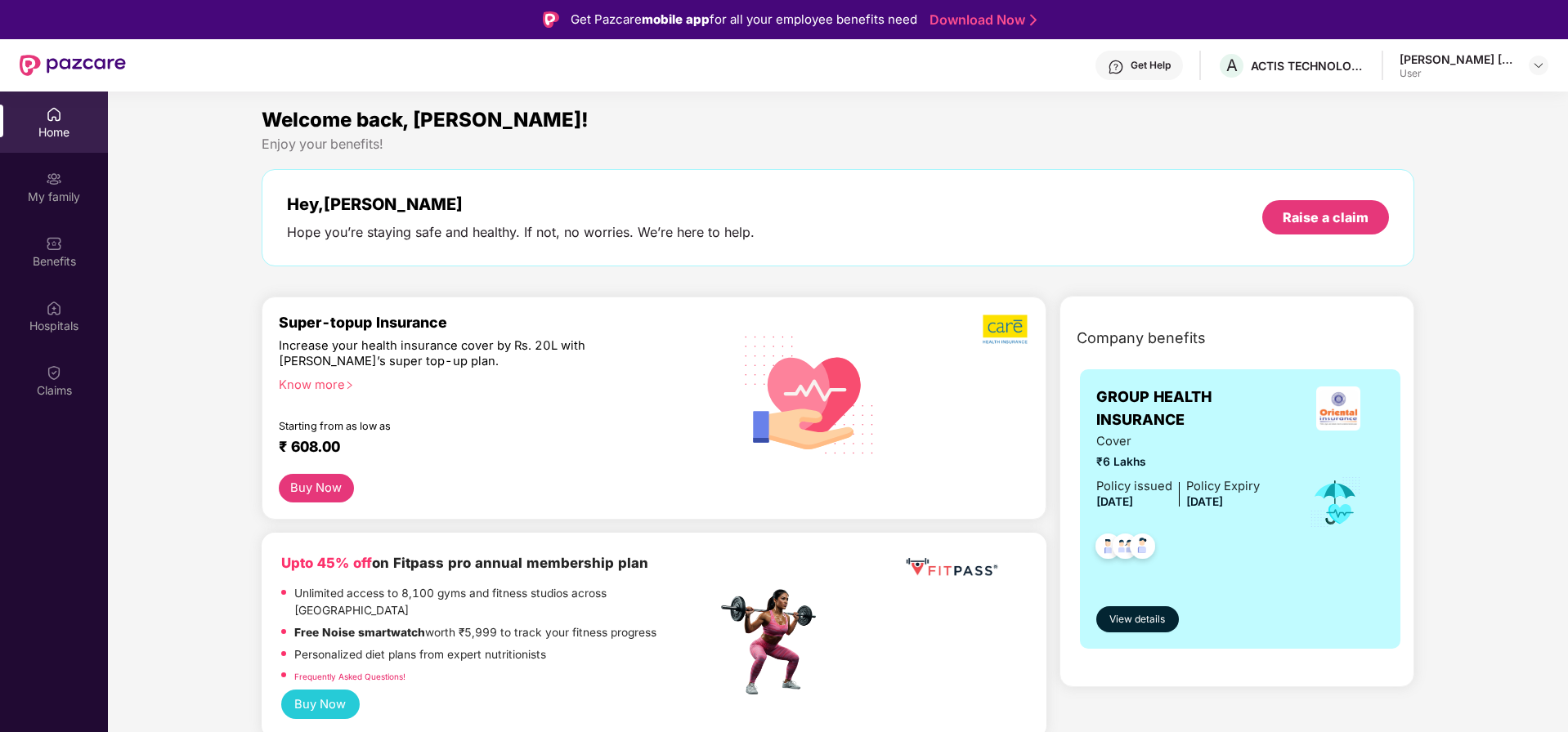
click at [316, 487] on button "Buy Now" at bounding box center [315, 488] width 75 height 29
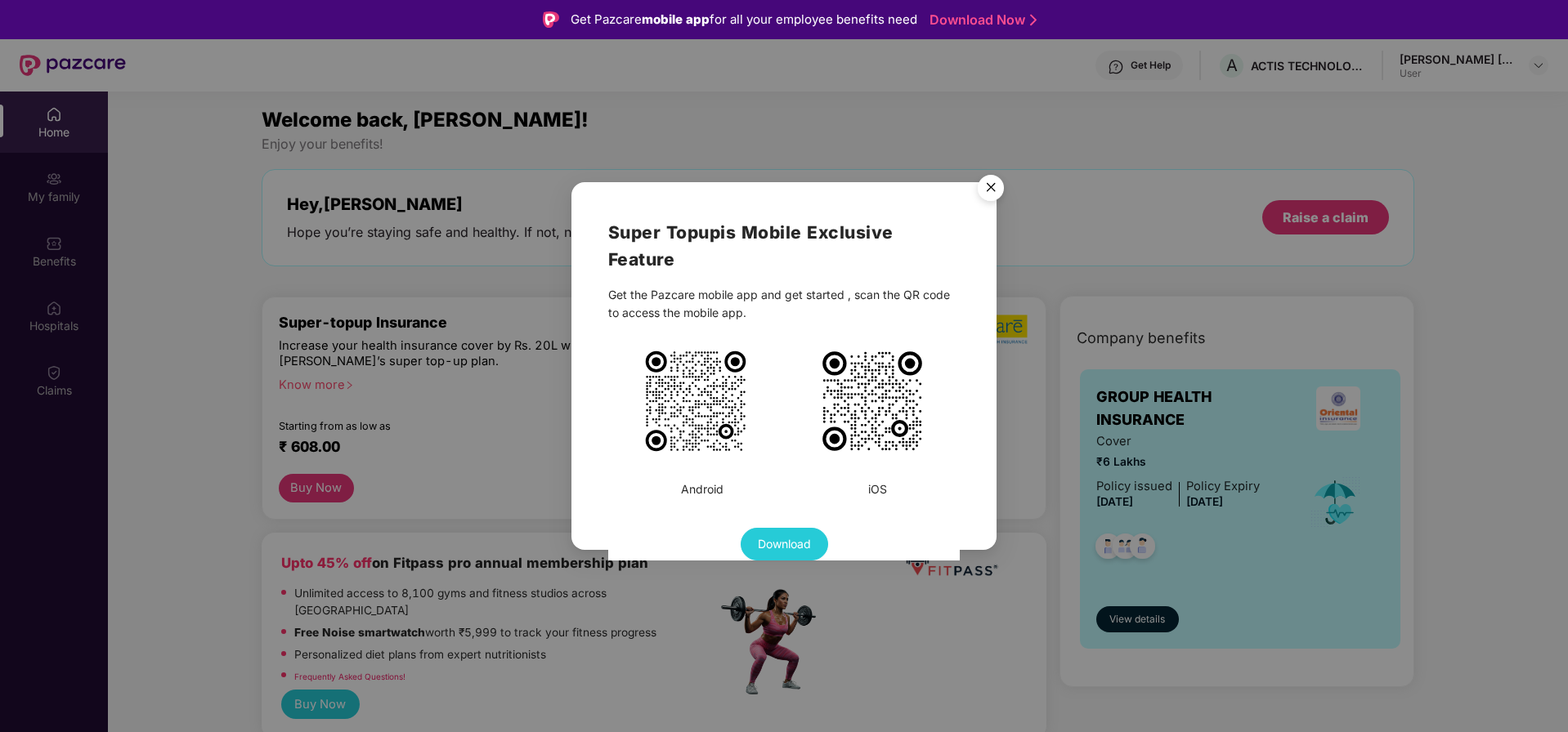
click at [993, 189] on img "Close" at bounding box center [991, 190] width 46 height 46
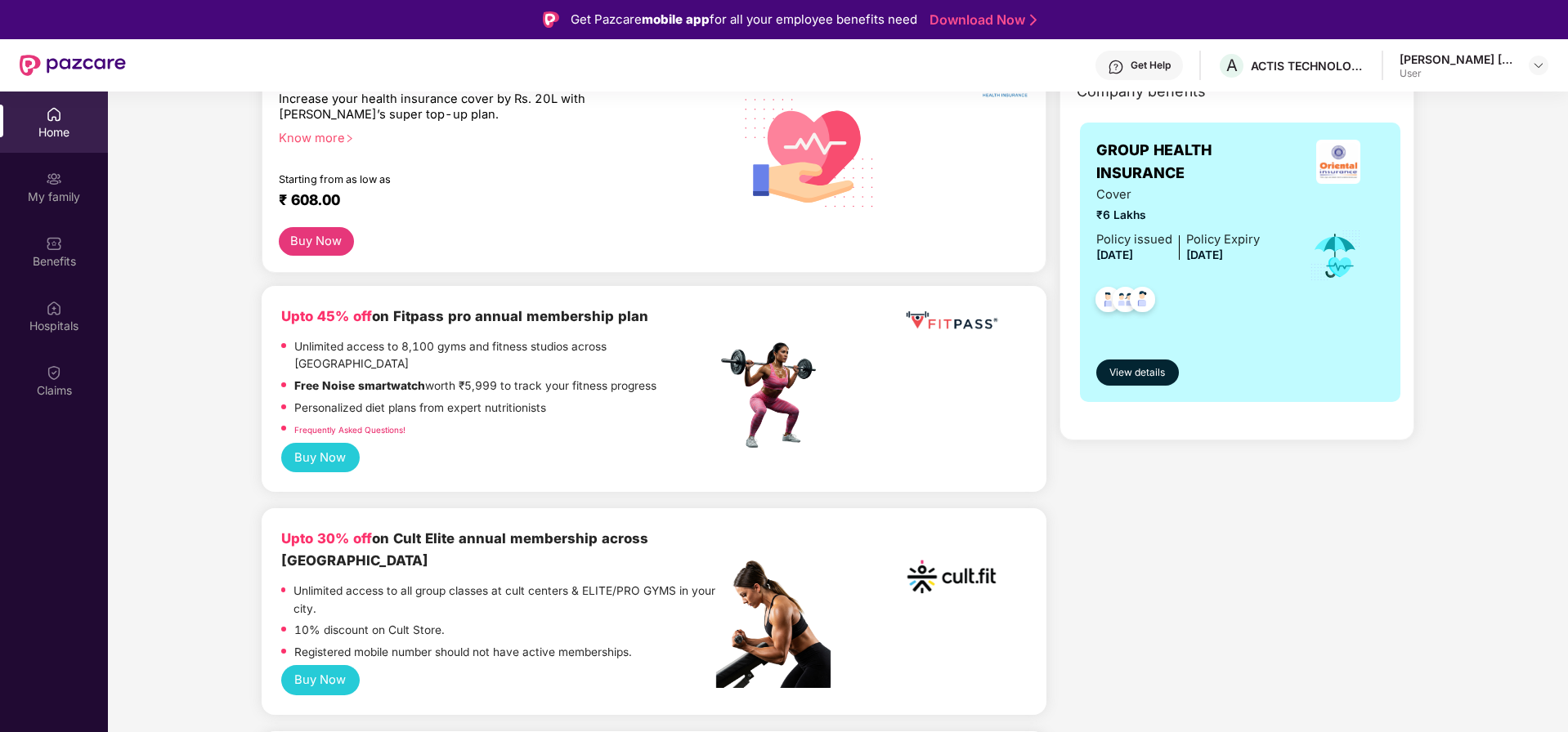
scroll to position [294, 0]
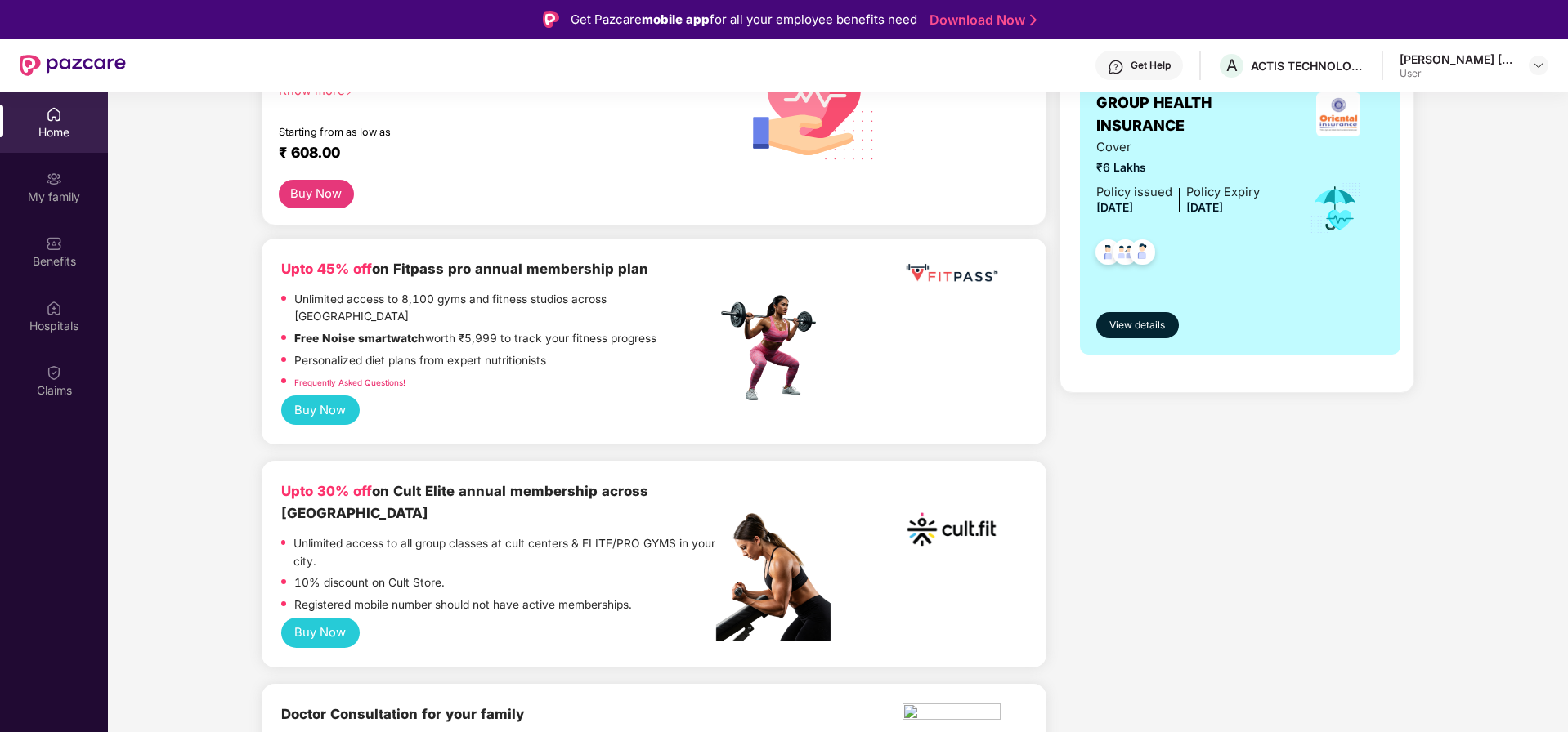
click at [317, 618] on button "Buy Now" at bounding box center [320, 632] width 78 height 30
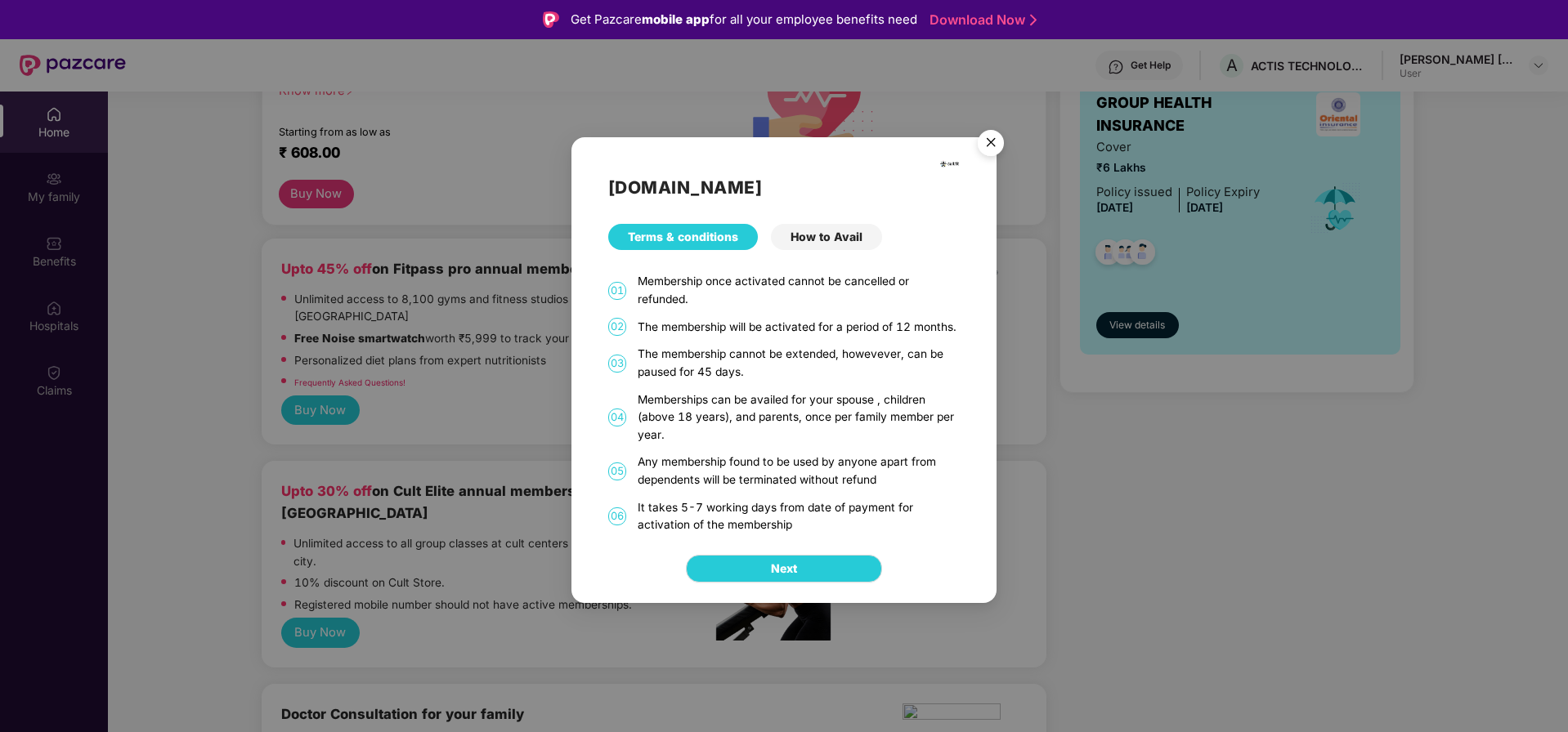
click at [819, 243] on div "How to Avail" at bounding box center [826, 237] width 111 height 26
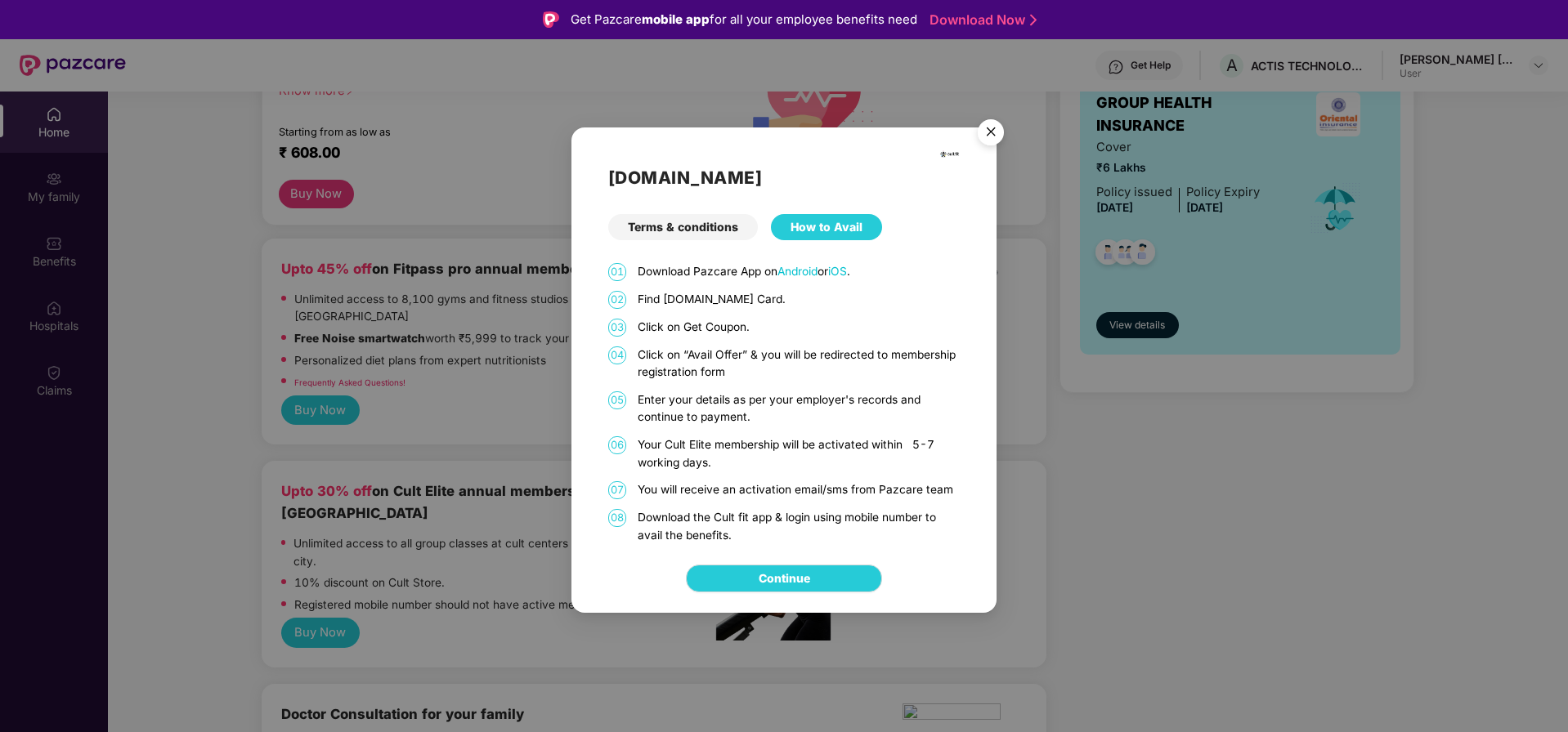
click at [655, 231] on div "Terms & conditions" at bounding box center [683, 227] width 150 height 26
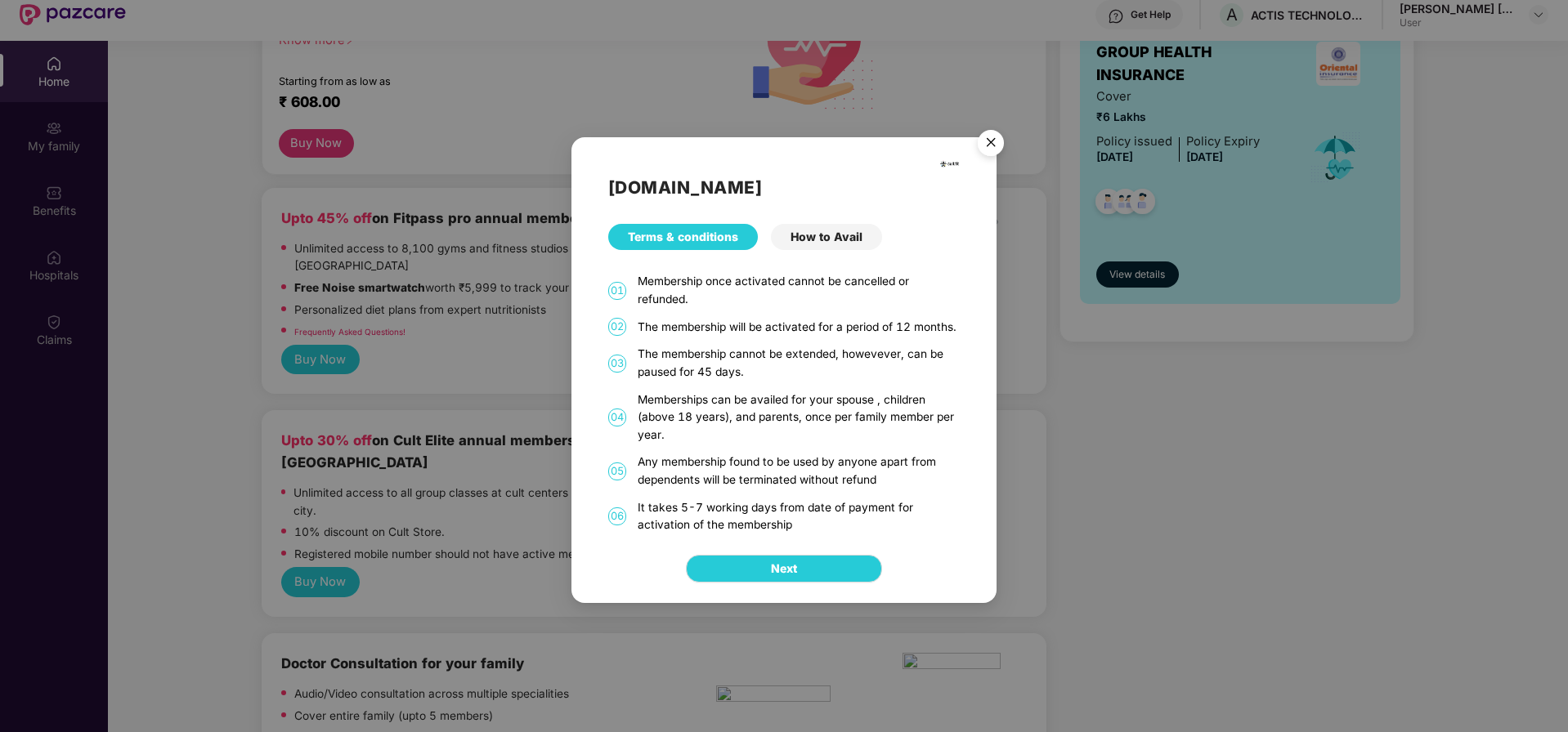
scroll to position [91, 0]
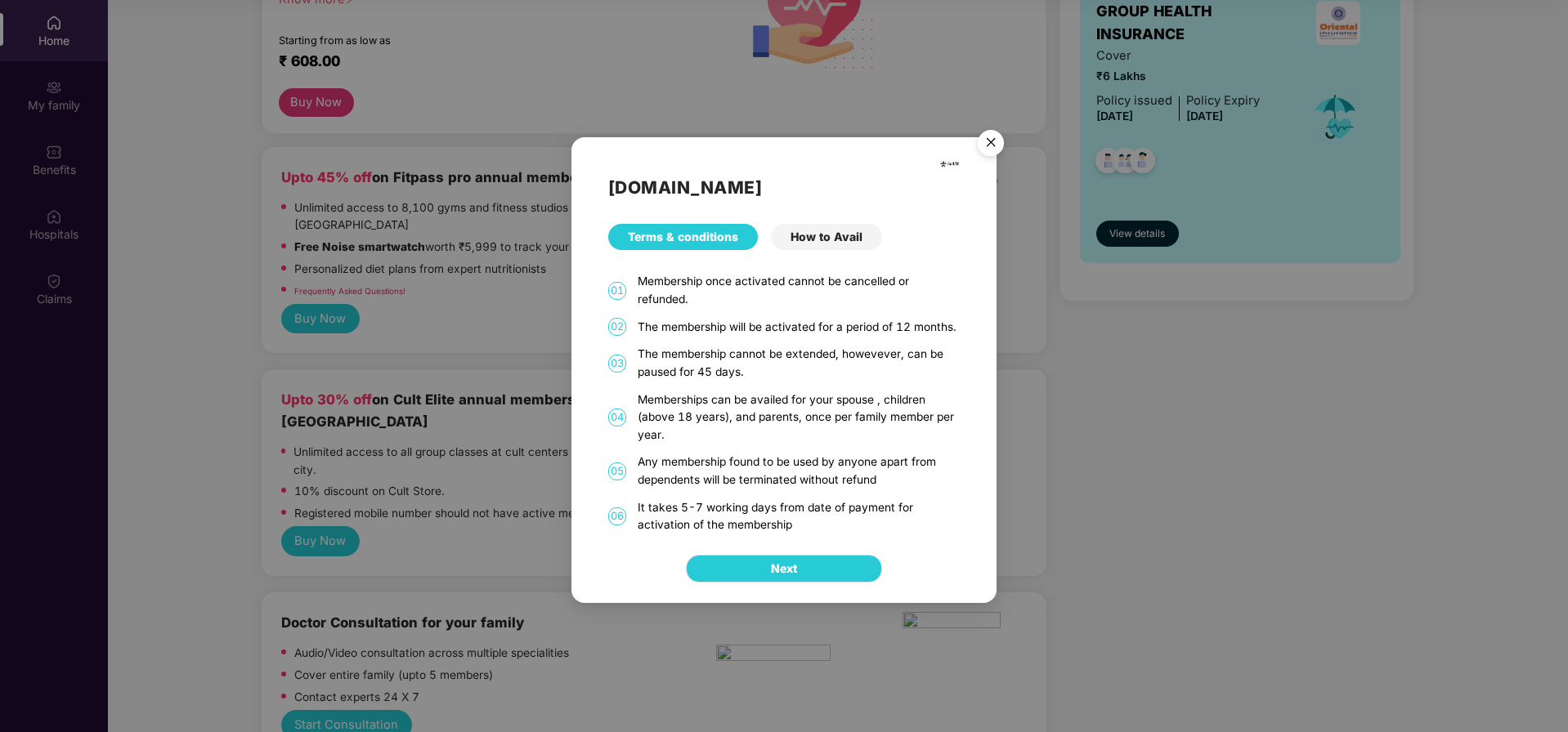
drag, startPoint x: 989, startPoint y: 143, endPoint x: 959, endPoint y: 165, distance: 37.2
click at [988, 144] on img "Close" at bounding box center [991, 146] width 46 height 46
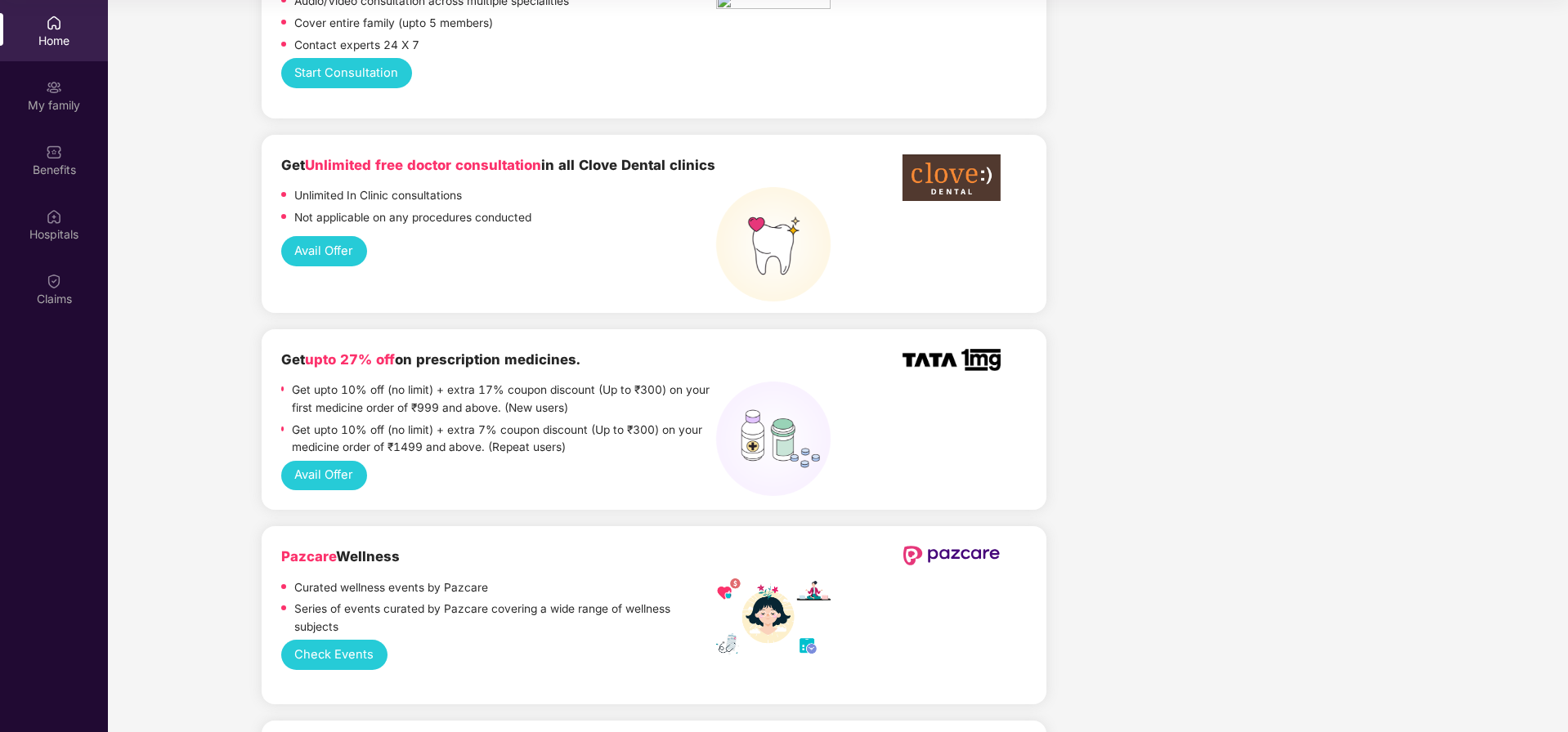
scroll to position [981, 0]
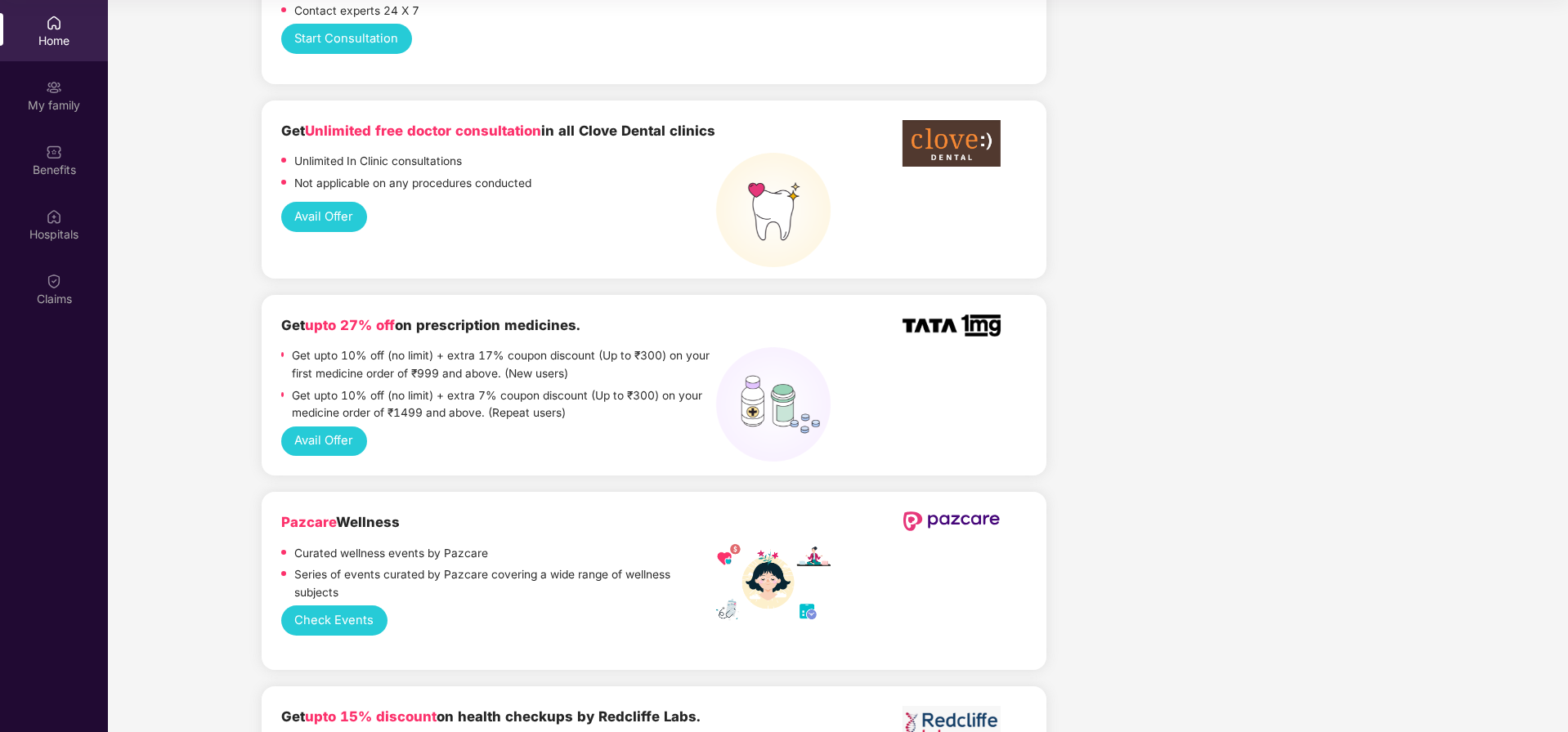
click at [336, 606] on button "Check Events" at bounding box center [334, 621] width 106 height 30
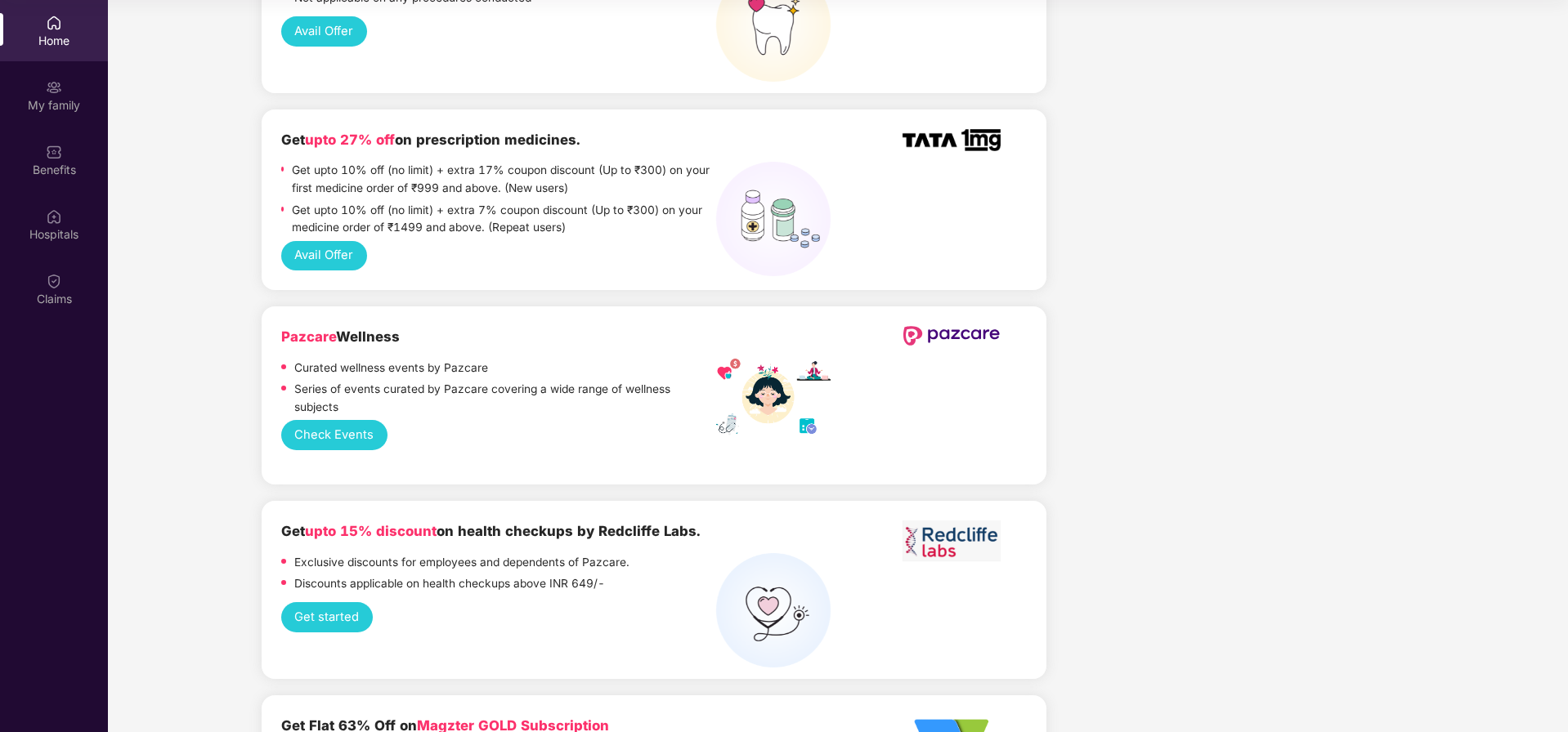
scroll to position [1177, 0]
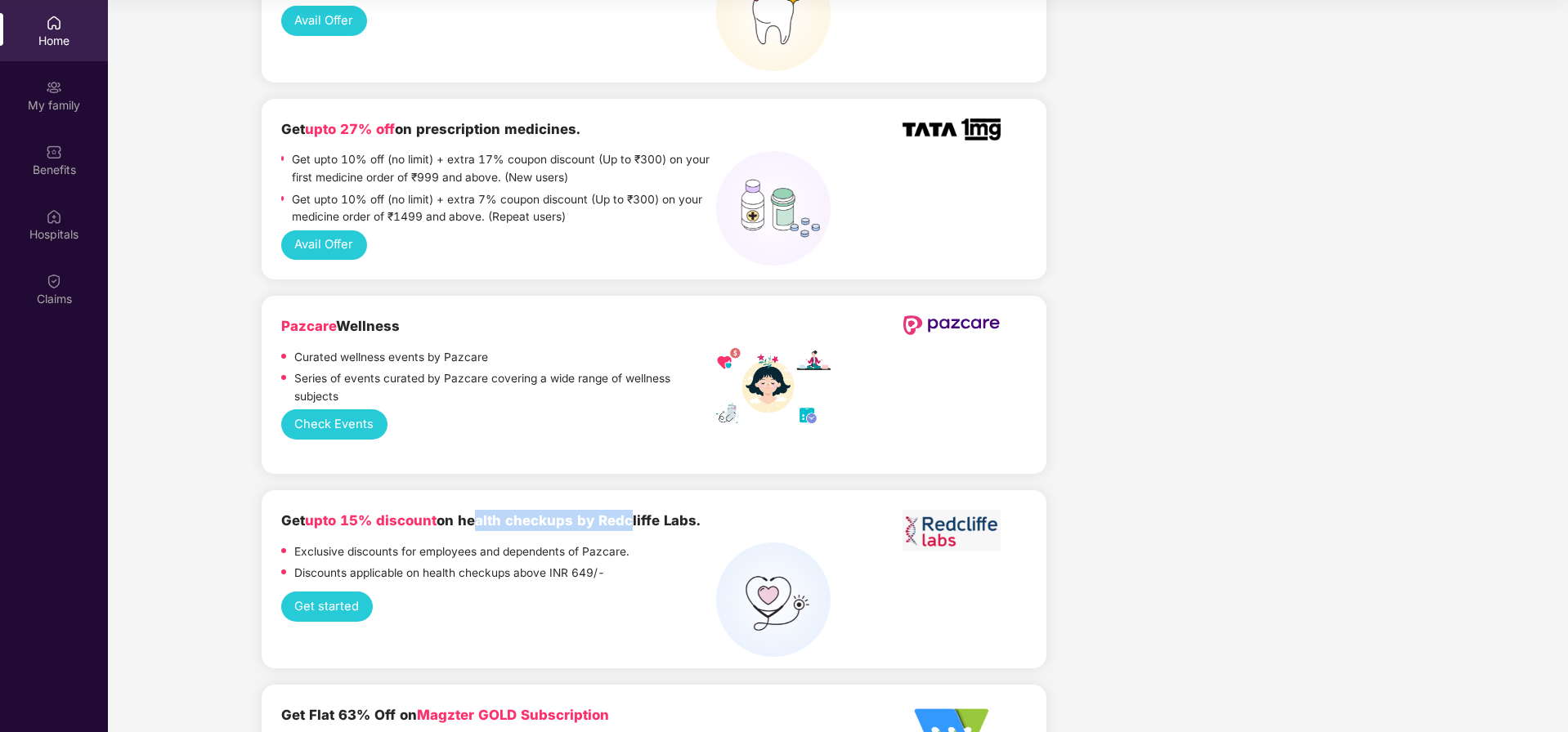
drag, startPoint x: 474, startPoint y: 481, endPoint x: 624, endPoint y: 480, distance: 150.0
click at [624, 512] on b "Get upto 15% discount on health checkups by Redcliffe Labs." at bounding box center [490, 520] width 419 height 16
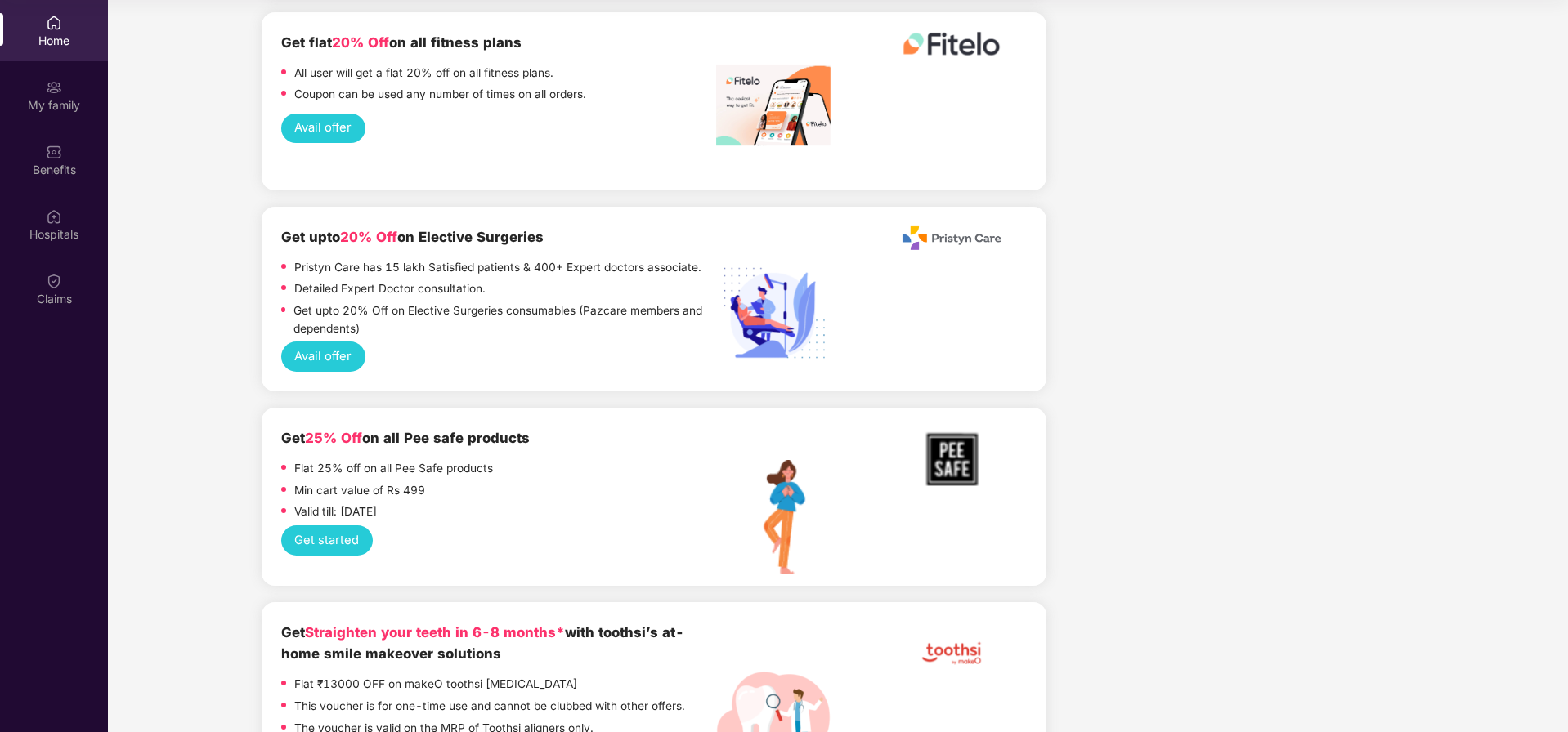
scroll to position [3727, 0]
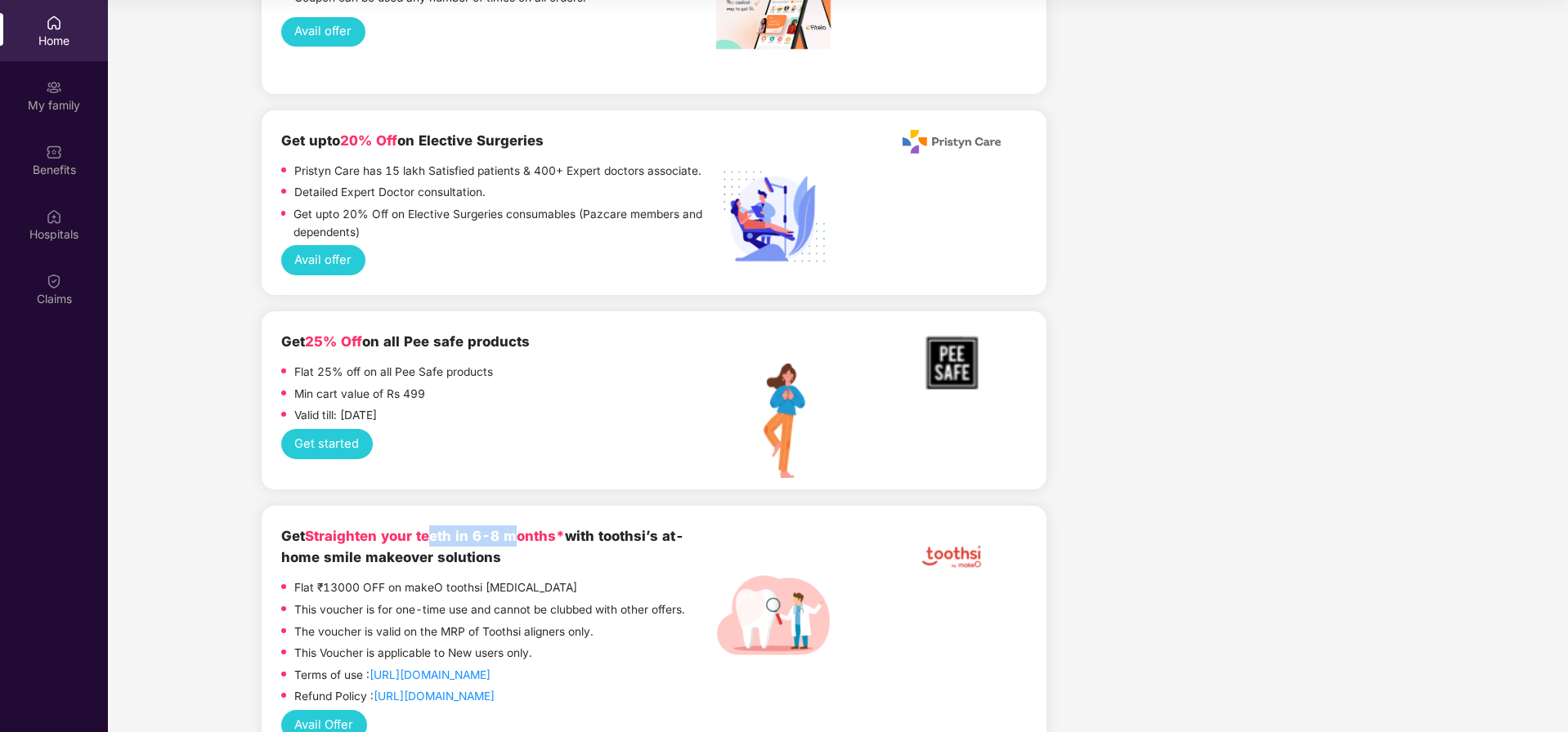
drag, startPoint x: 432, startPoint y: 483, endPoint x: 520, endPoint y: 478, distance: 88.1
click at [520, 528] on span "Straighten your teeth in 6-8 months*" at bounding box center [435, 536] width 260 height 16
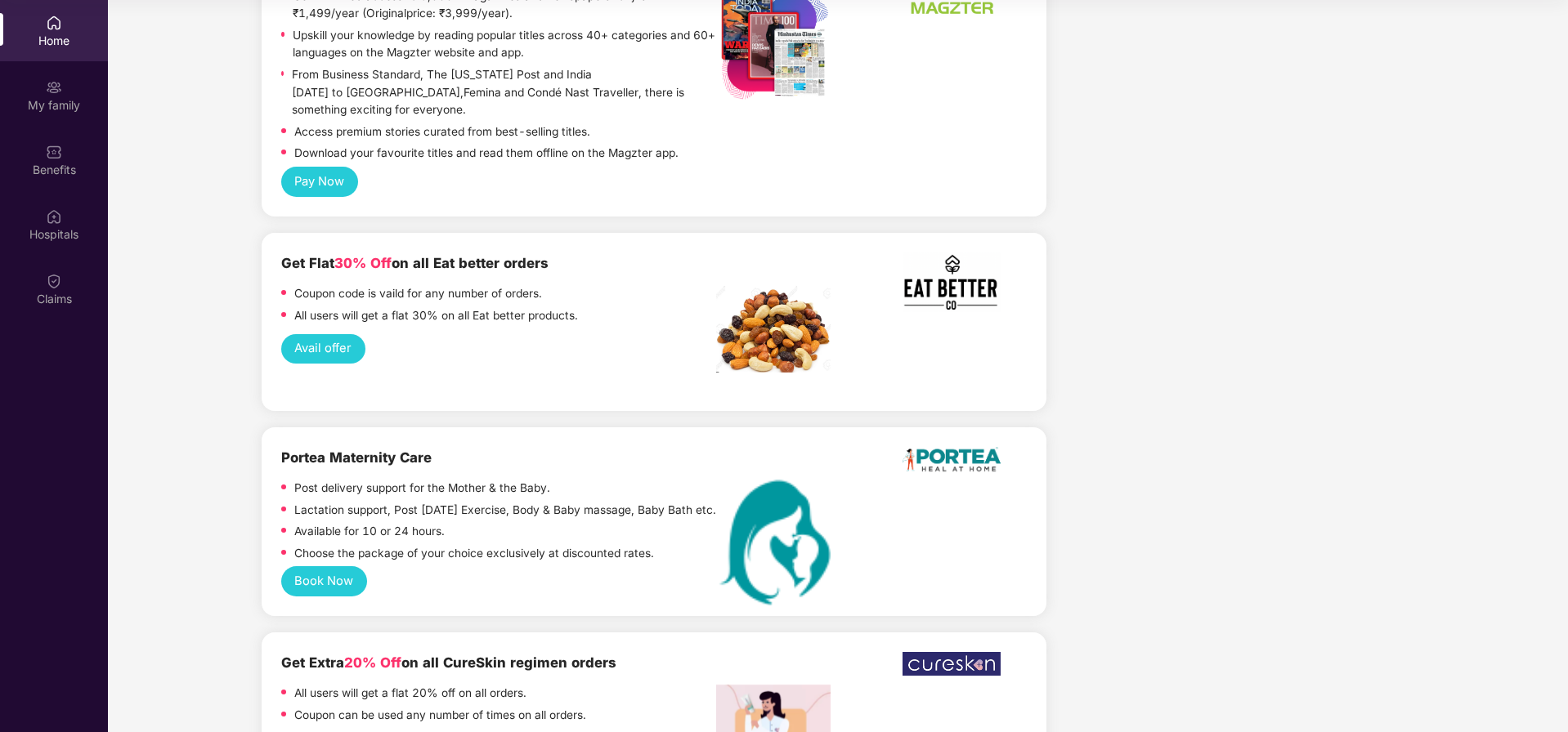
scroll to position [1883, 0]
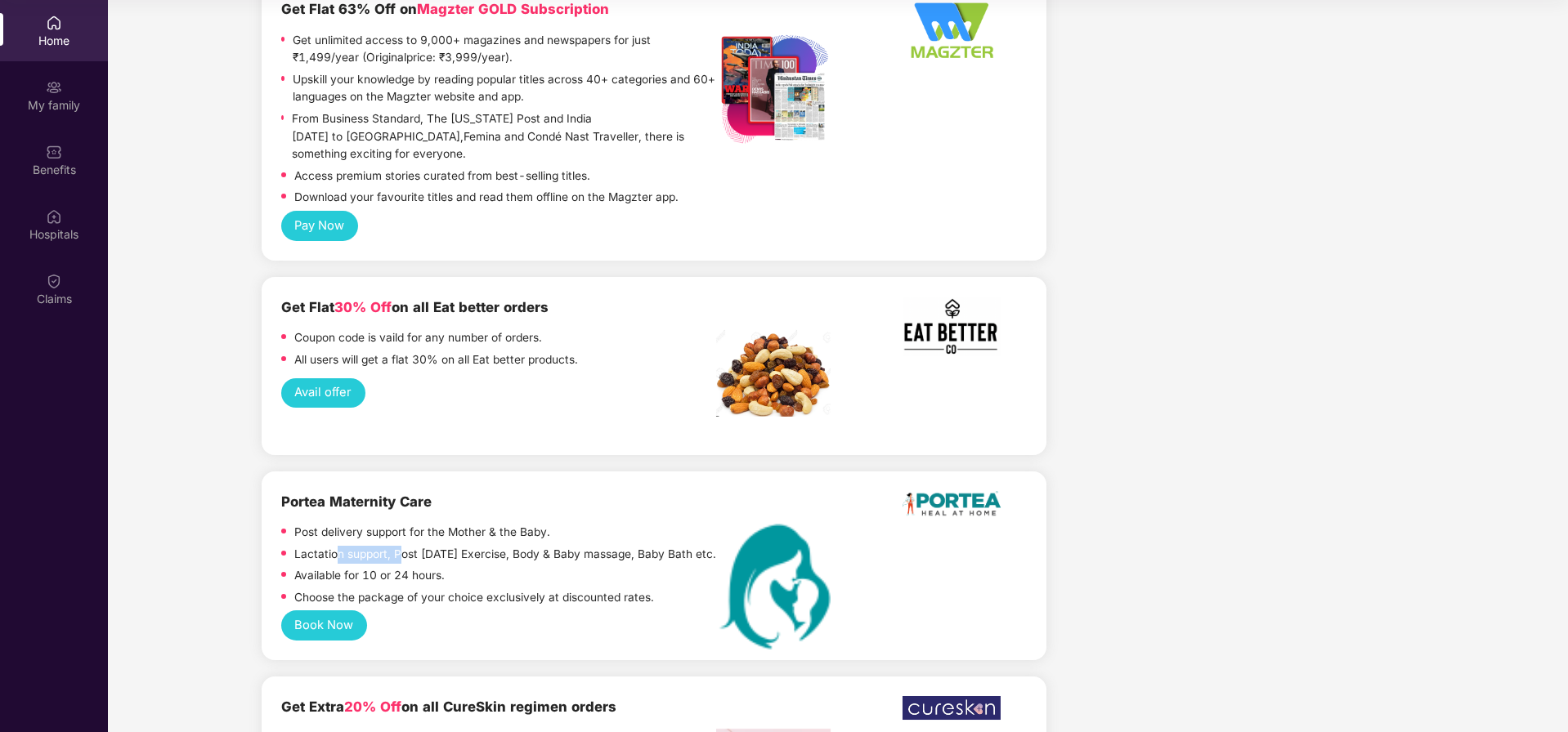
drag, startPoint x: 334, startPoint y: 515, endPoint x: 399, endPoint y: 515, distance: 65.0
click at [399, 546] on p "Lactation support, Post [DATE] Exercise, Body & Baby massage, Baby Bath etc." at bounding box center [505, 555] width 422 height 18
drag, startPoint x: 413, startPoint y: 511, endPoint x: 476, endPoint y: 510, distance: 63.0
click at [476, 546] on p "Lactation support, Post [DATE] Exercise, Body & Baby massage, Baby Bath etc." at bounding box center [505, 555] width 422 height 18
click at [326, 610] on button "Book Now" at bounding box center [324, 625] width 86 height 30
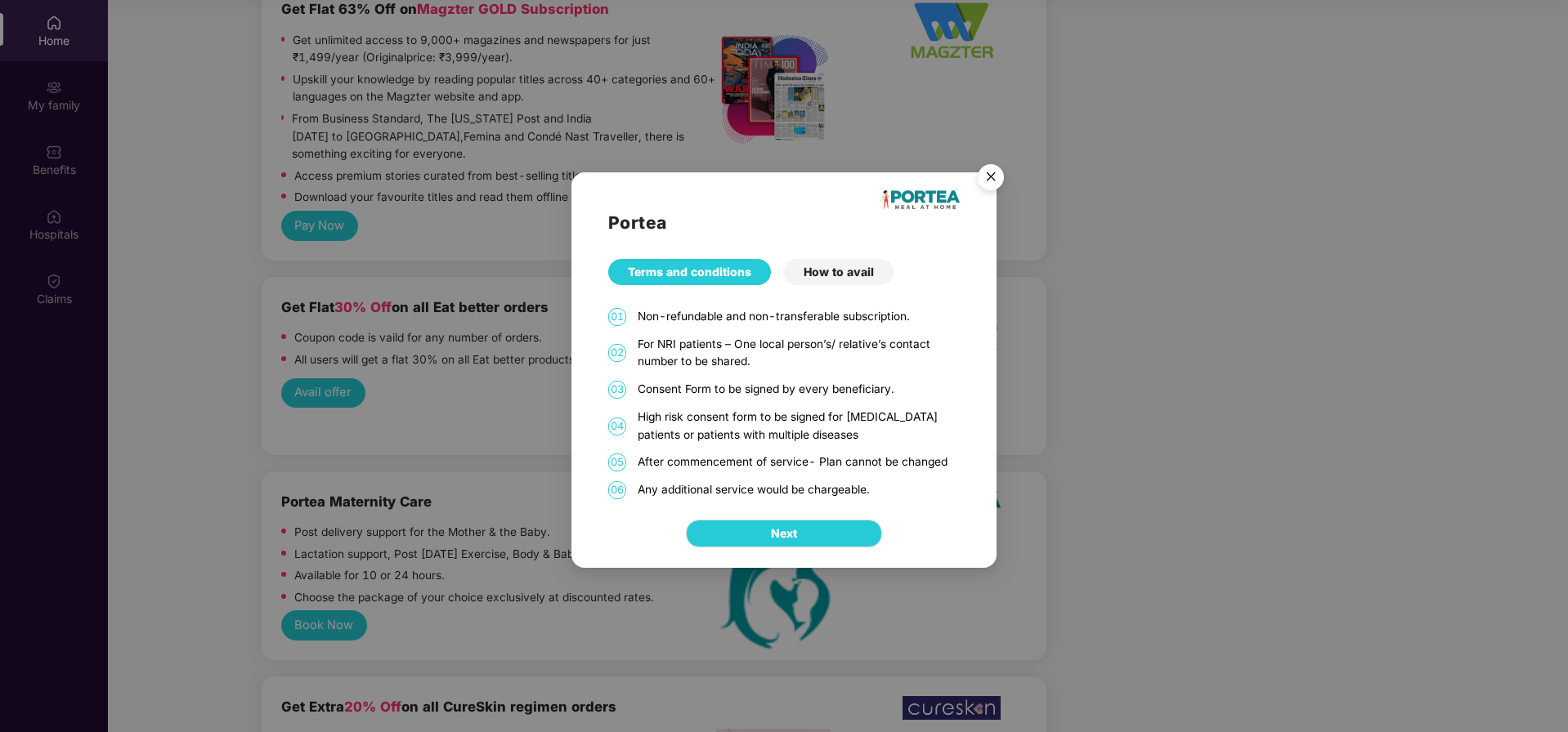
drag, startPoint x: 679, startPoint y: 315, endPoint x: 821, endPoint y: 318, distance: 142.0
click at [821, 318] on div "Non-refundable and non-transferable subscription." at bounding box center [798, 317] width 322 height 18
drag, startPoint x: 652, startPoint y: 348, endPoint x: 727, endPoint y: 346, distance: 75.0
click at [727, 346] on div "For NRI patients – One local person’s/ relative’s contact number to be shared." at bounding box center [798, 353] width 322 height 35
drag, startPoint x: 649, startPoint y: 385, endPoint x: 715, endPoint y: 384, distance: 66.0
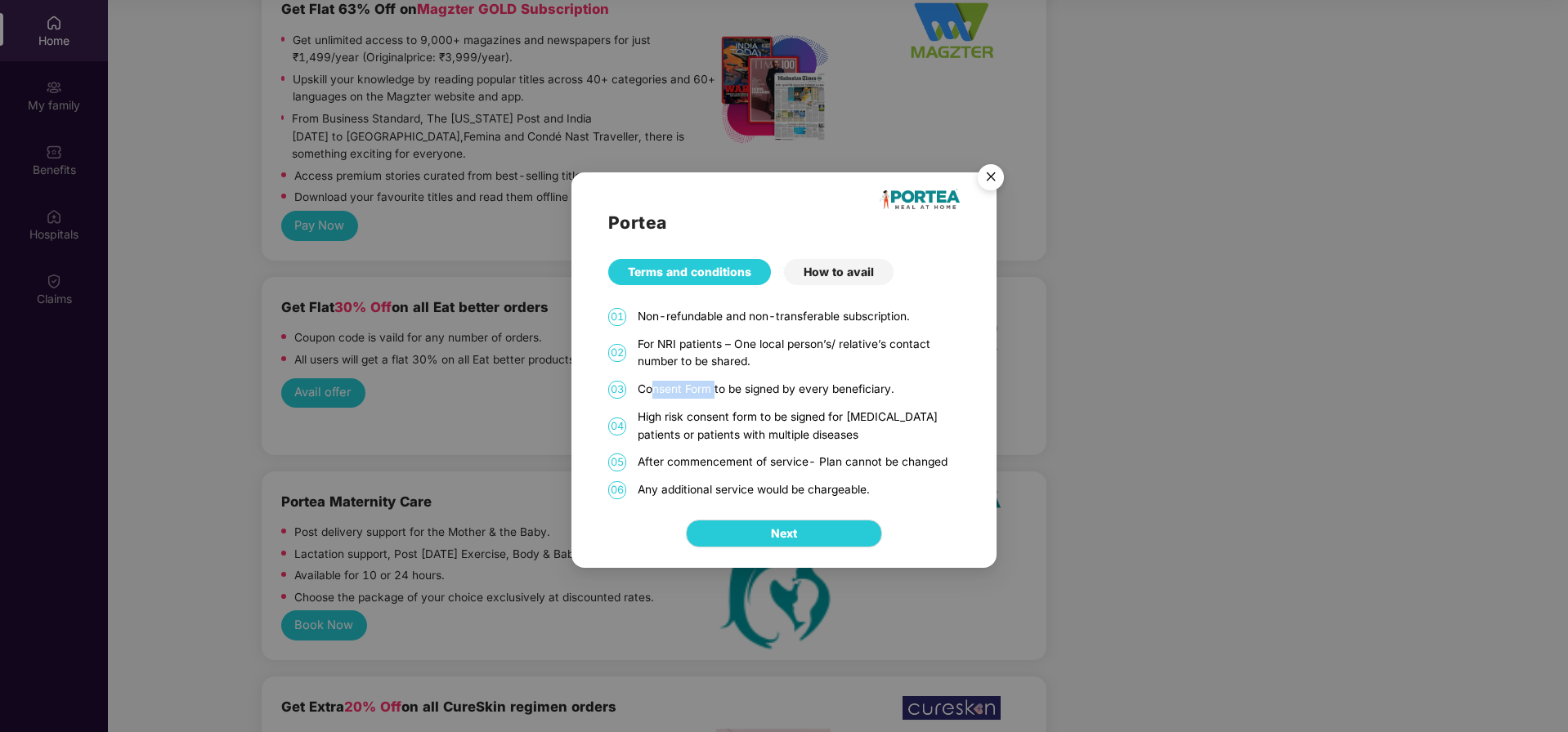
click at [715, 384] on div "Consent Form to be signed by every beneficiary." at bounding box center [798, 390] width 322 height 18
click at [756, 538] on button "Next" at bounding box center [784, 534] width 196 height 28
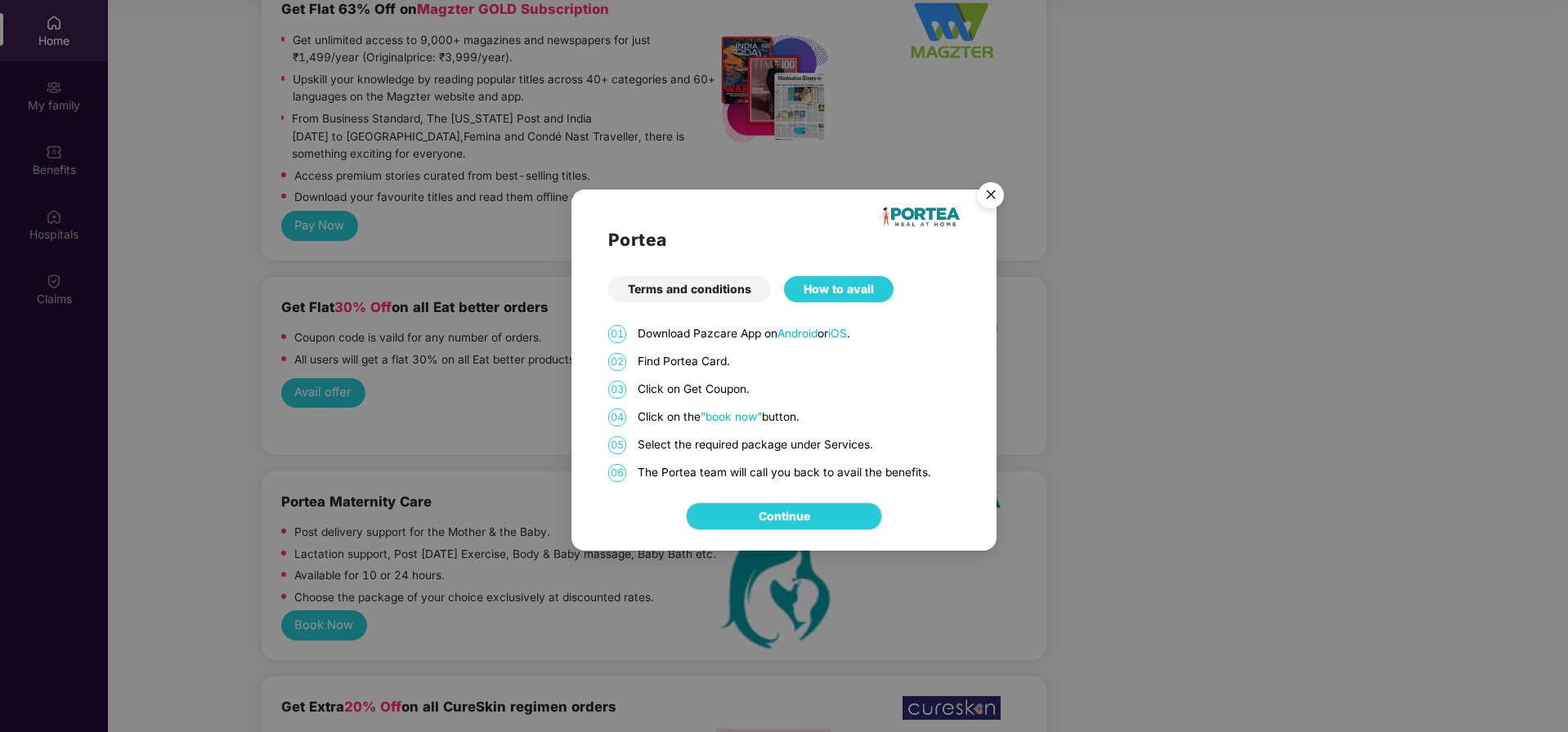
click at [992, 196] on img "Close" at bounding box center [991, 198] width 46 height 46
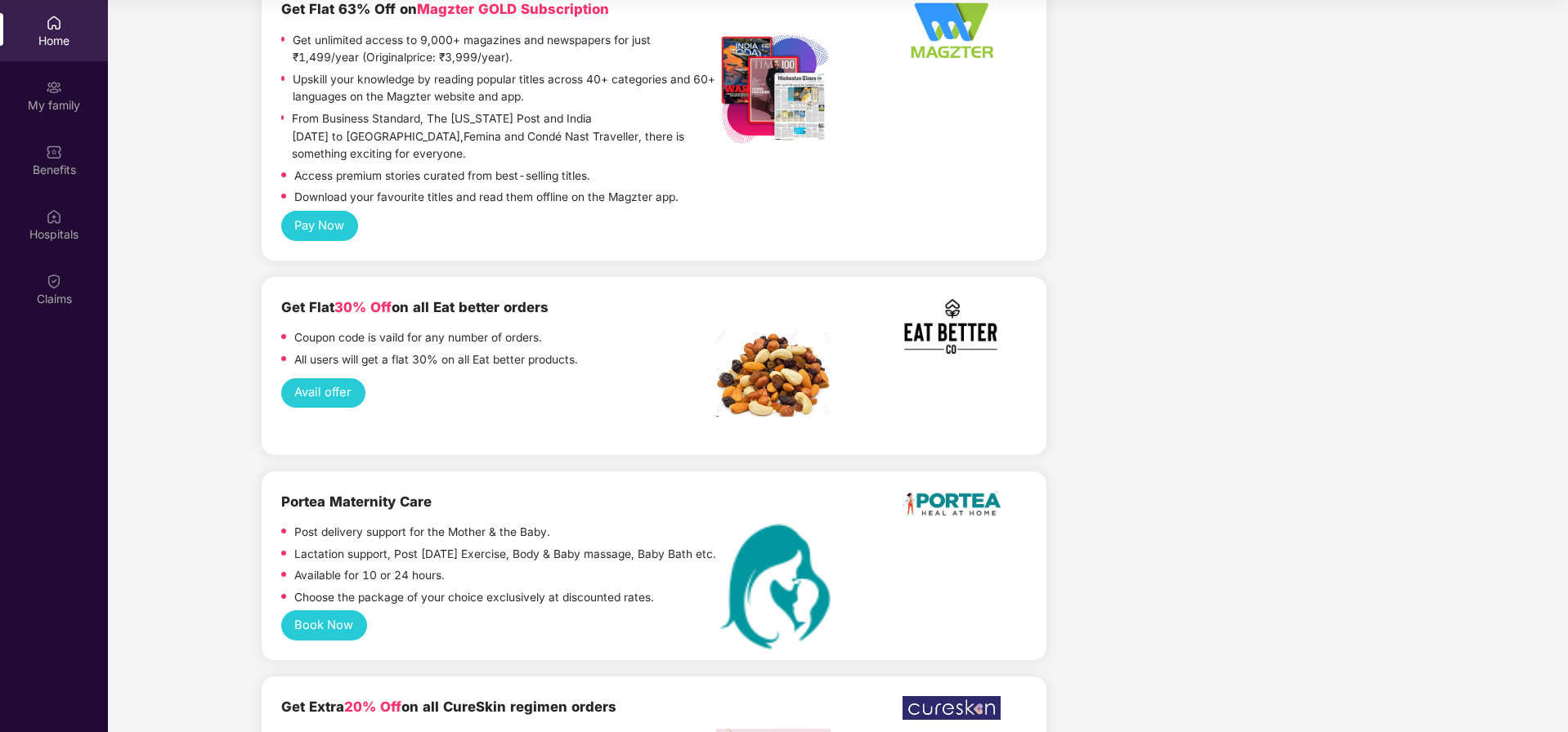
scroll to position [1785, 0]
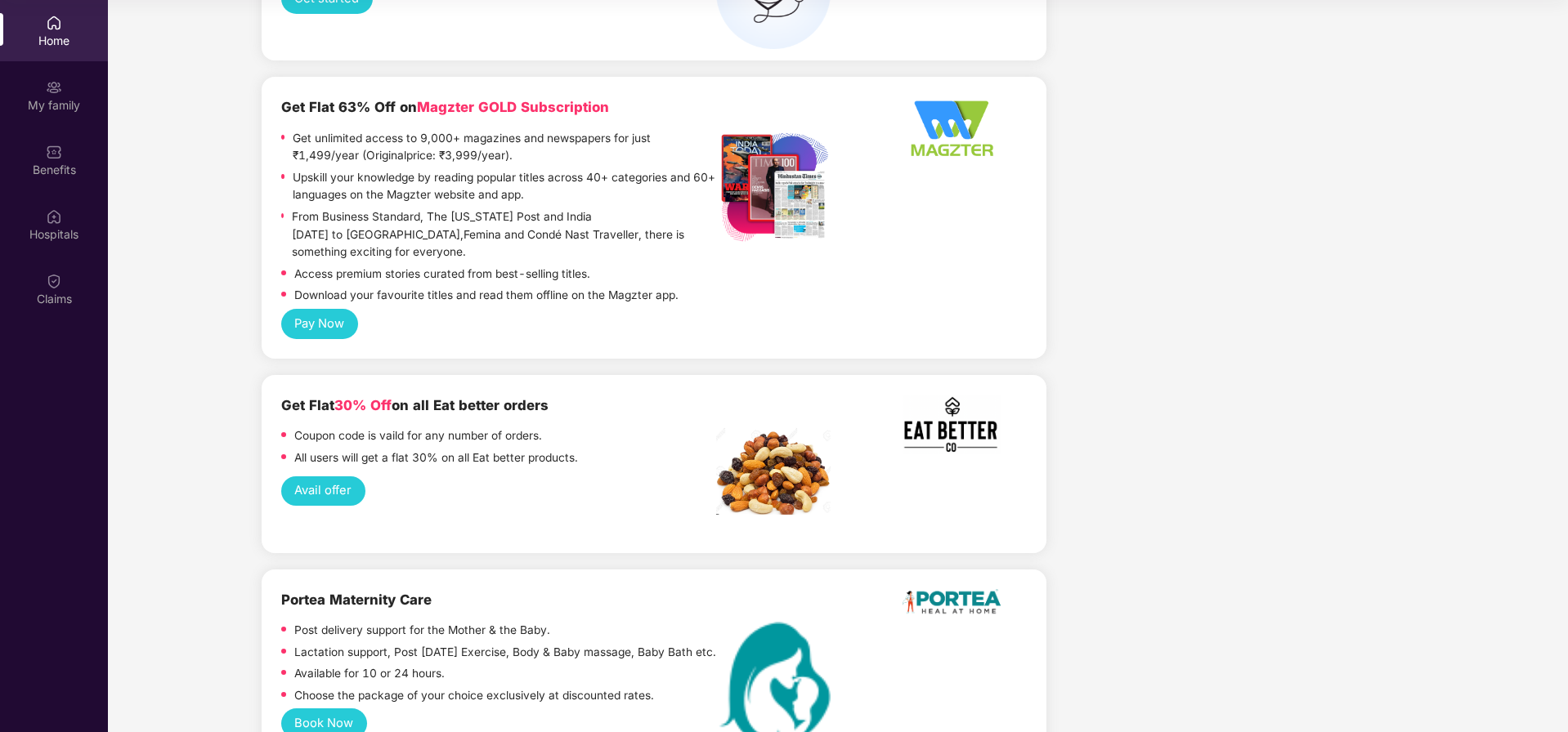
click at [320, 477] on button "Avail offer" at bounding box center [323, 492] width 84 height 30
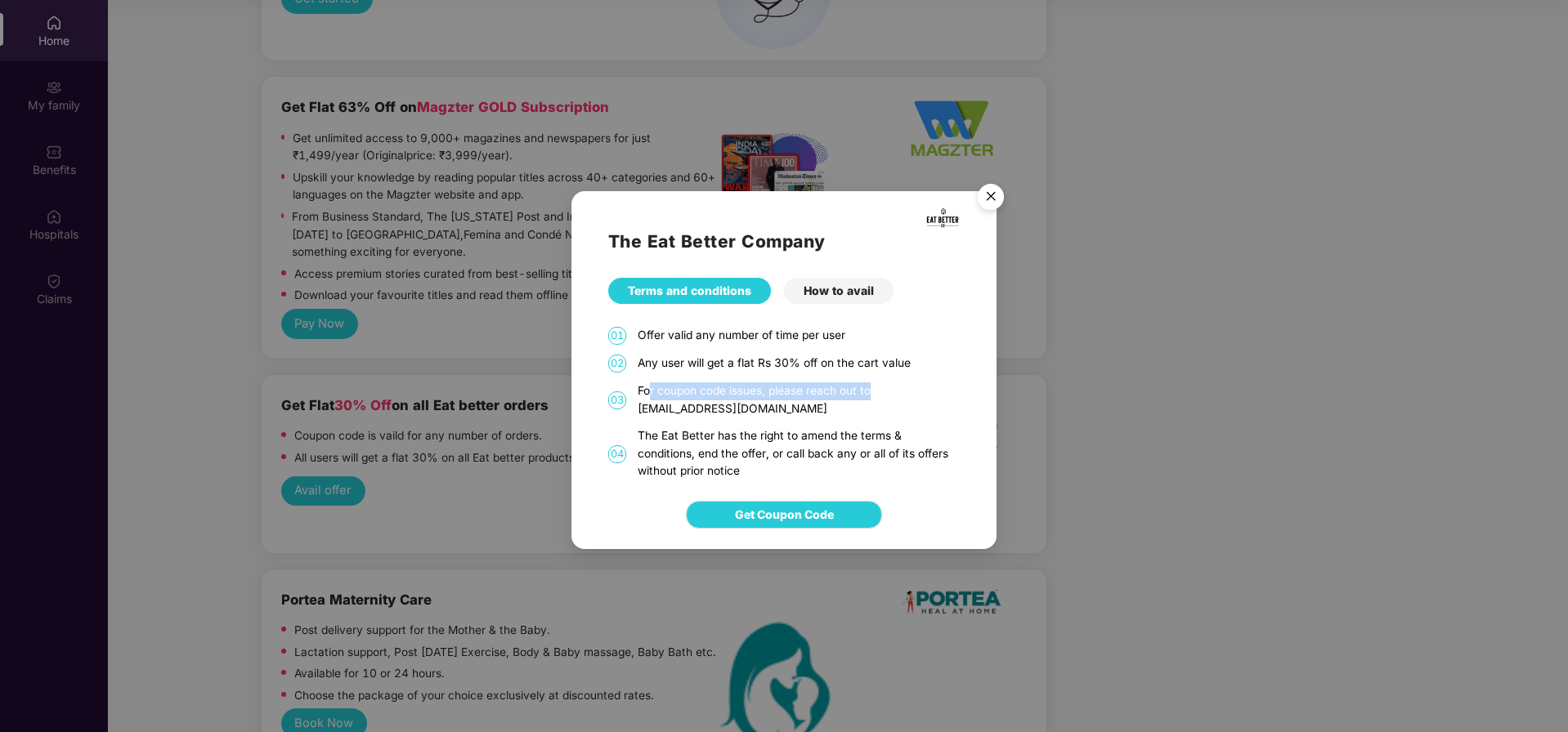
drag, startPoint x: 651, startPoint y: 395, endPoint x: 883, endPoint y: 396, distance: 232.0
click at [883, 396] on div "For coupon code issues, please reach out to [EMAIL_ADDRESS][DOMAIN_NAME]" at bounding box center [798, 400] width 322 height 35
drag, startPoint x: 743, startPoint y: 405, endPoint x: 663, endPoint y: 404, distance: 80.0
click at [663, 404] on div "For coupon code issues, please reach out to [EMAIL_ADDRESS][DOMAIN_NAME]" at bounding box center [798, 400] width 322 height 35
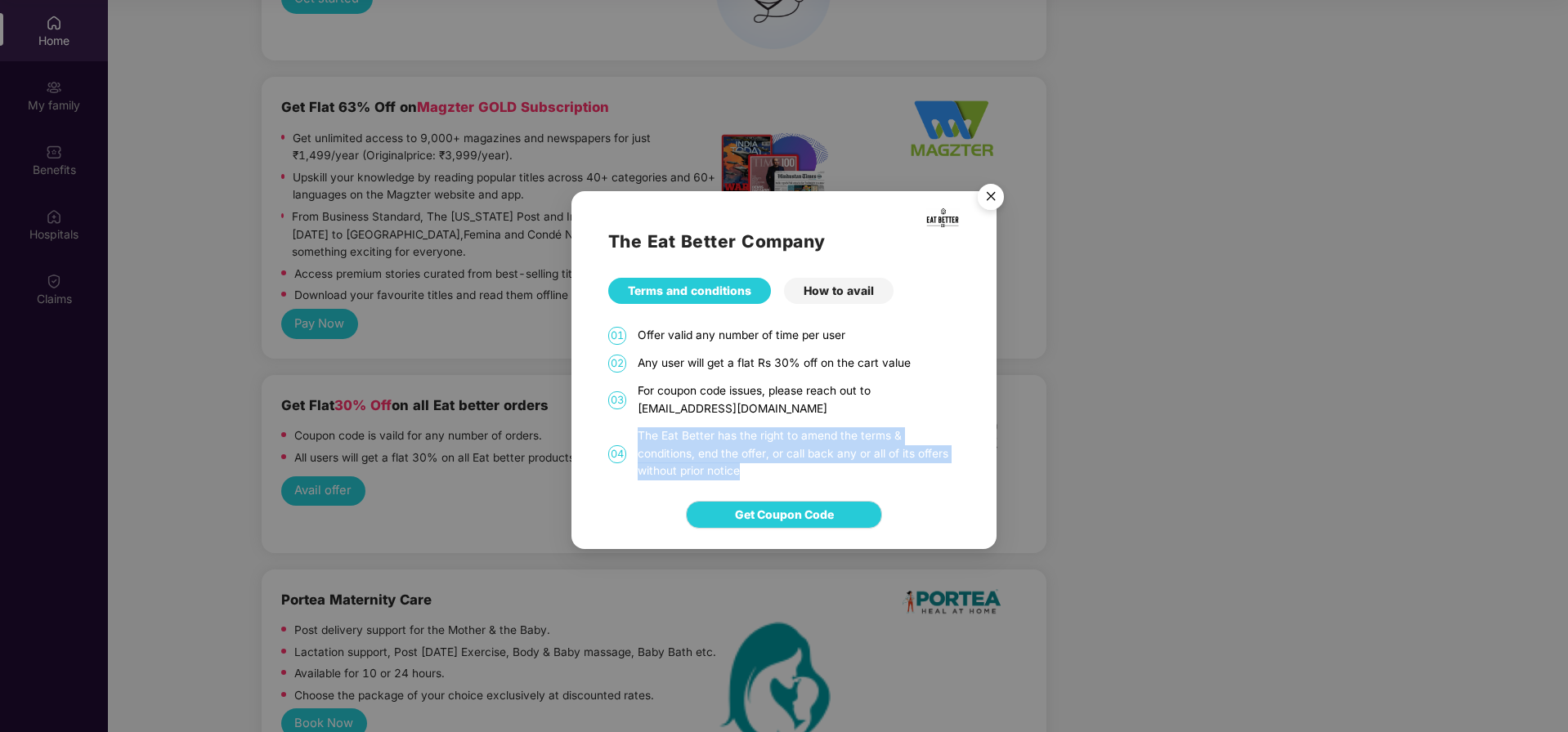
drag, startPoint x: 628, startPoint y: 434, endPoint x: 698, endPoint y: 469, distance: 78.3
click at [698, 469] on div "04 The Eat Better has the right to amend the terms & conditions, end the offer,…" at bounding box center [783, 454] width 352 height 54
click at [871, 291] on div "How to avail" at bounding box center [838, 291] width 110 height 26
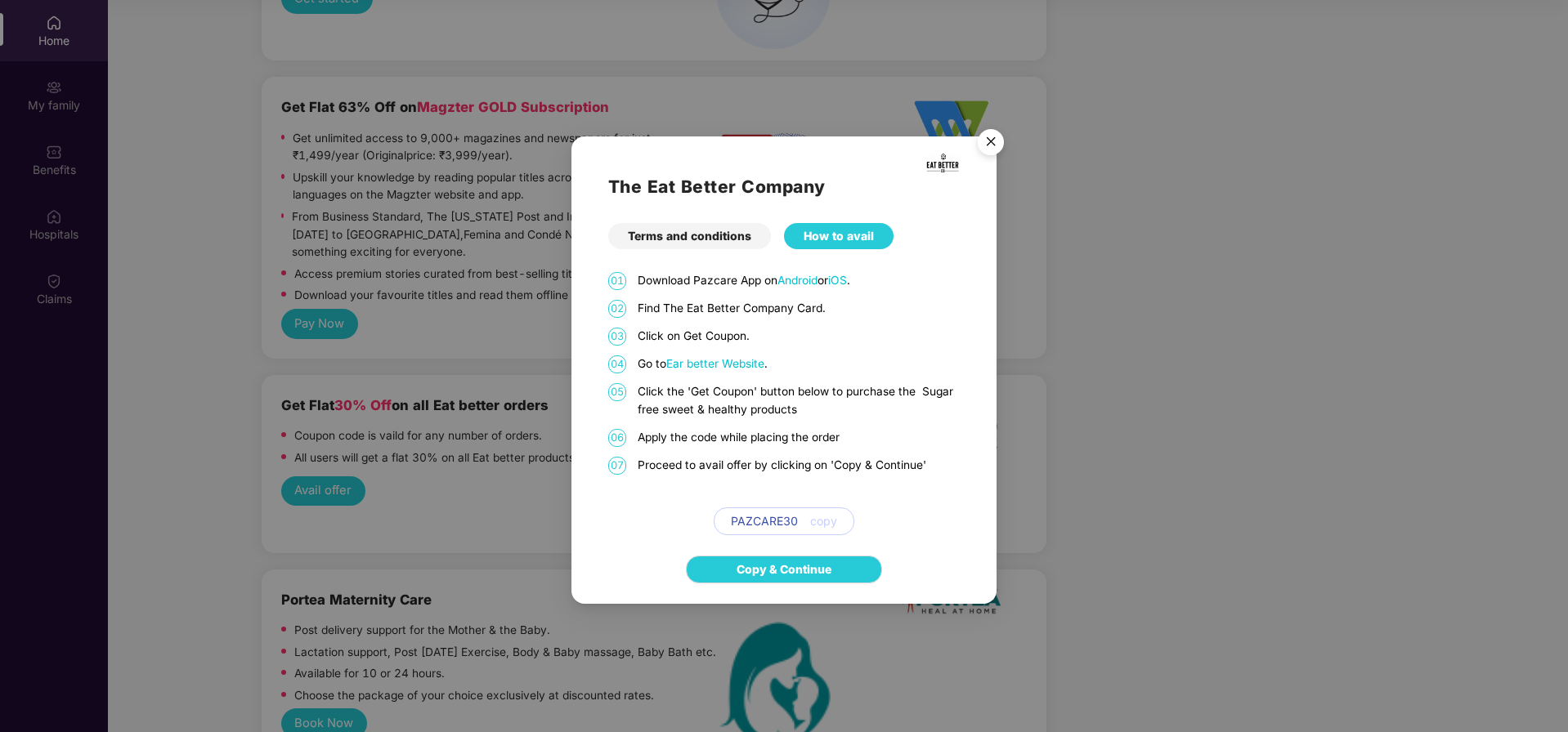
click at [726, 366] on span "Ear better Website" at bounding box center [715, 364] width 98 height 13
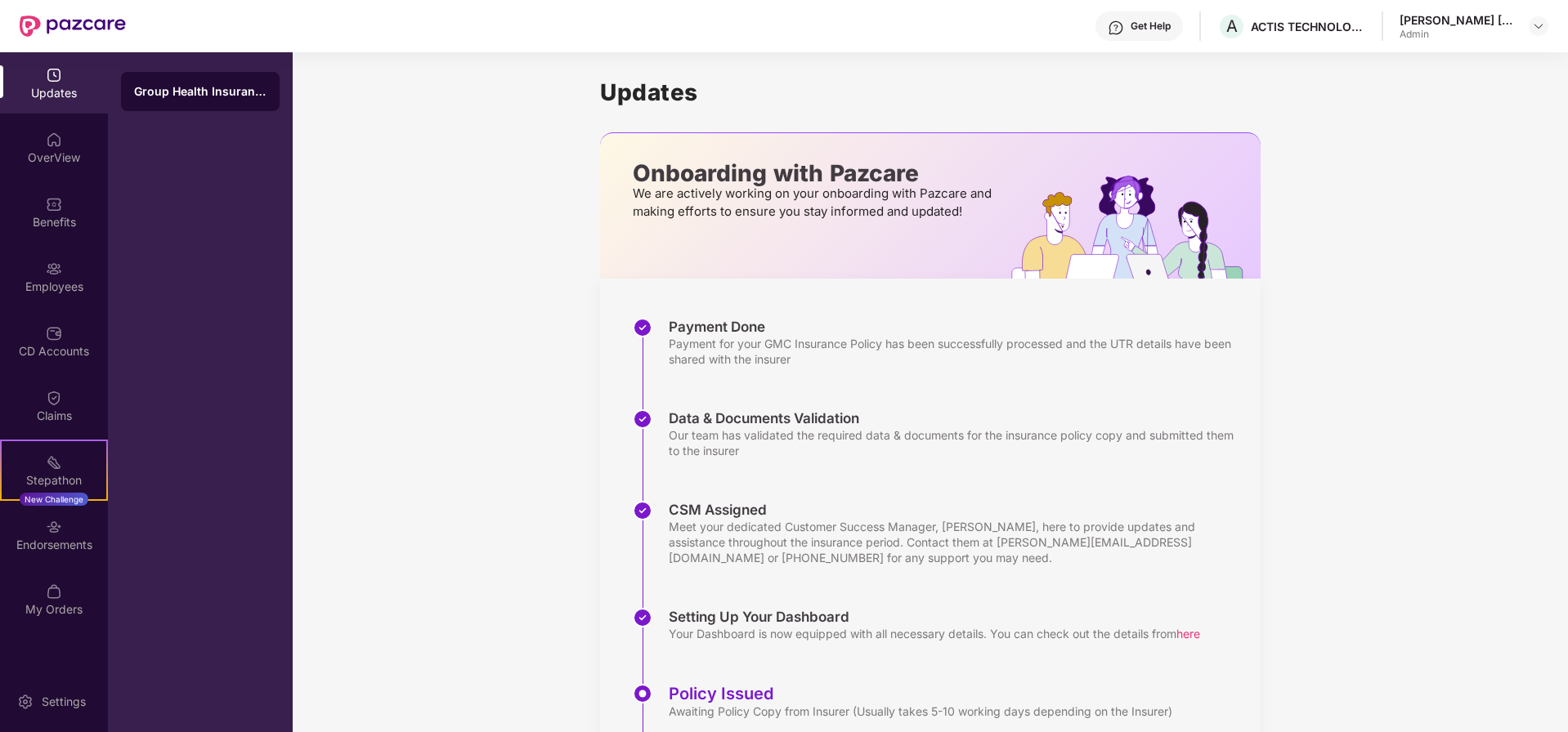
click at [1444, 29] on div "Admin" at bounding box center [1456, 35] width 114 height 13
click at [1541, 26] on img at bounding box center [1538, 26] width 13 height 13
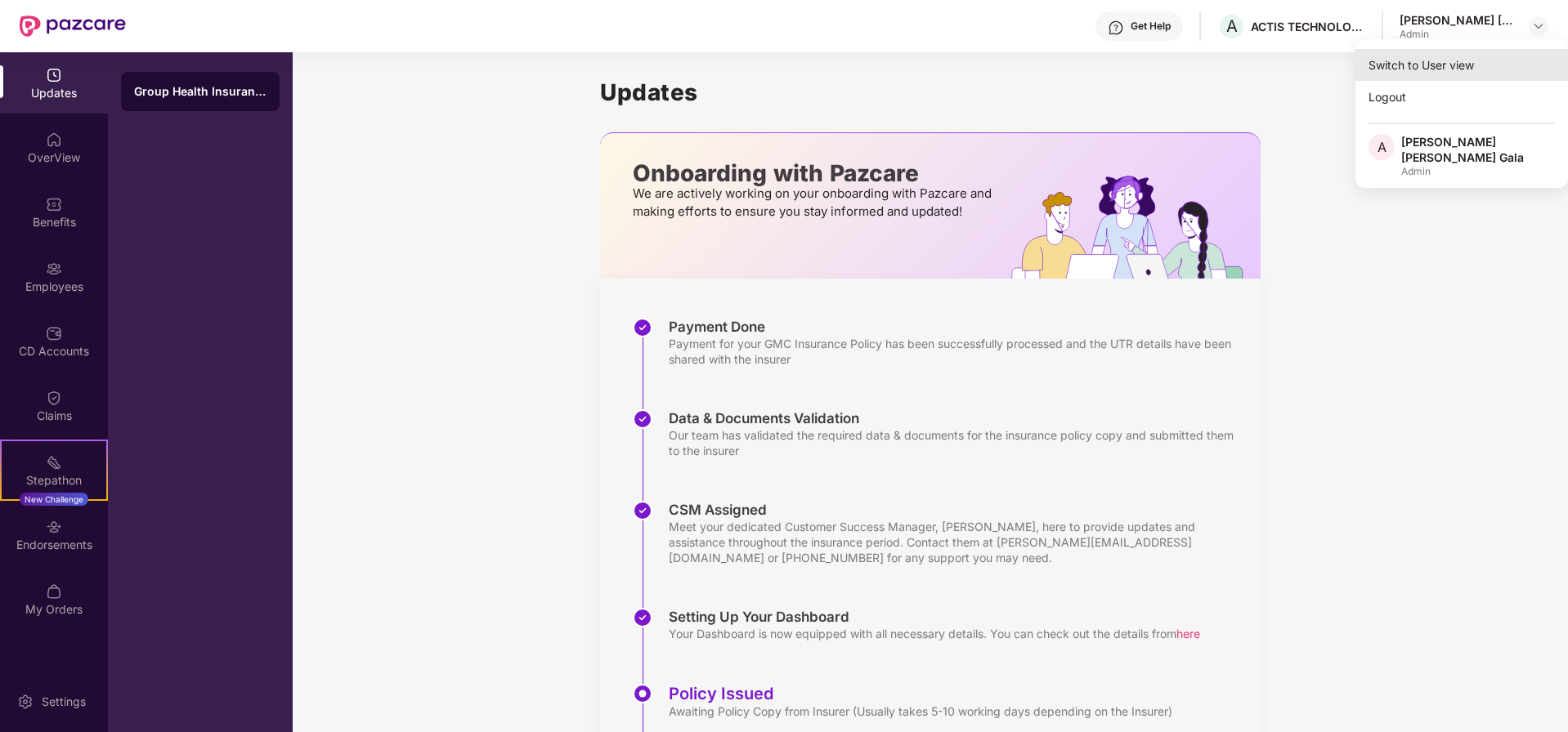
click at [1434, 62] on div "Switch to User view" at bounding box center [1462, 65] width 212 height 32
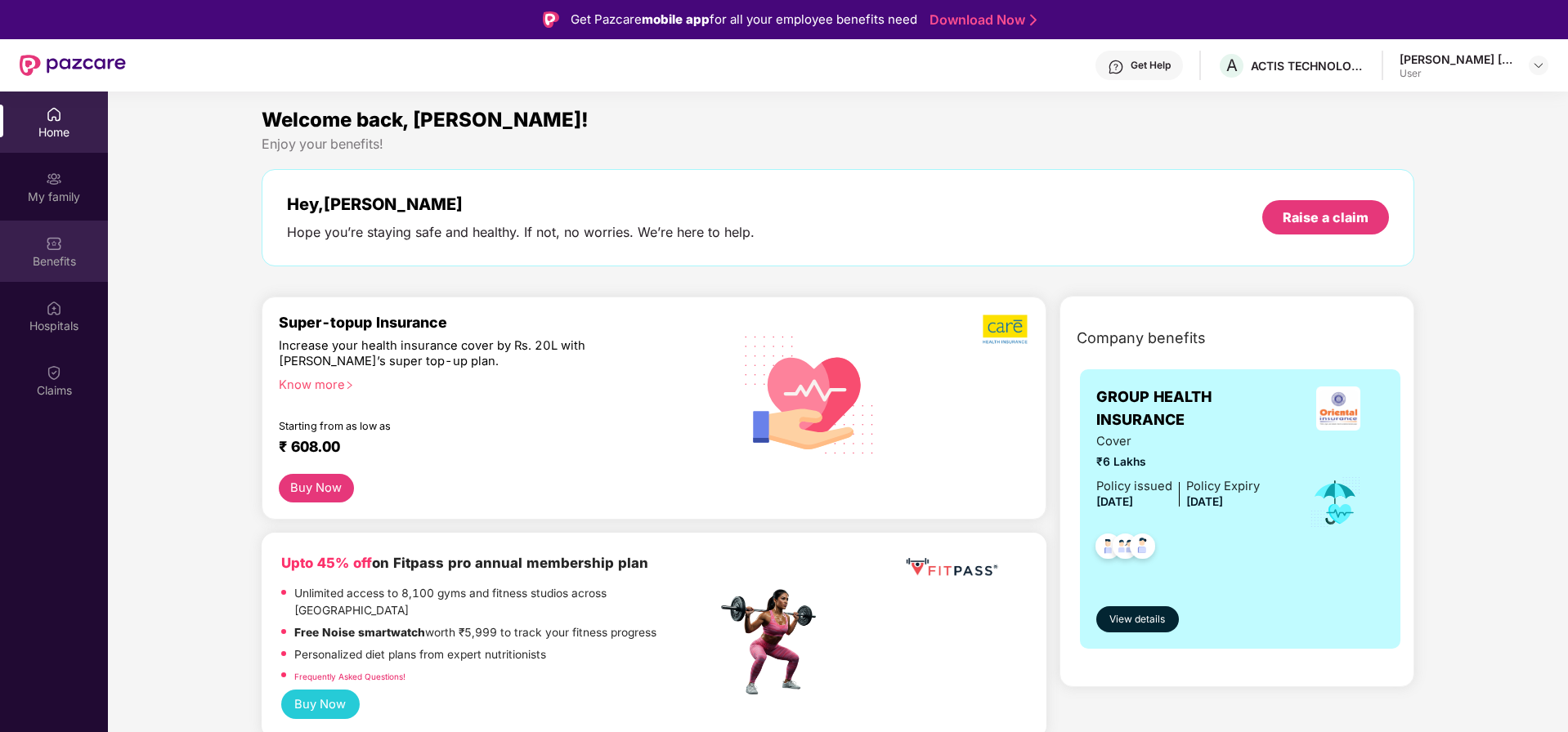
click at [55, 250] on img at bounding box center [54, 244] width 16 height 16
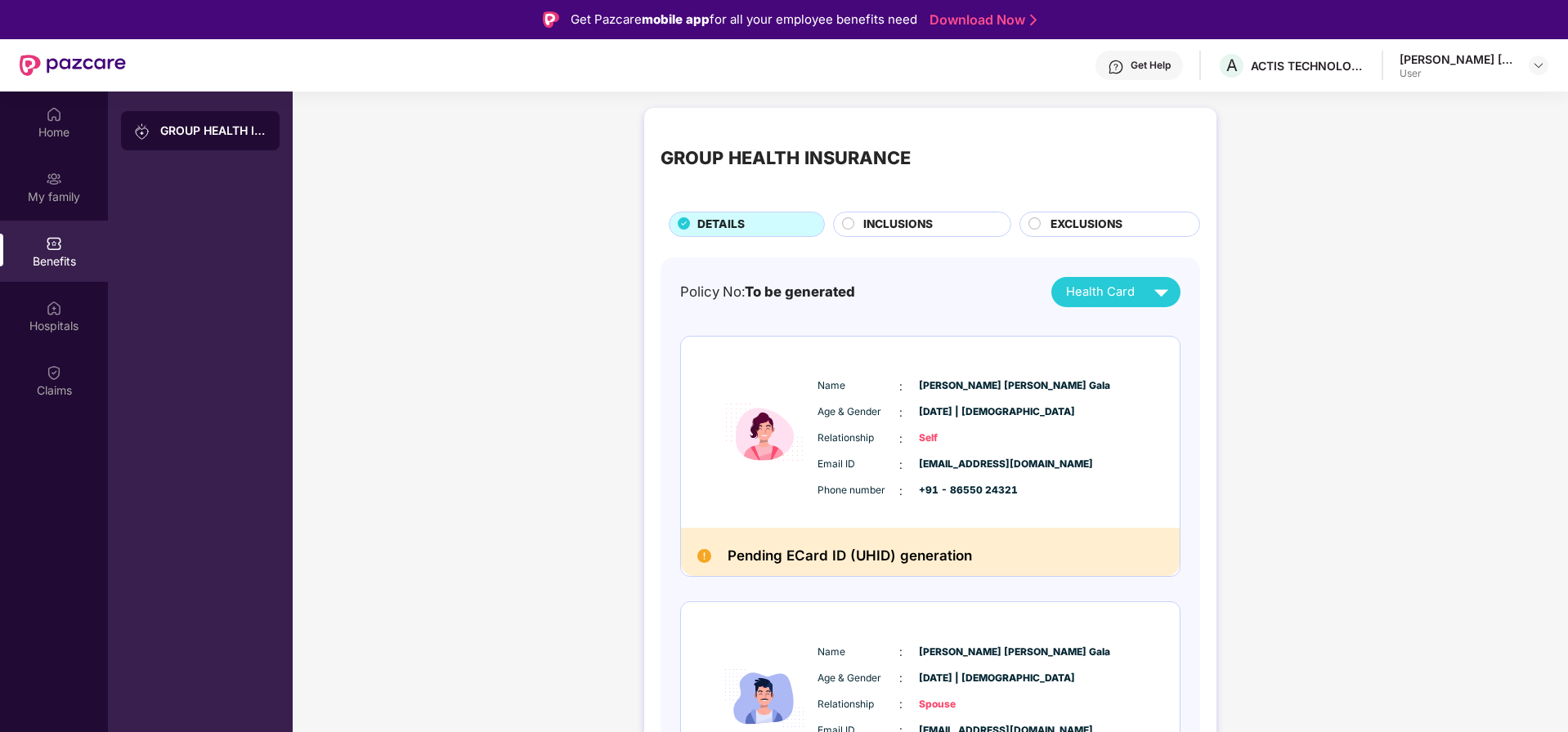
click at [943, 221] on div "INCLUSIONS" at bounding box center [928, 226] width 147 height 21
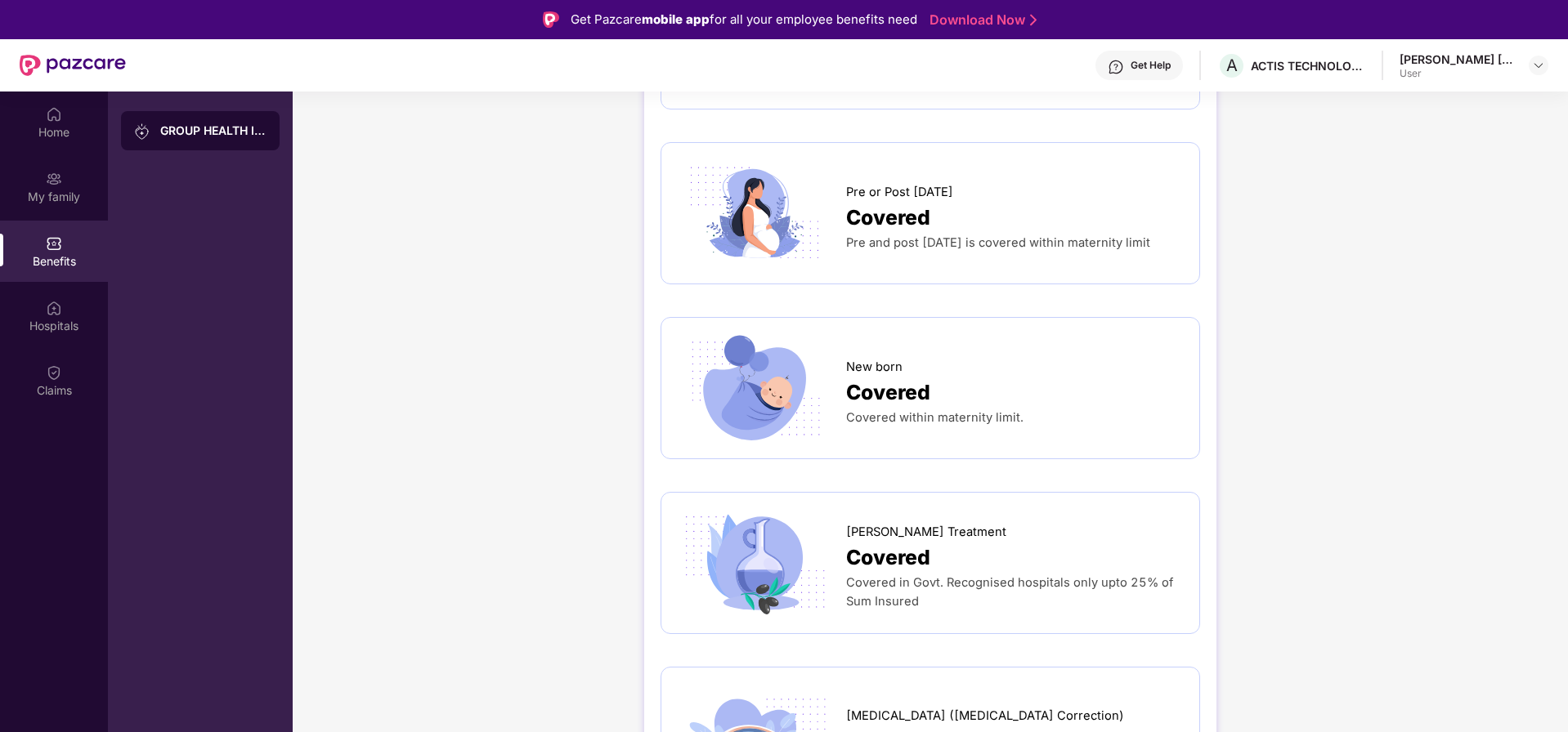
scroll to position [2059, 0]
